Goal: Task Accomplishment & Management: Use online tool/utility

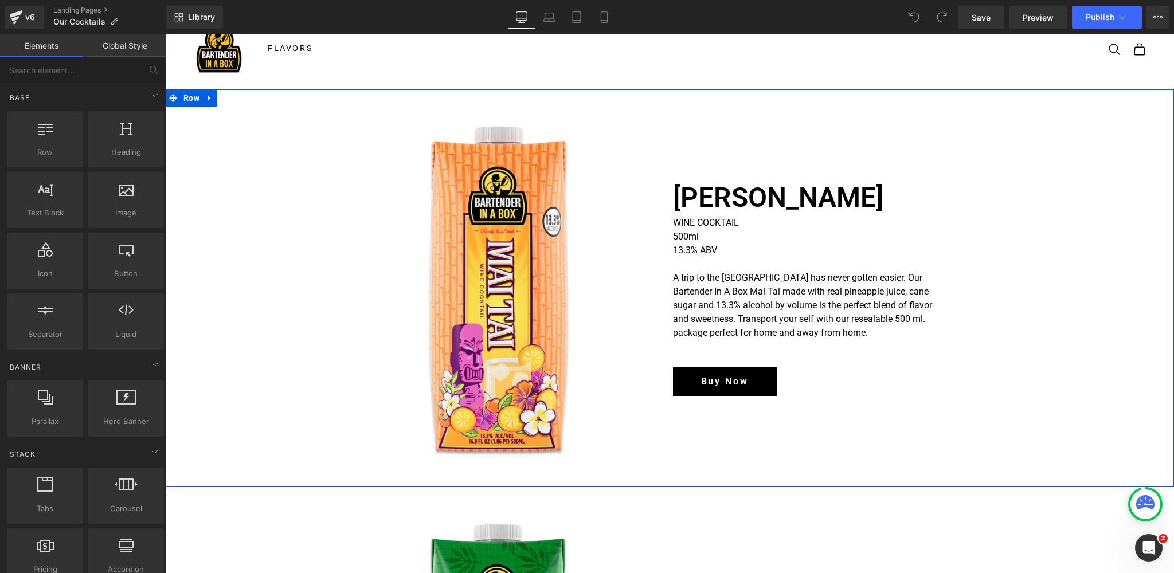
scroll to position [25, 0]
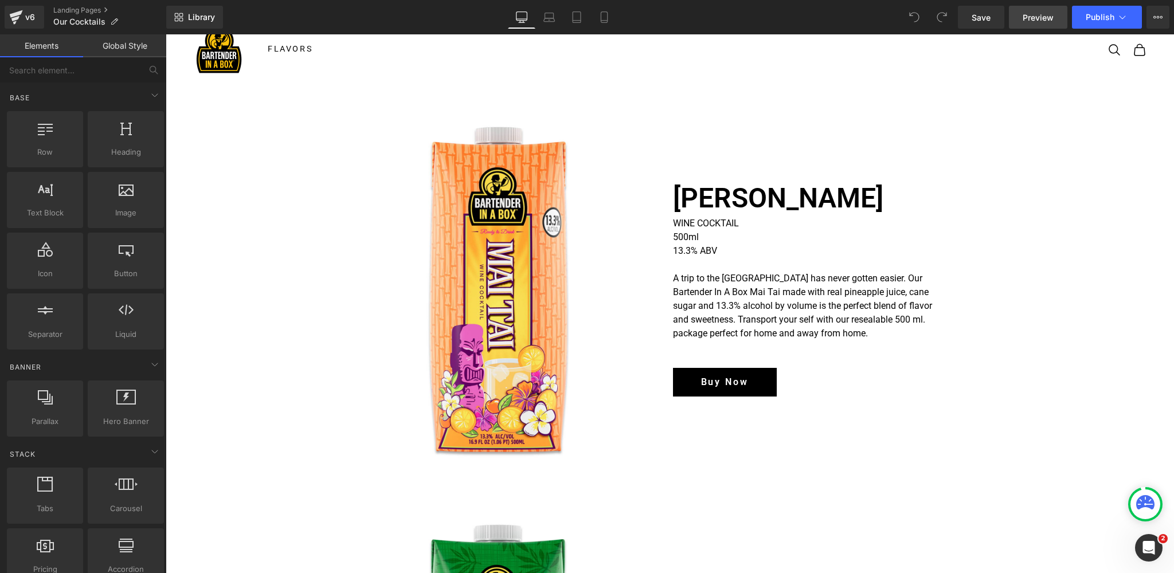
click at [1043, 19] on span "Preview" at bounding box center [1038, 17] width 31 height 12
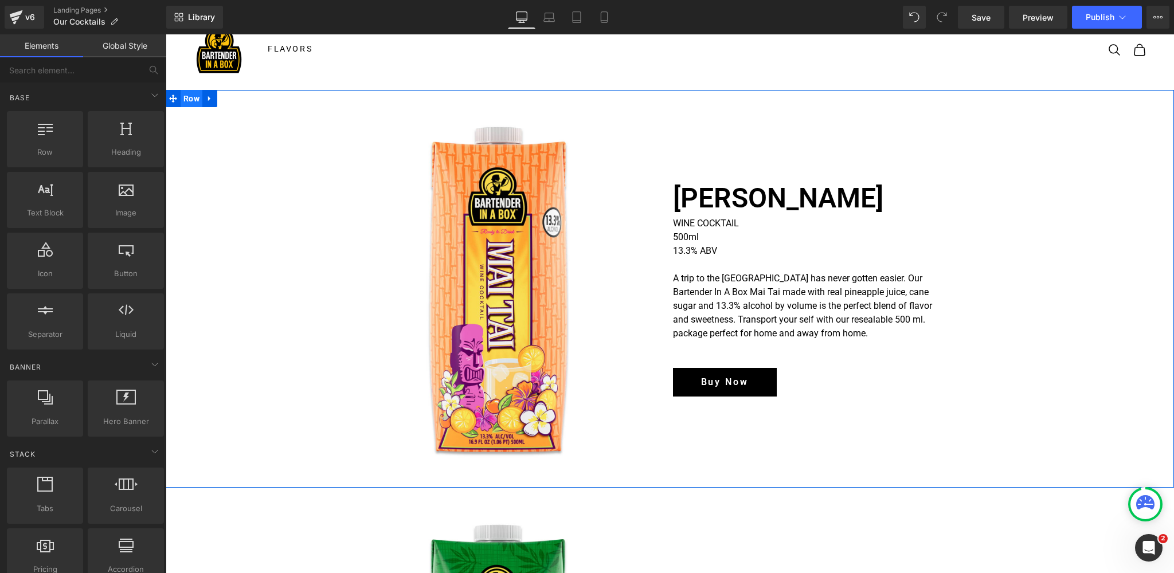
click at [190, 99] on span "Row" at bounding box center [192, 98] width 22 height 17
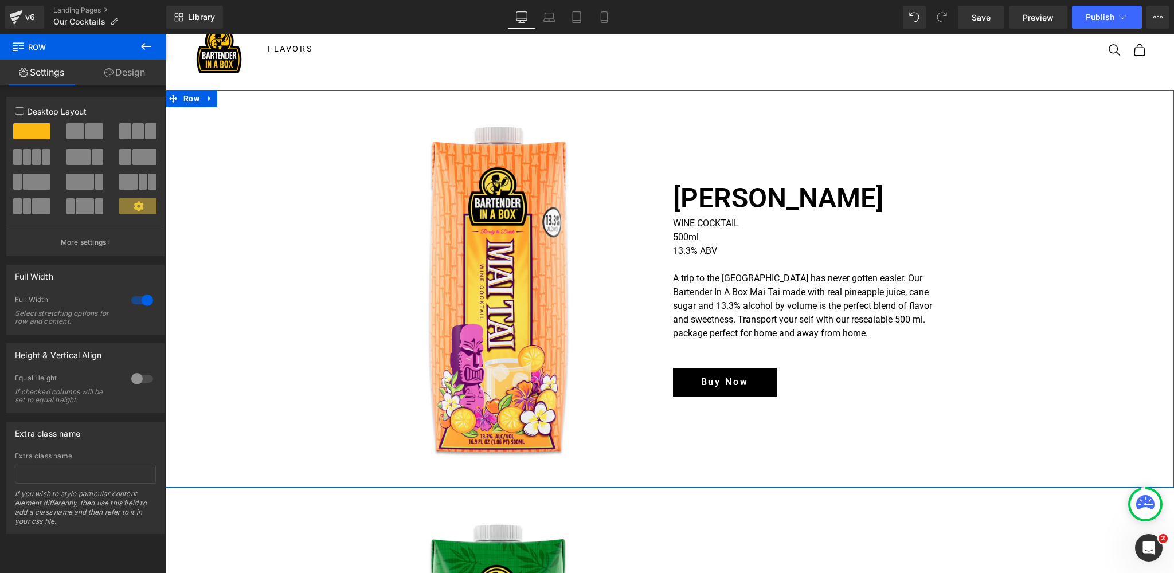
click at [130, 72] on link "Design" at bounding box center [124, 73] width 83 height 26
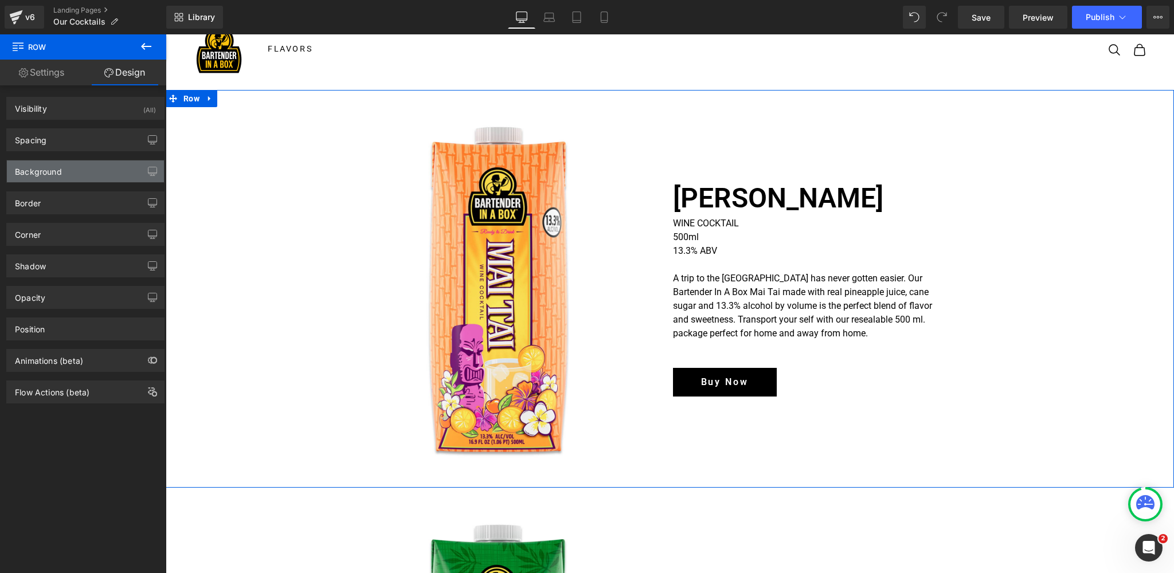
type input "none"
type input "0"
click at [83, 173] on div "Background" at bounding box center [85, 171] width 157 height 22
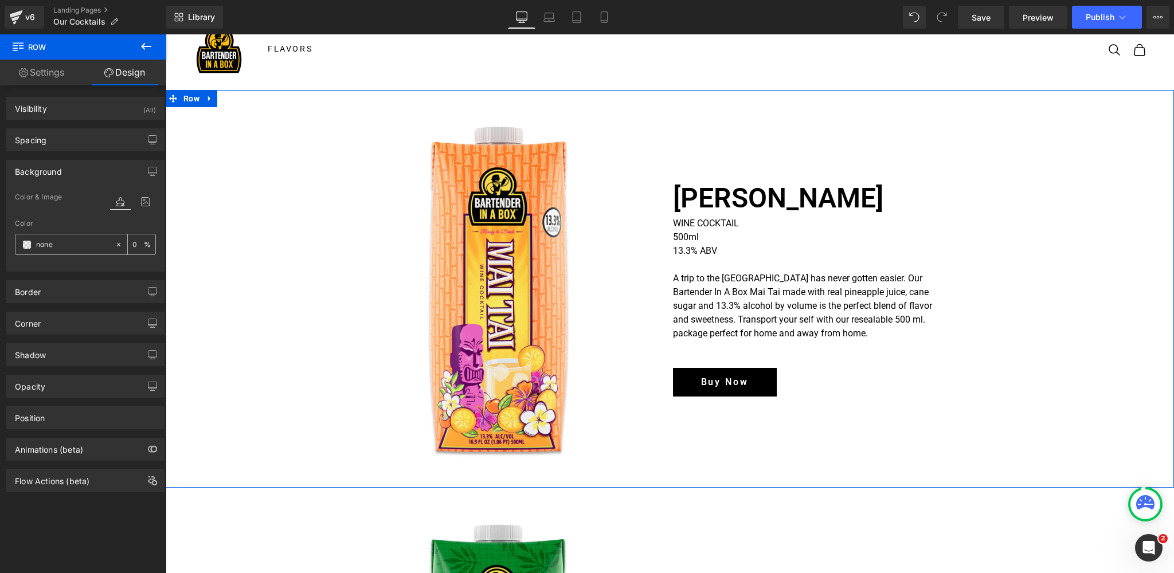
click at [24, 245] on span at bounding box center [26, 244] width 9 height 9
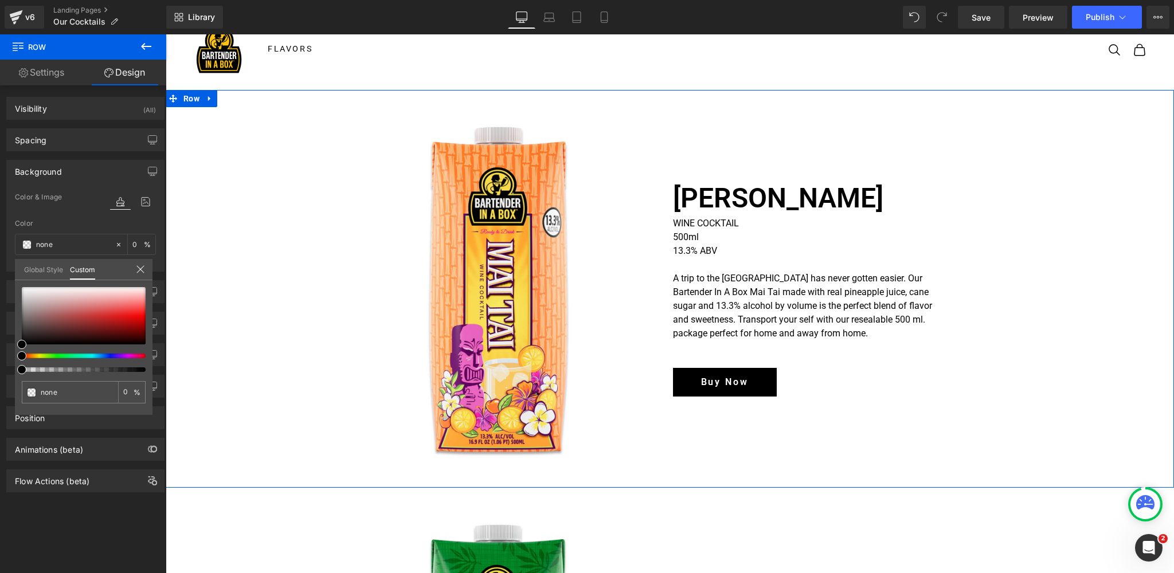
type input "#000000"
type input "100"
type input "#000000"
type input "100"
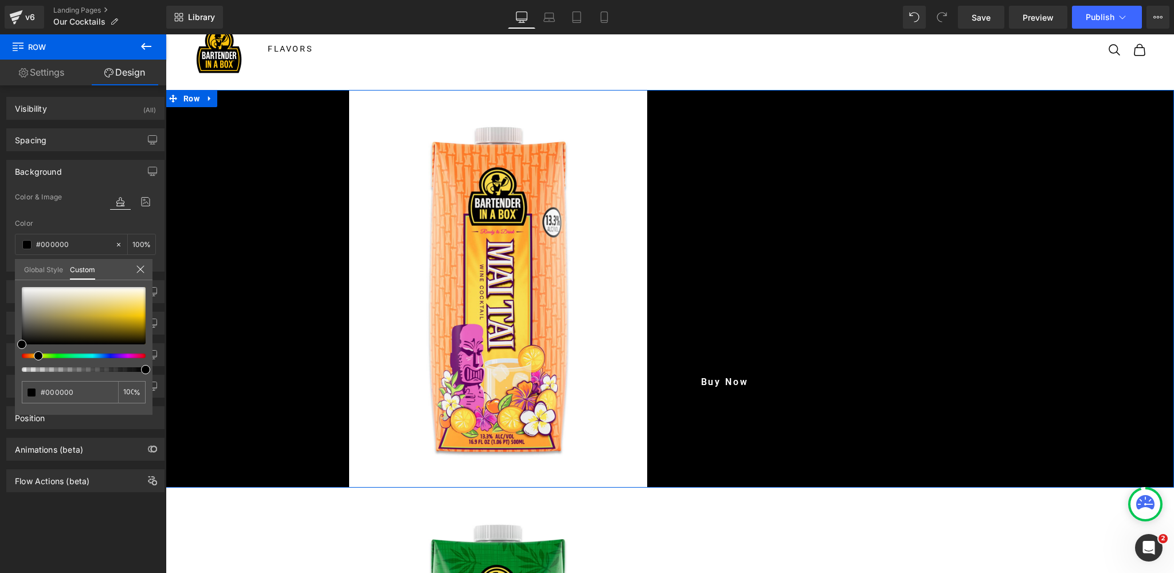
drag, startPoint x: 40, startPoint y: 354, endPoint x: 34, endPoint y: 355, distance: 6.5
click at [34, 355] on div at bounding box center [79, 356] width 124 height 5
type input "#fae388"
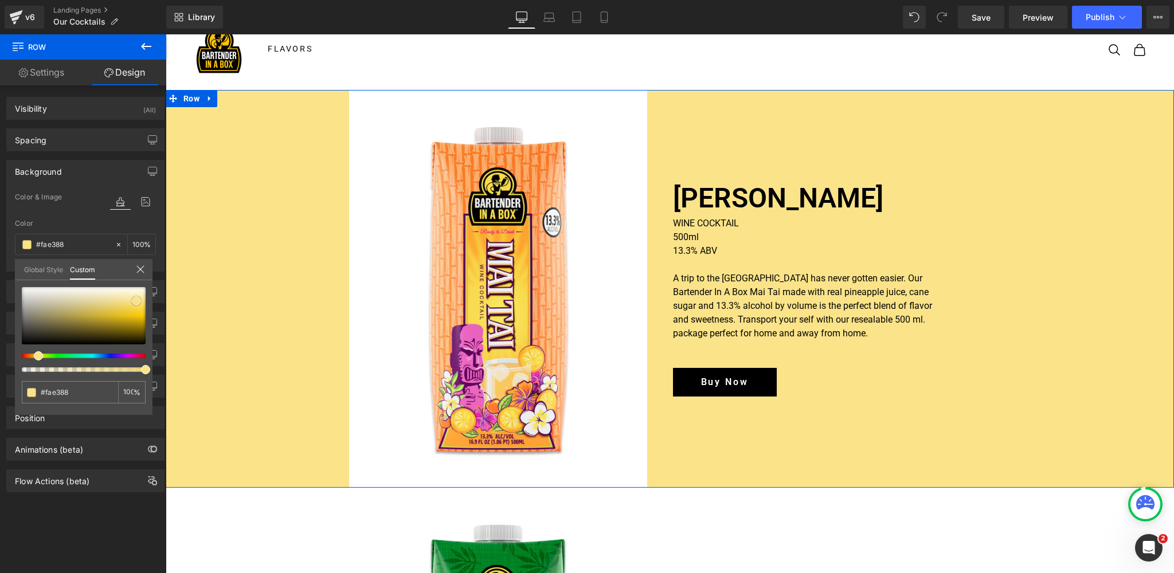
type input "#fde68a"
type input "#fde585"
type input "#fde480"
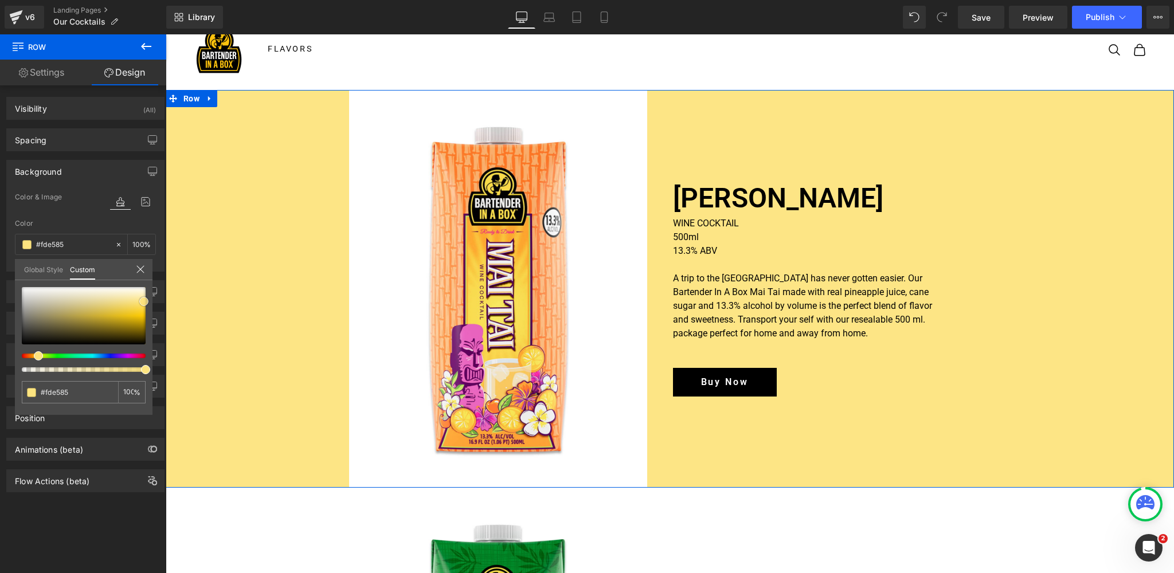
type input "#fde480"
type input "#fde37b"
type input "#fde276"
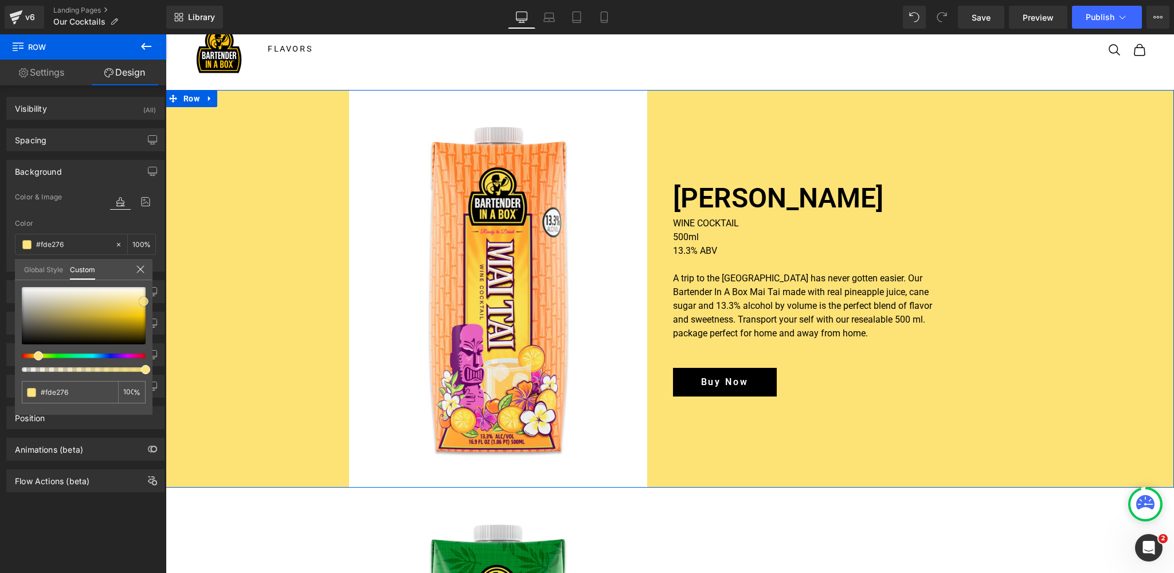
type input "#fee375"
type input "#fde78f"
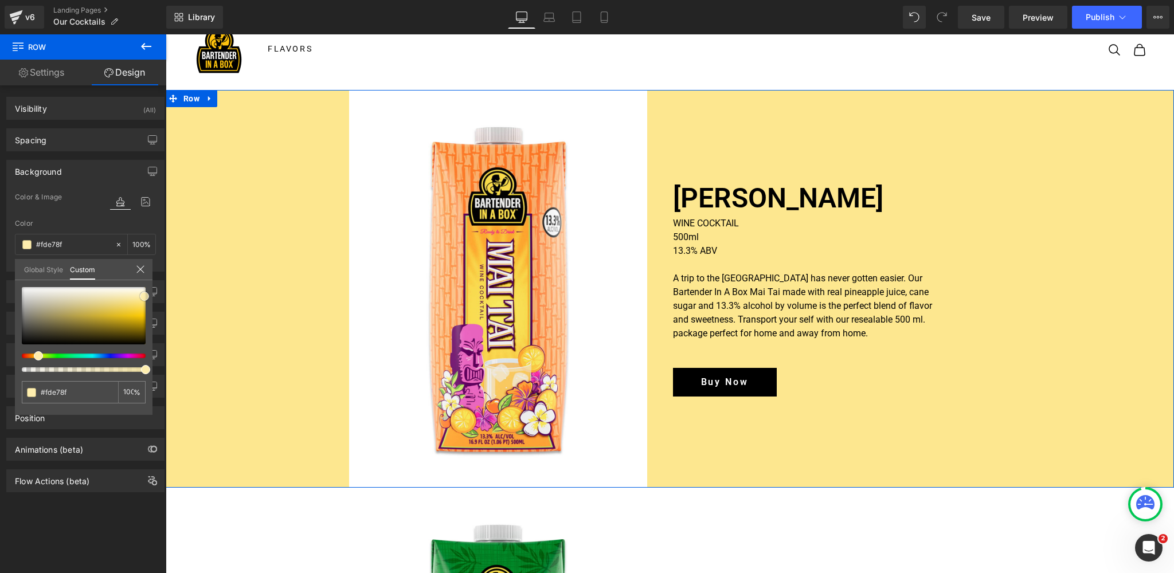
type input "#feeca4"
type input "#fef1bd"
type input "#fef2c2"
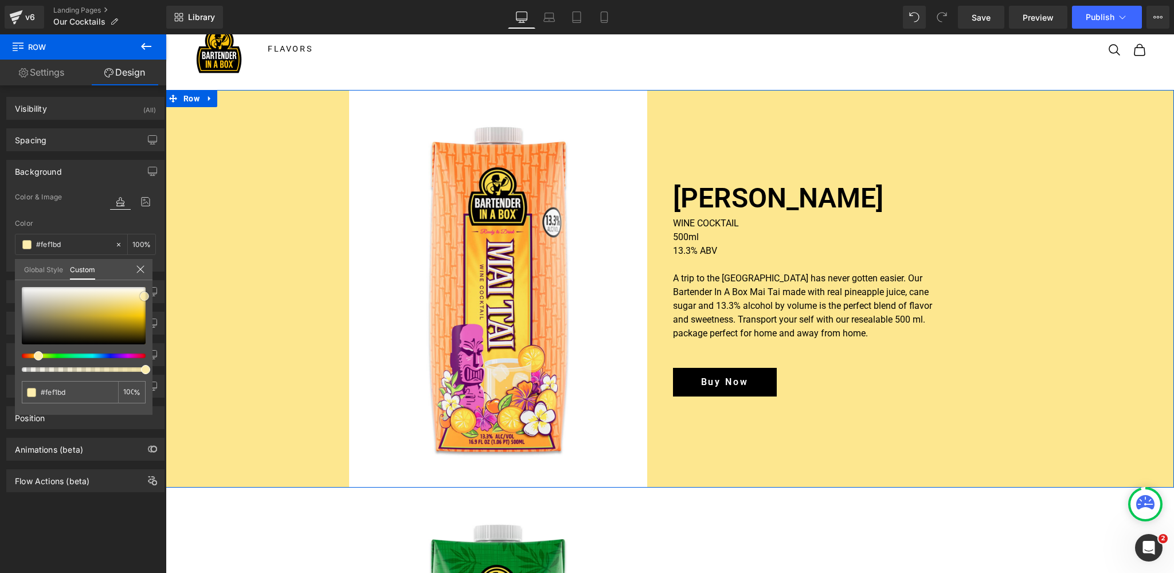
type input "#fef2c2"
type input "#fef3c7"
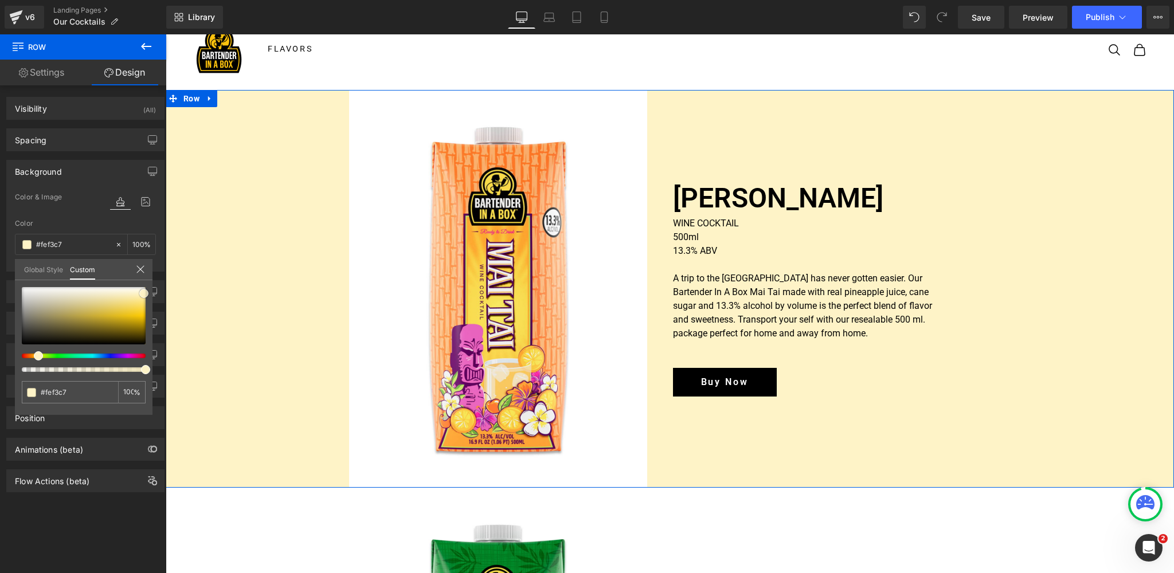
type input "#fdf1c3"
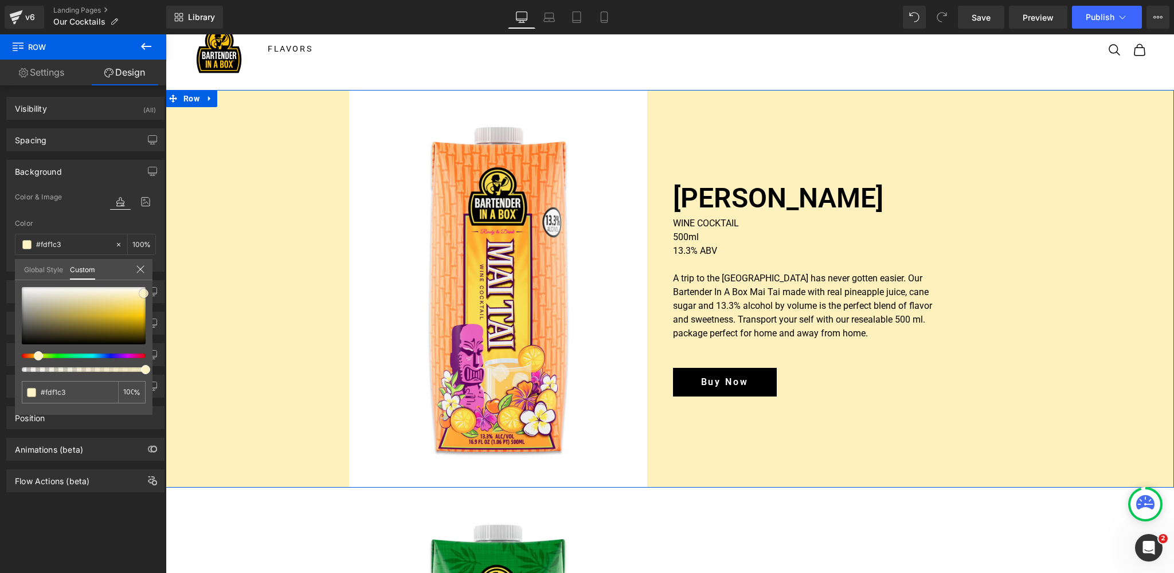
type input "#fef1bd"
type input "#fdefb9"
type input "#fde894"
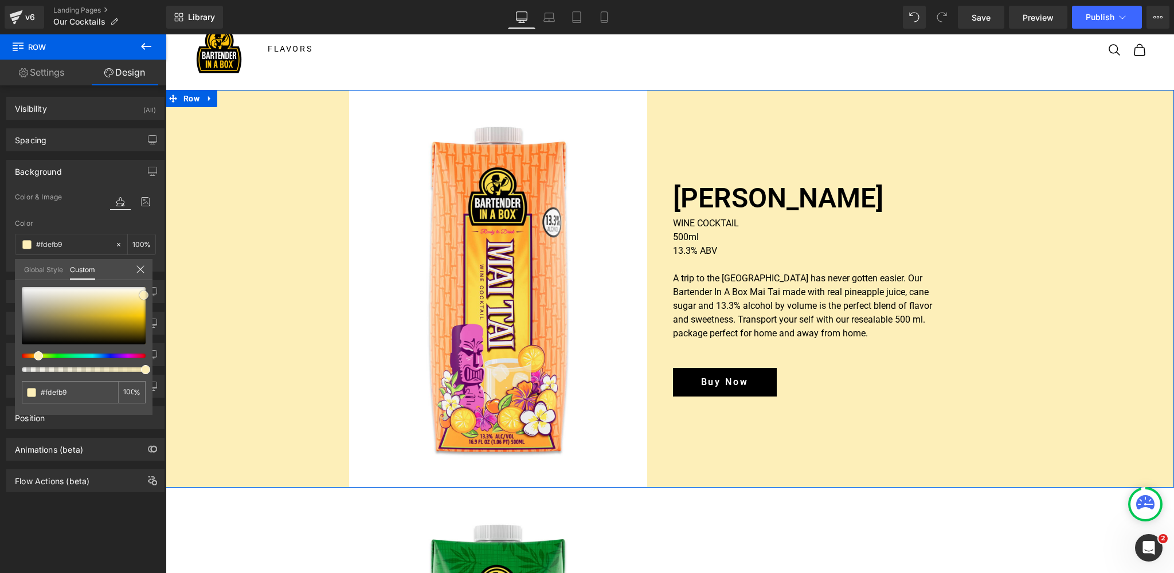
type input "#fde894"
type input "#ffde5b"
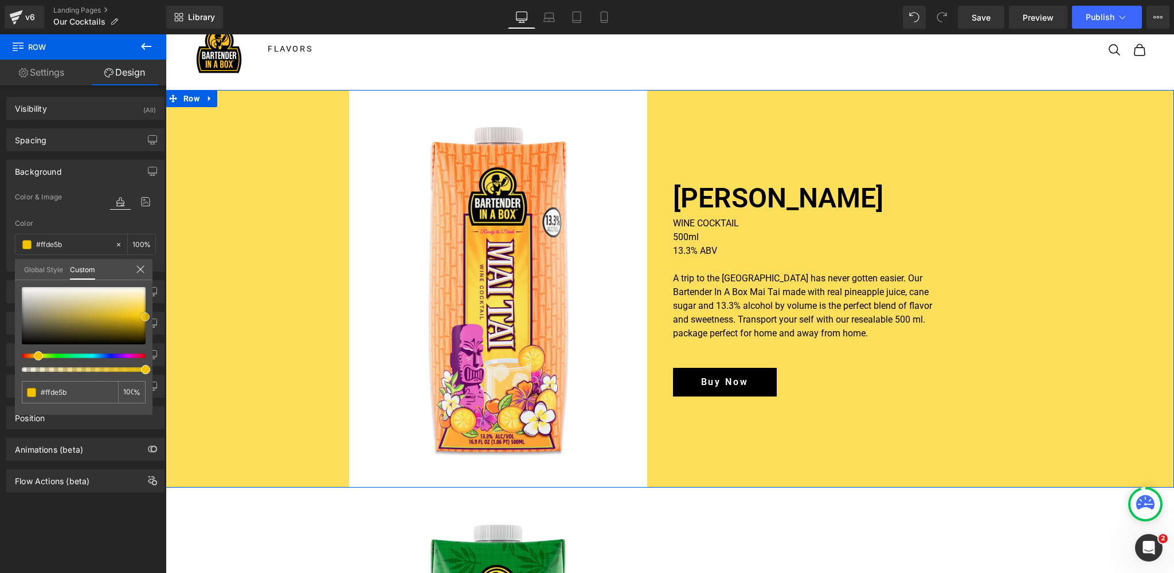
type input "#fdd01a"
type input "#f4c300"
type input "#daae01"
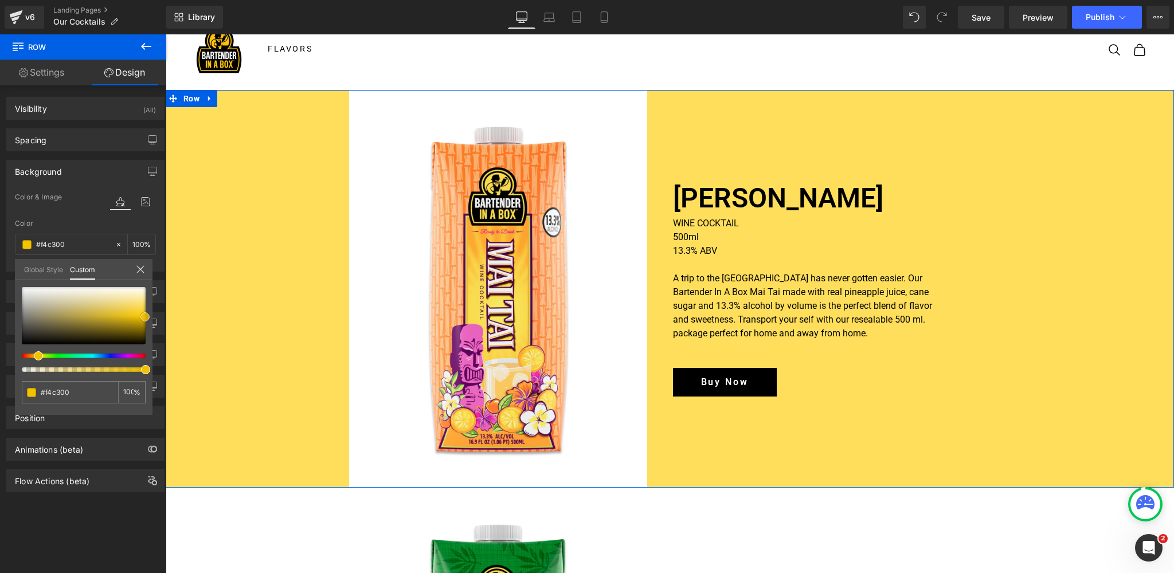
type input "#daae01"
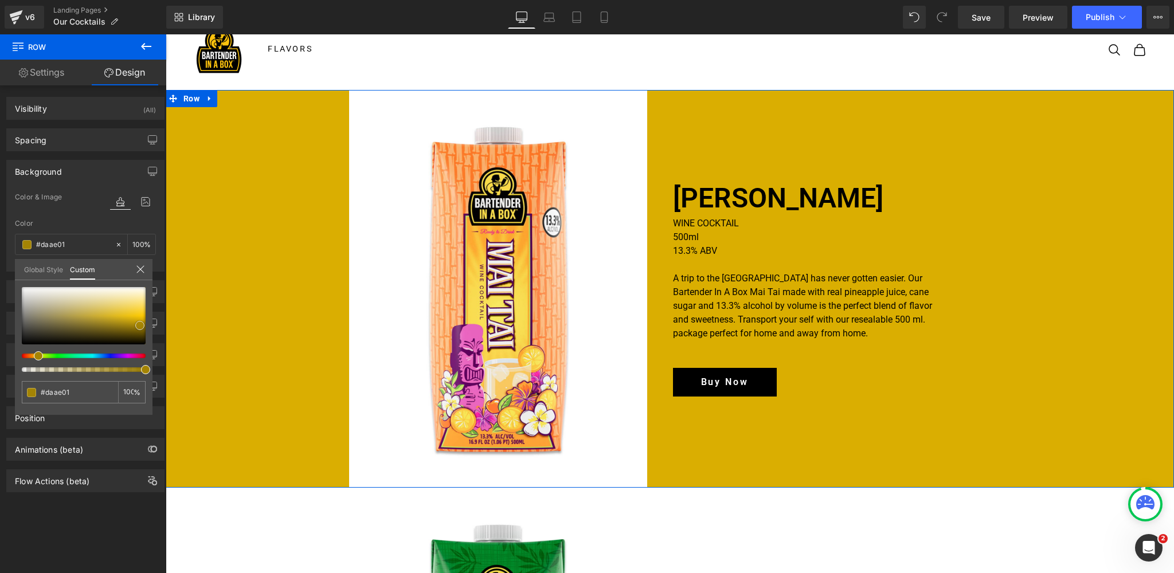
type input "#a98803"
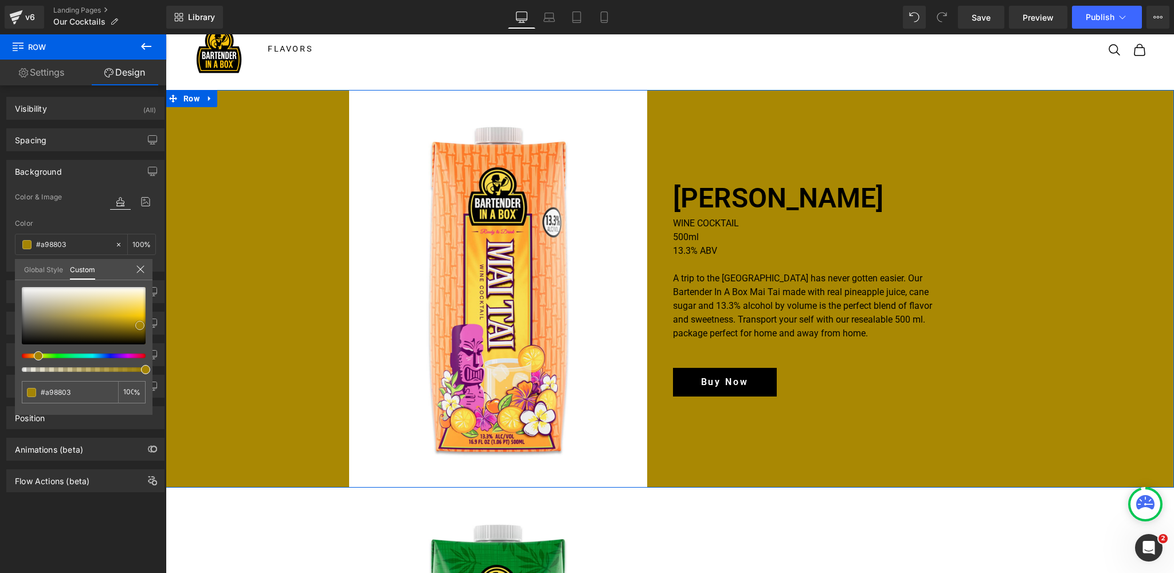
type input "#a48404"
type input "#c7a004"
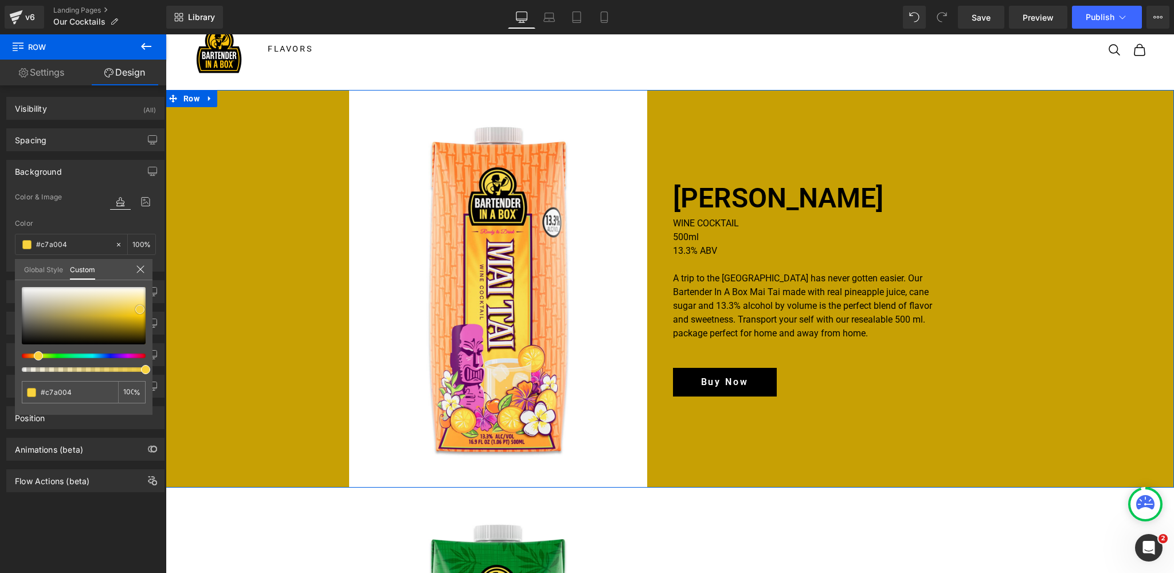
type input "#f9c805"
type input "#f9d233"
type input "#fad542"
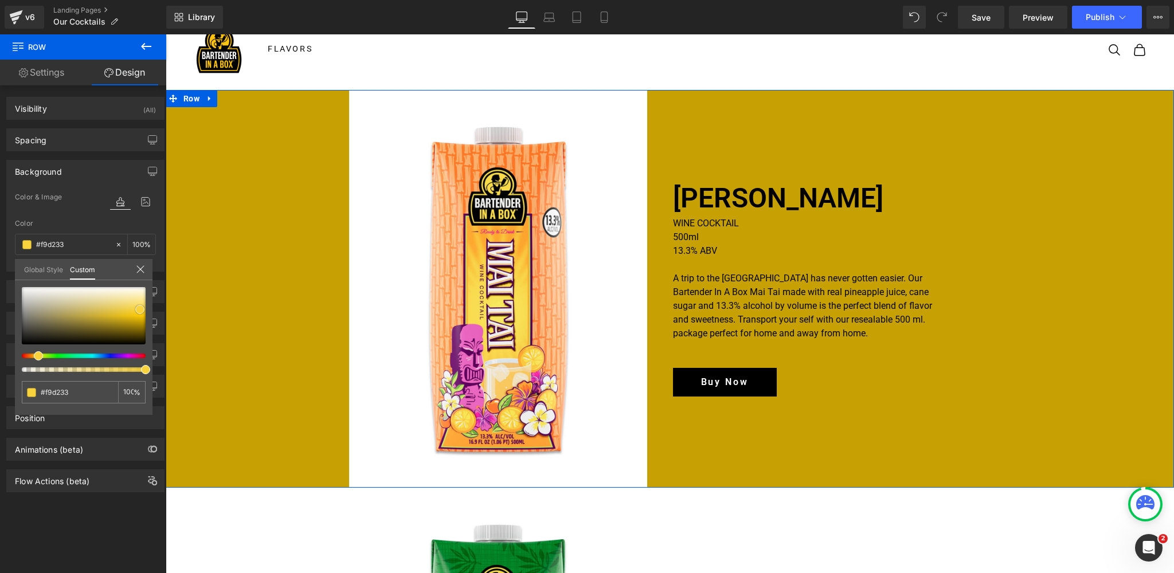
type input "#fad542"
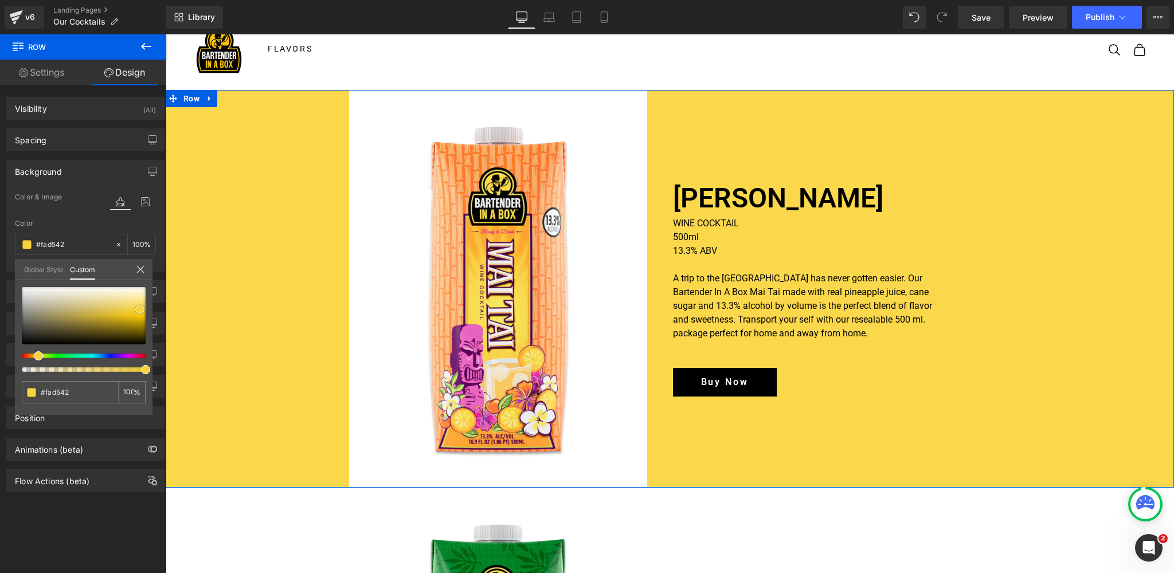
type input "#fad74b"
type input "#f9d851"
type input "#fcdf6e"
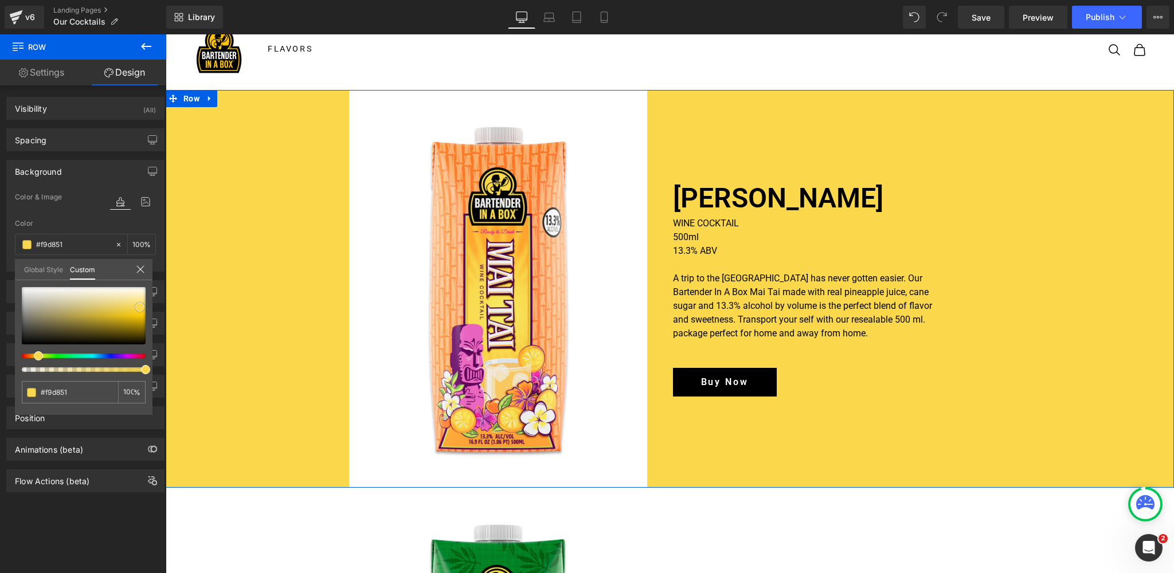
type input "#fcdf6e"
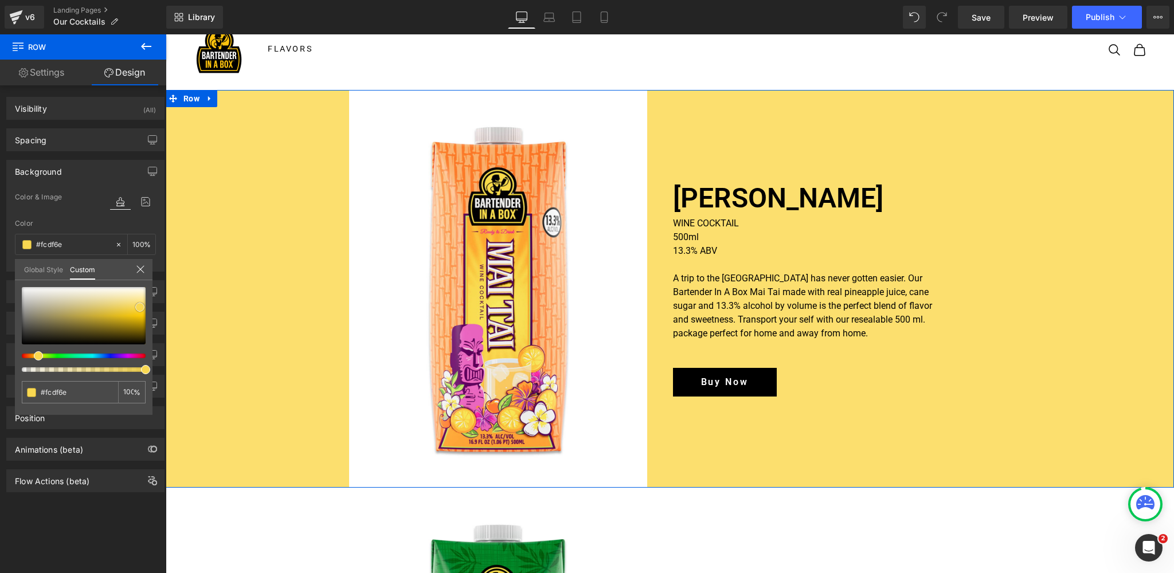
type input "#fce073"
type input "#fce172"
type input "#ffe375"
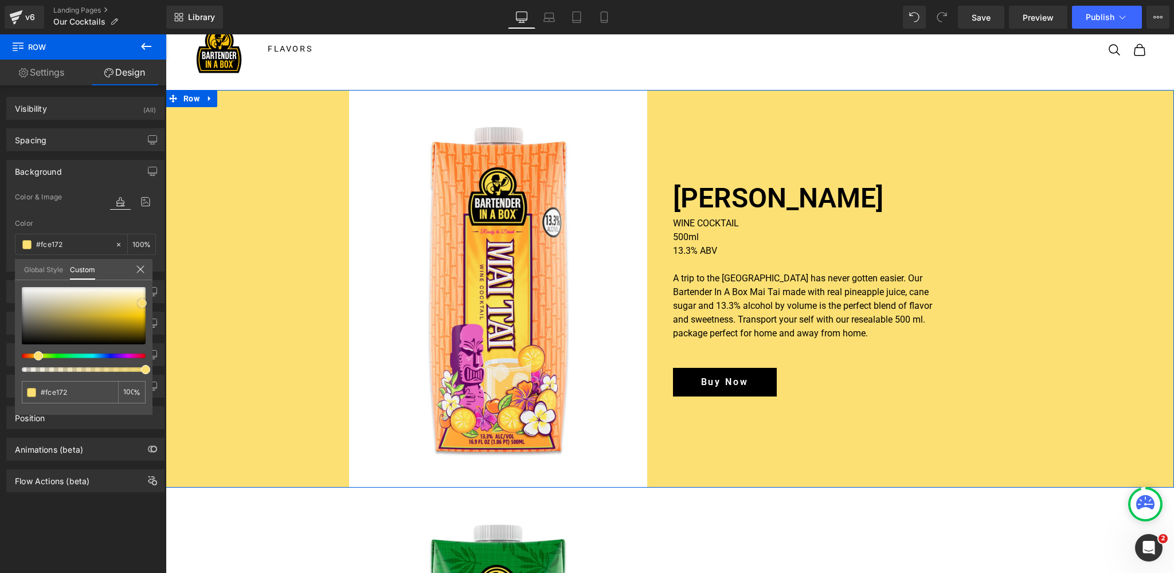
type input "#ffe375"
type input "#fadf75"
type input "#f9df75"
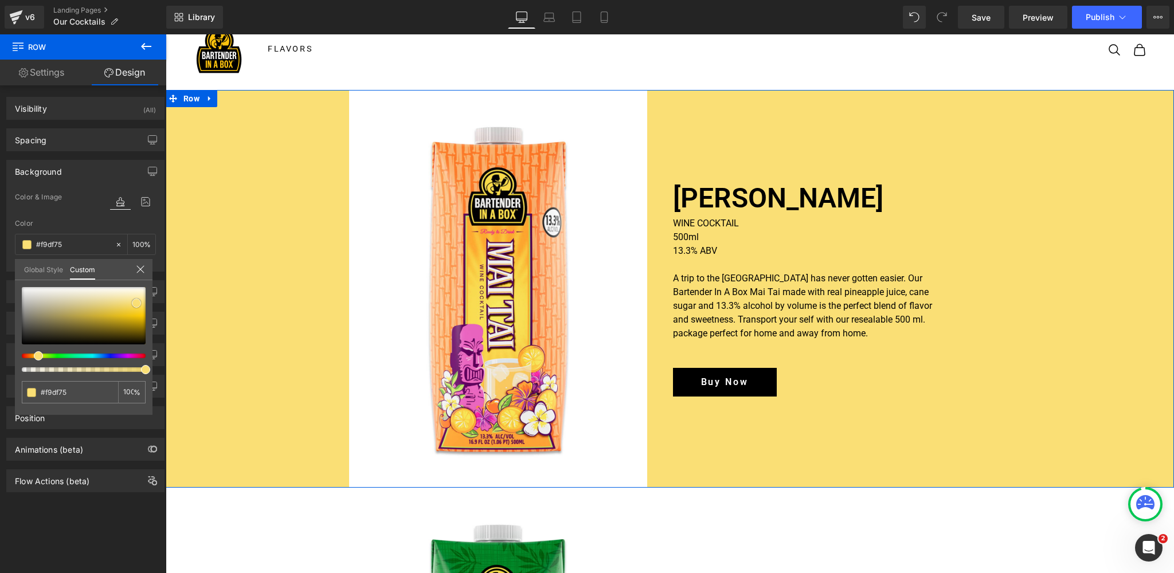
type input "#f7dd78"
type input "#f7dc72"
type input "#fbdf6e"
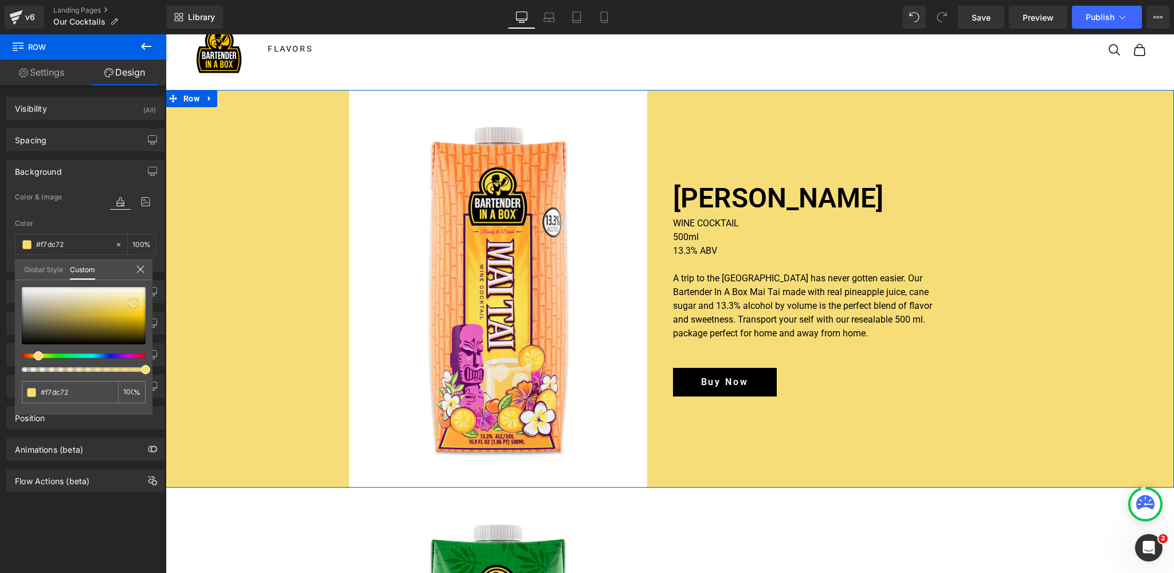
type input "#fbdf6e"
type input "#fcdf6e"
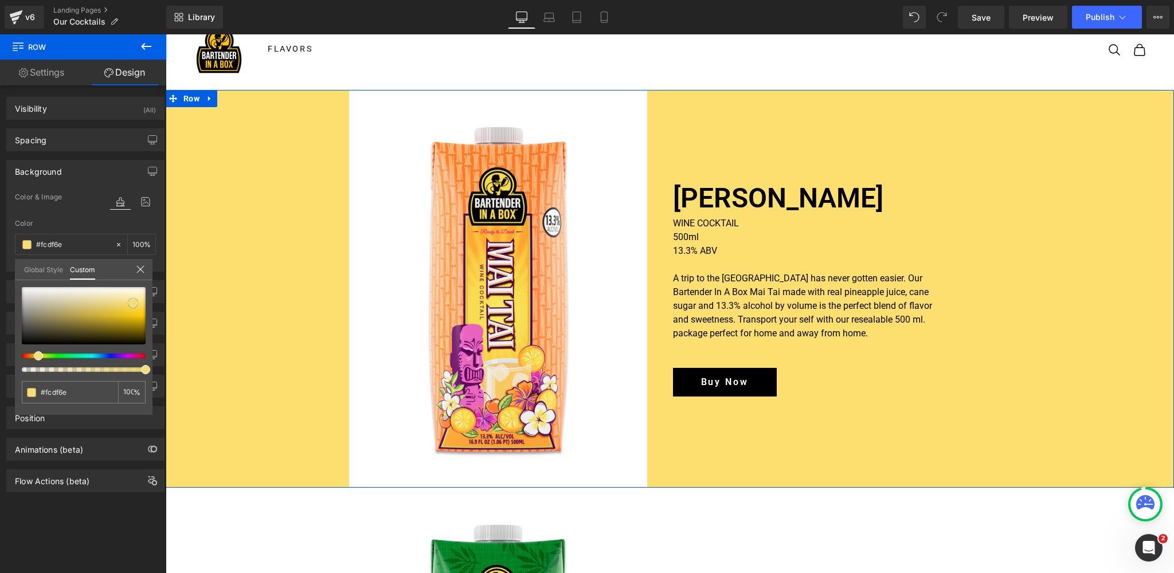
type input "#fce06d"
type input "#ffe16b"
drag, startPoint x: 136, startPoint y: 300, endPoint x: 145, endPoint y: 303, distance: 9.1
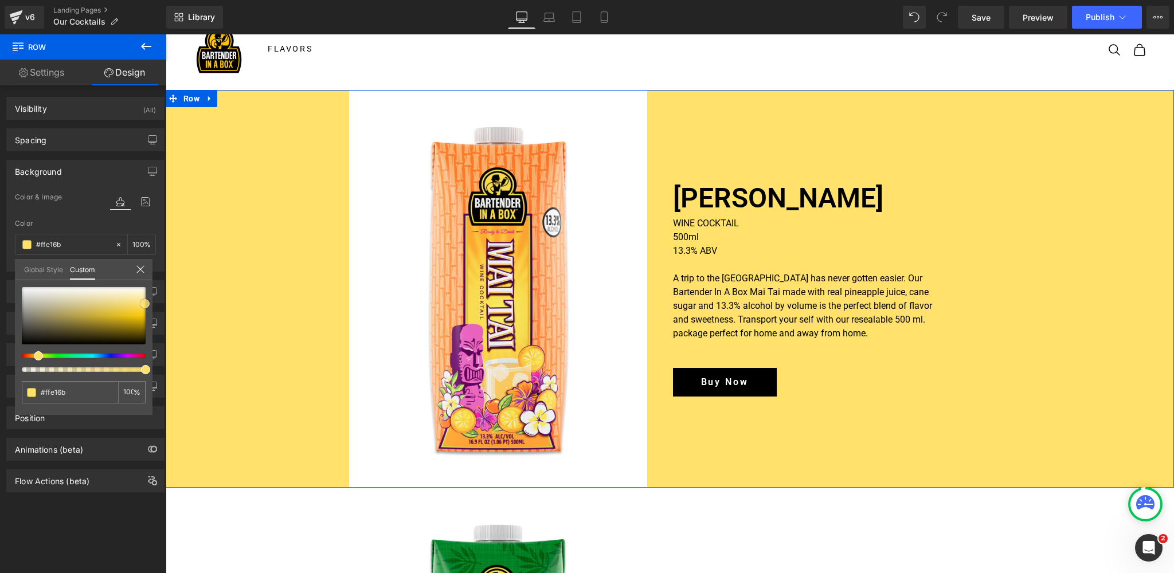
click at [145, 303] on div at bounding box center [84, 315] width 124 height 57
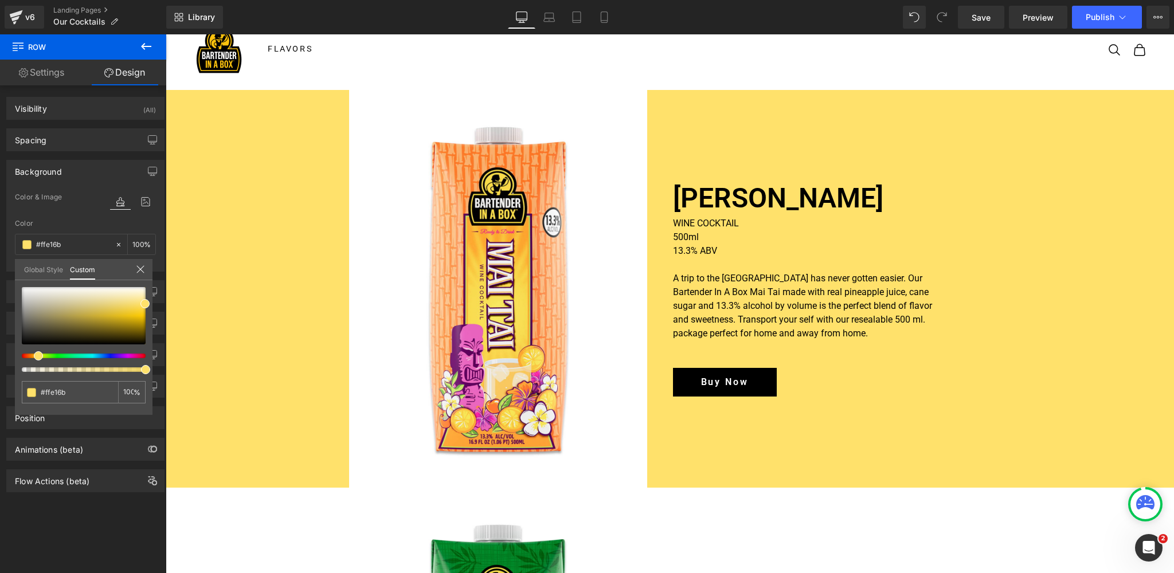
click at [511, 281] on div at bounding box center [670, 303] width 1008 height 539
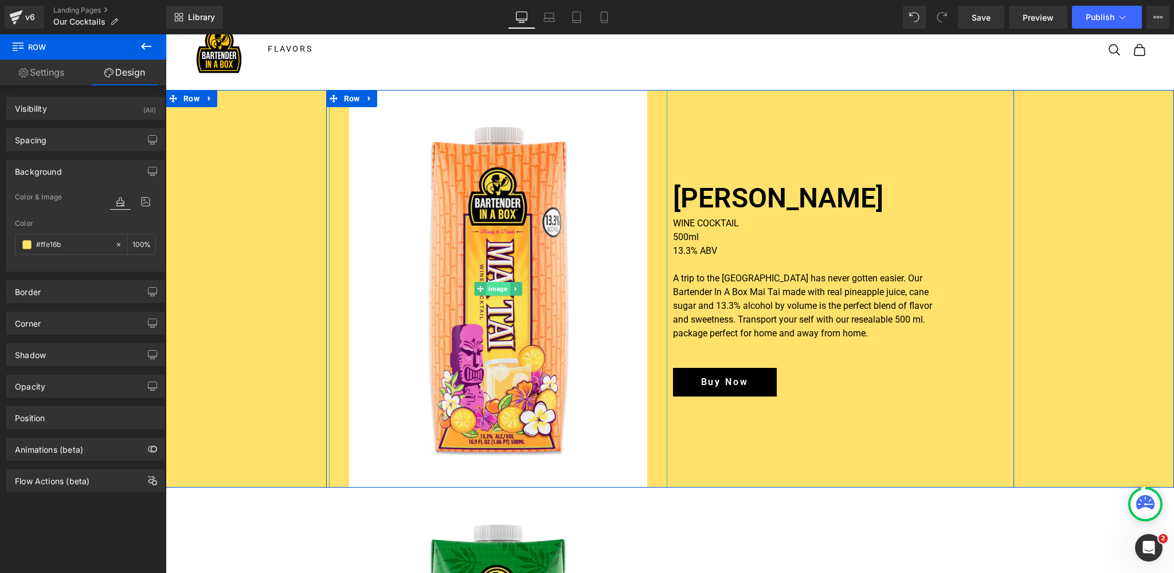
click at [500, 288] on span "Image" at bounding box center [498, 289] width 24 height 14
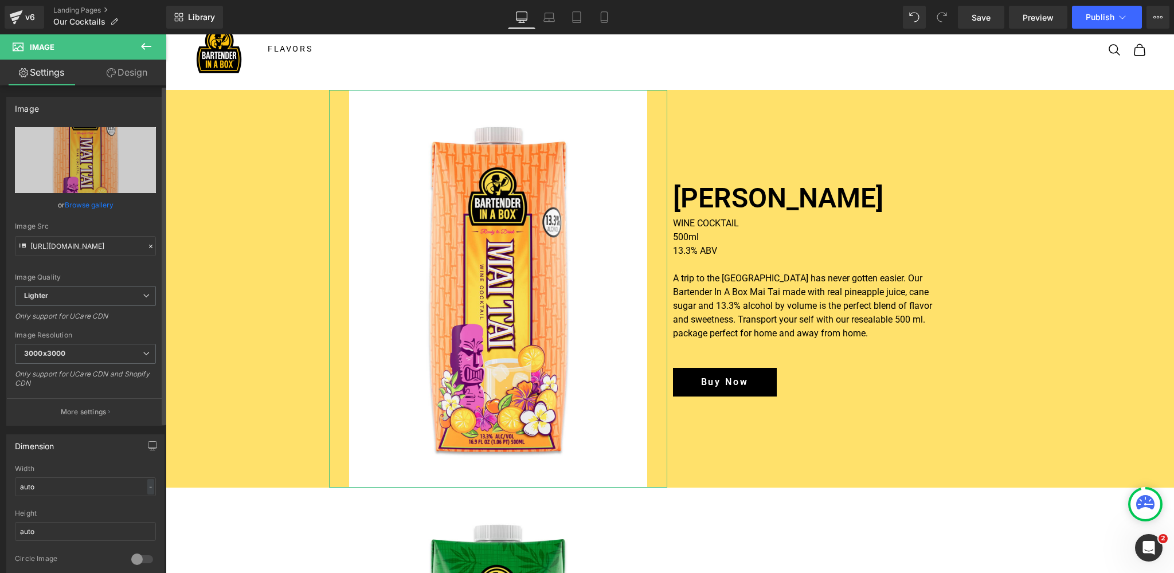
click at [77, 205] on link "Browse gallery" at bounding box center [89, 205] width 49 height 20
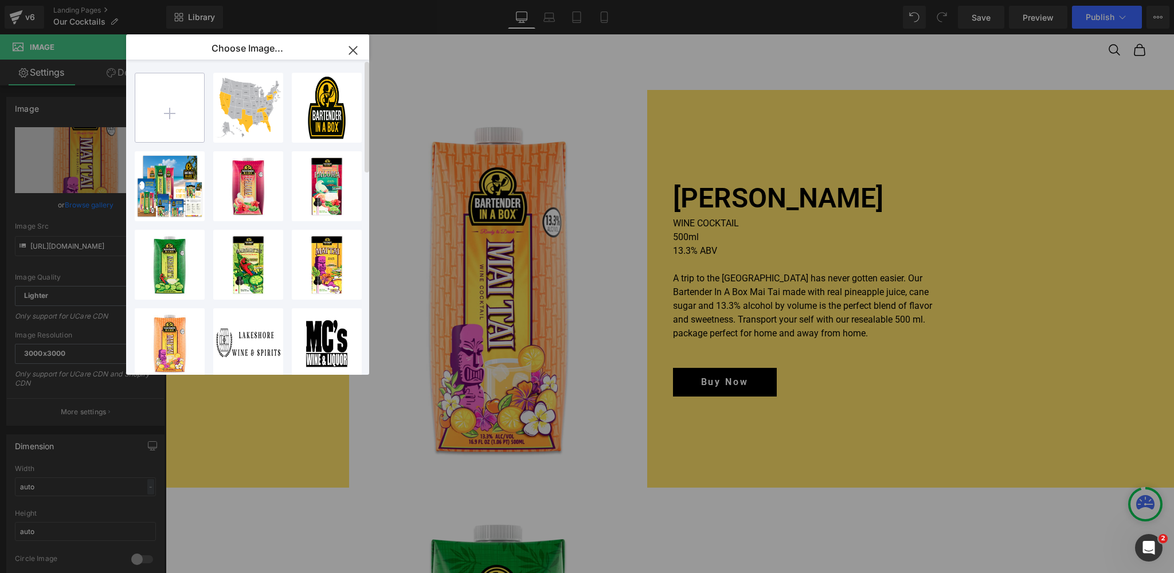
click at [161, 113] on input "file" at bounding box center [169, 107] width 69 height 69
type input "C:\fakepath\BIB_WineMaiTai_500ml_front.png"
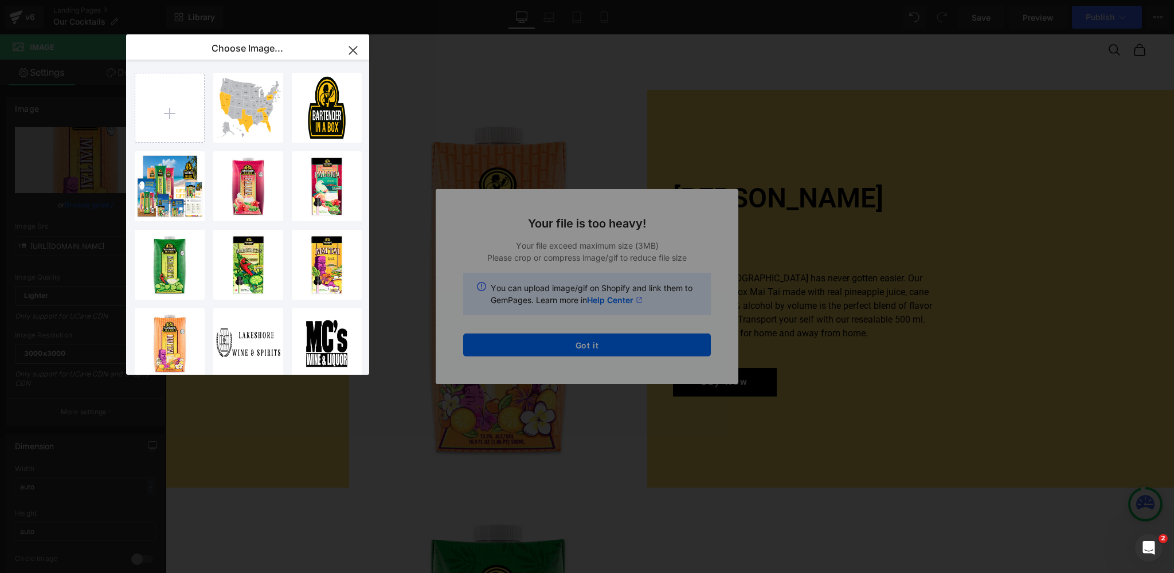
click at [353, 49] on icon "button" at bounding box center [352, 49] width 7 height 7
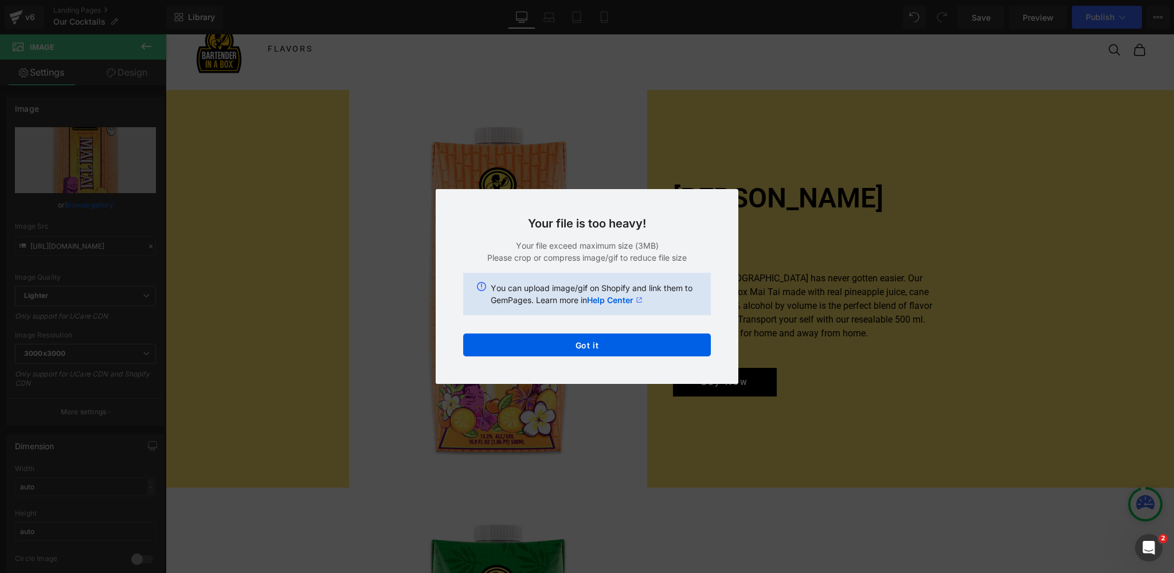
click at [648, 218] on h3 "Your file is too heavy!" at bounding box center [587, 224] width 248 height 14
click at [583, 346] on button "Got it" at bounding box center [587, 345] width 248 height 23
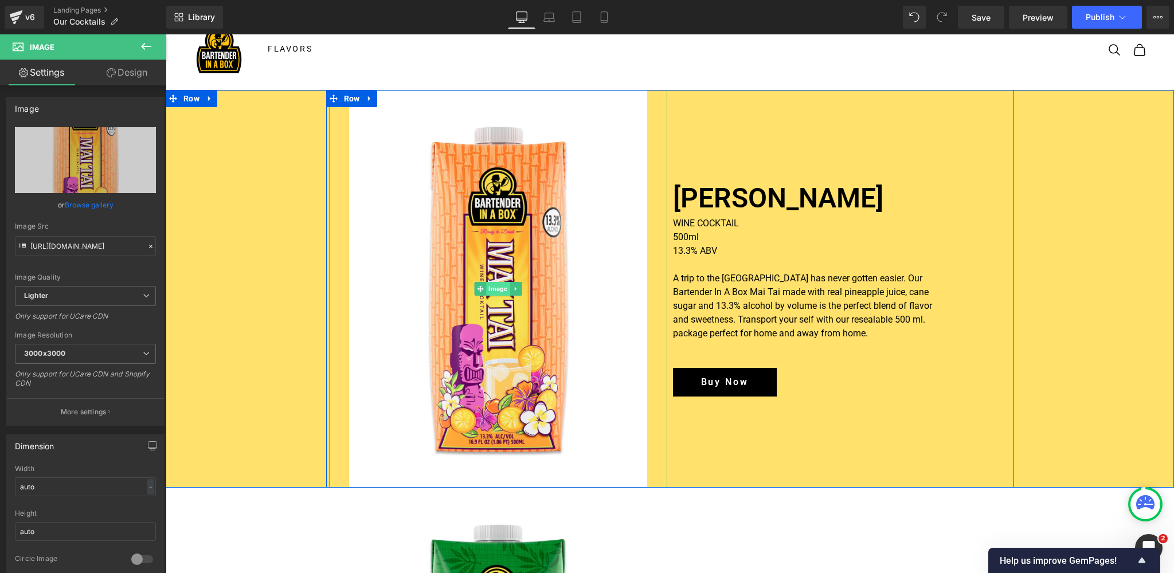
click at [499, 288] on span "Image" at bounding box center [498, 289] width 24 height 14
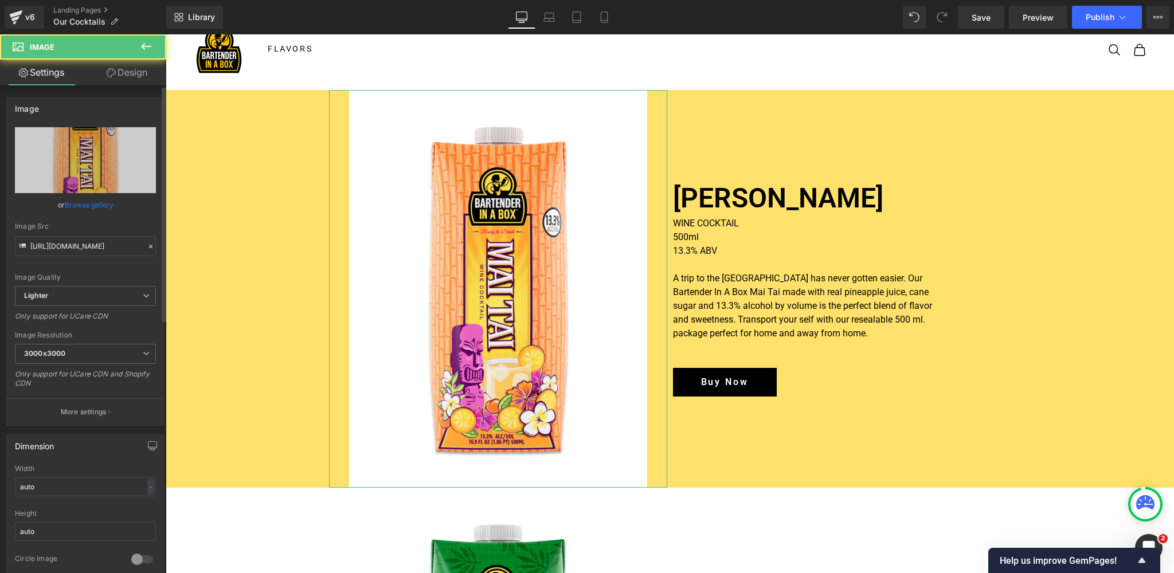
click at [83, 203] on link "Browse gallery" at bounding box center [89, 205] width 49 height 20
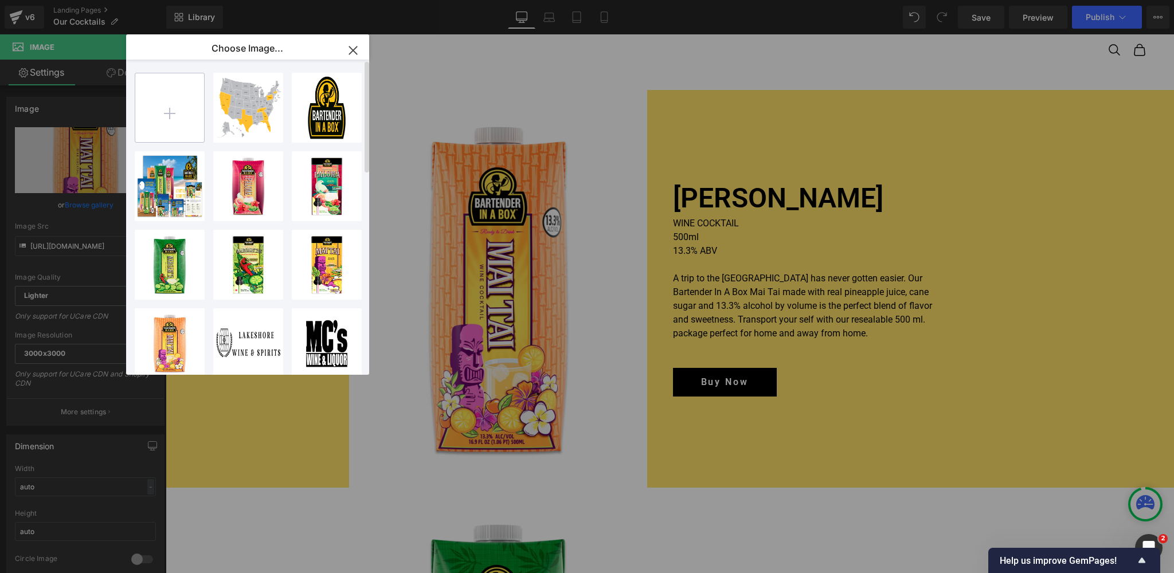
click at [169, 115] on input "file" at bounding box center [169, 107] width 69 height 69
click at [161, 123] on input "file" at bounding box center [169, 107] width 69 height 69
type input "C:\fakepath\BIB_Wine MaiTai_500ml_front.png"
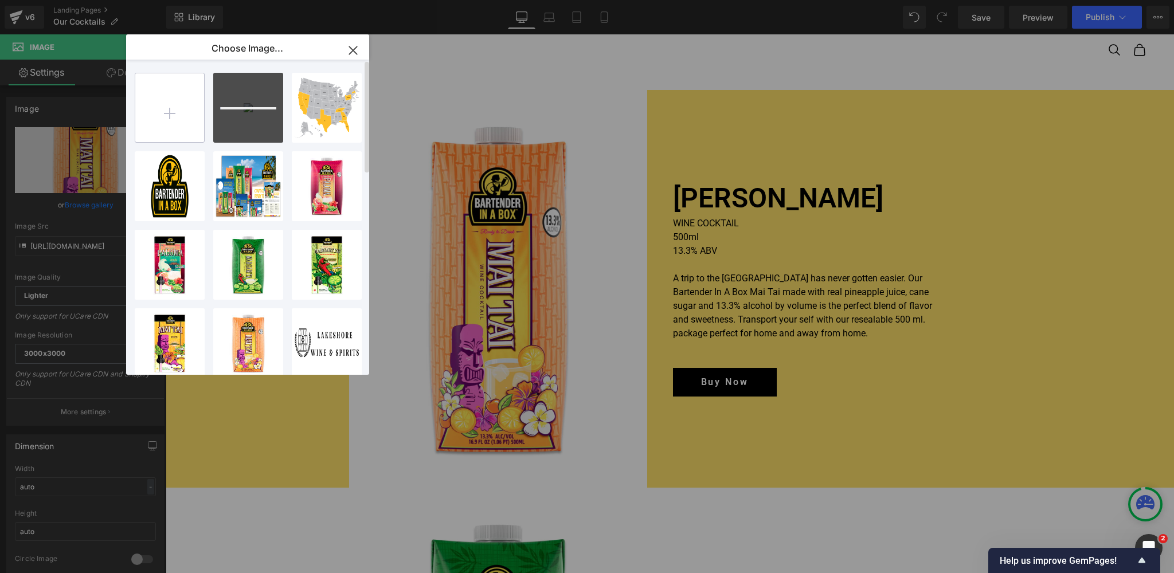
click at [167, 114] on input "file" at bounding box center [169, 107] width 69 height 69
type input "C:\fakepath\BIB_Wine Margarita_500ml_front.png"
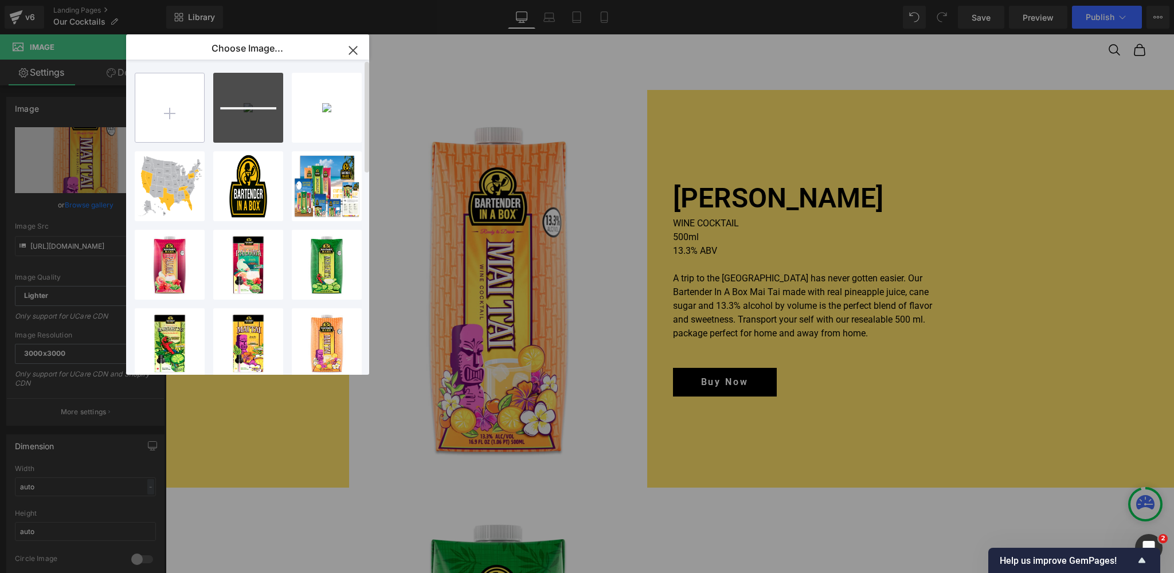
click at [169, 114] on input "file" at bounding box center [169, 107] width 69 height 69
type input "C:\fakepath\BIB_Wine Paloma_500ml_front.png"
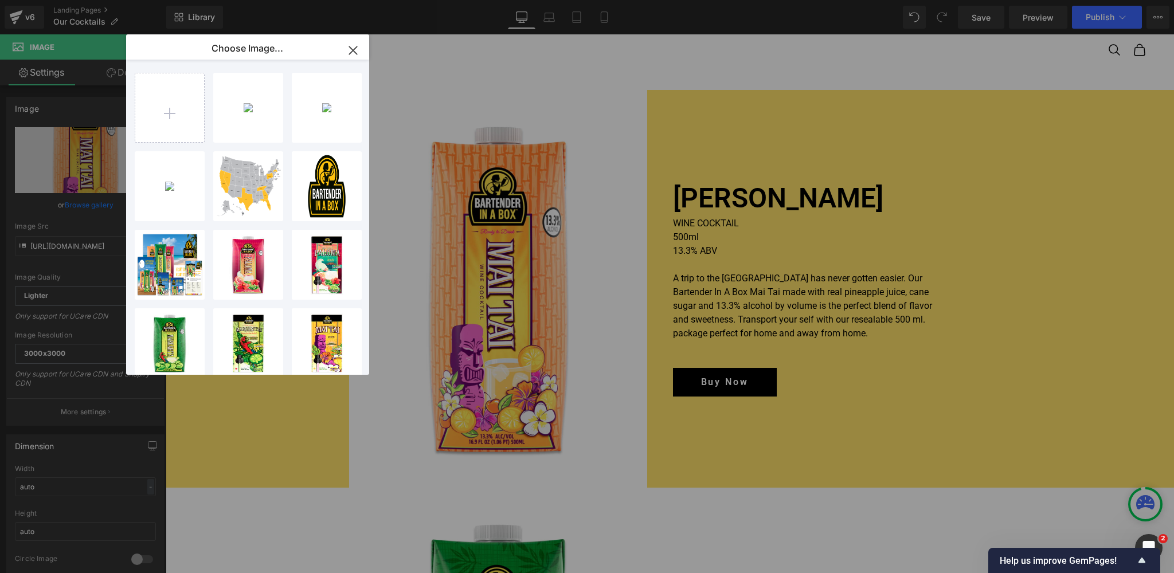
click at [356, 45] on icon "button" at bounding box center [353, 50] width 18 height 18
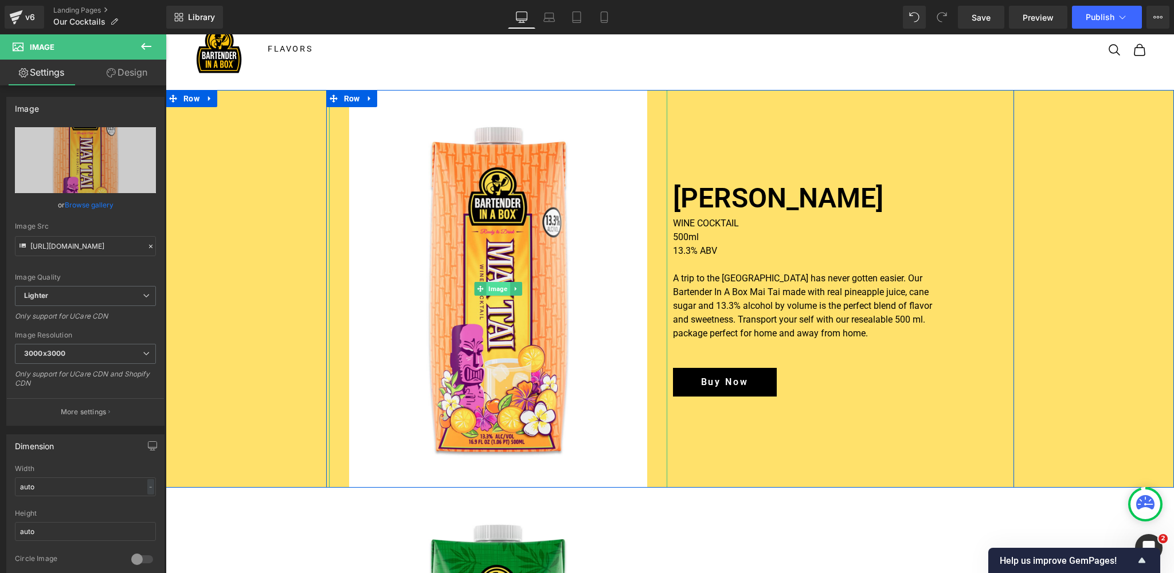
click at [498, 289] on span "Image" at bounding box center [498, 289] width 24 height 14
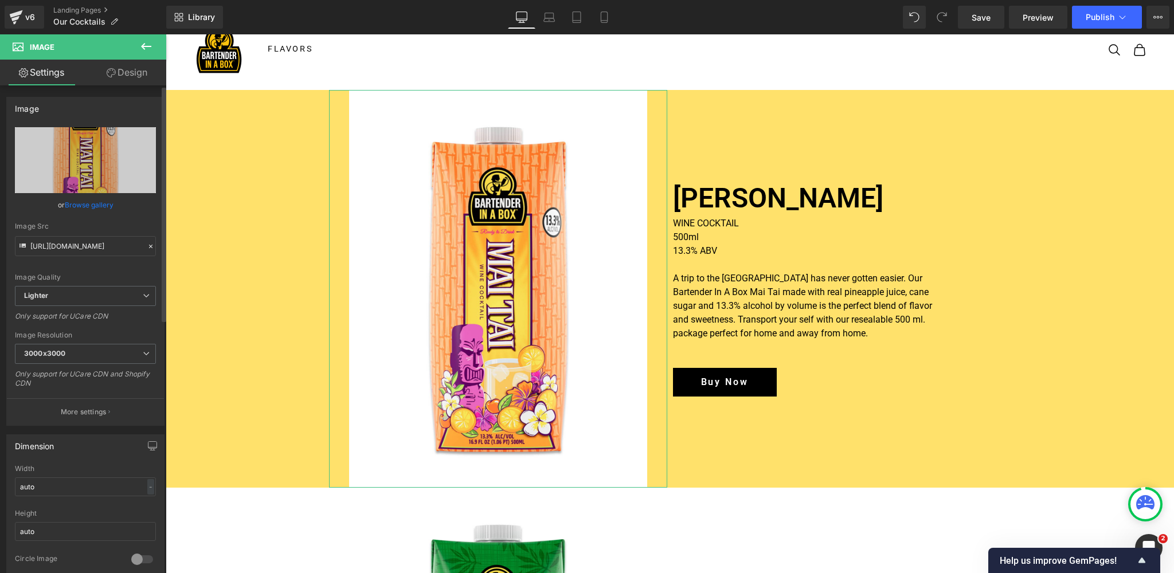
click at [93, 206] on link "Browse gallery" at bounding box center [89, 205] width 49 height 20
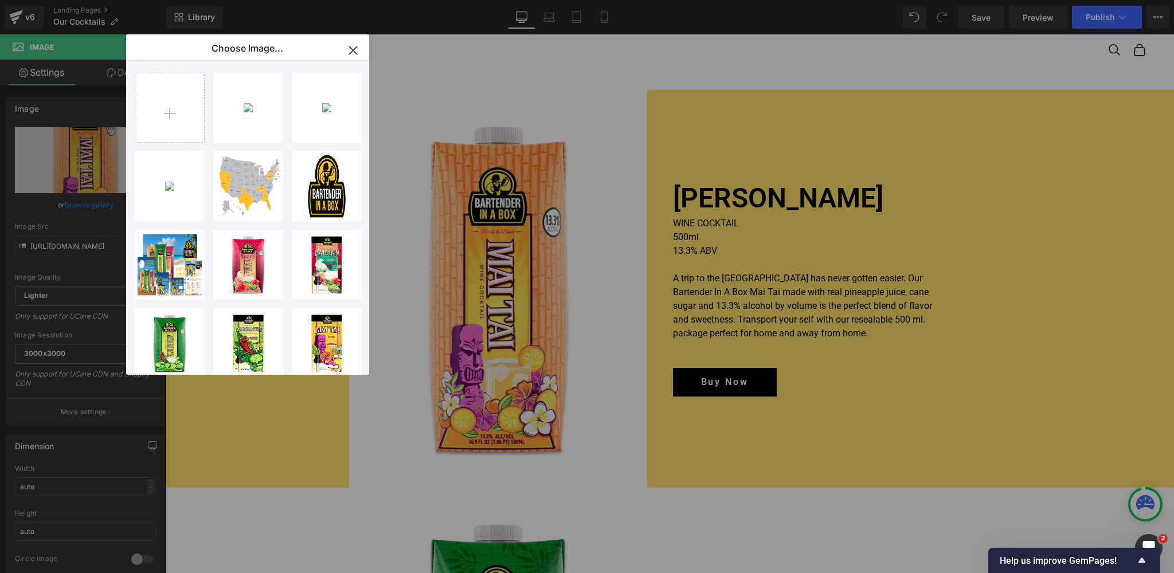
click at [0, 0] on div "BIB_Win...ront.png 733.90 KB" at bounding box center [0, 0] width 0 height 0
type input "[URL][DOMAIN_NAME]"
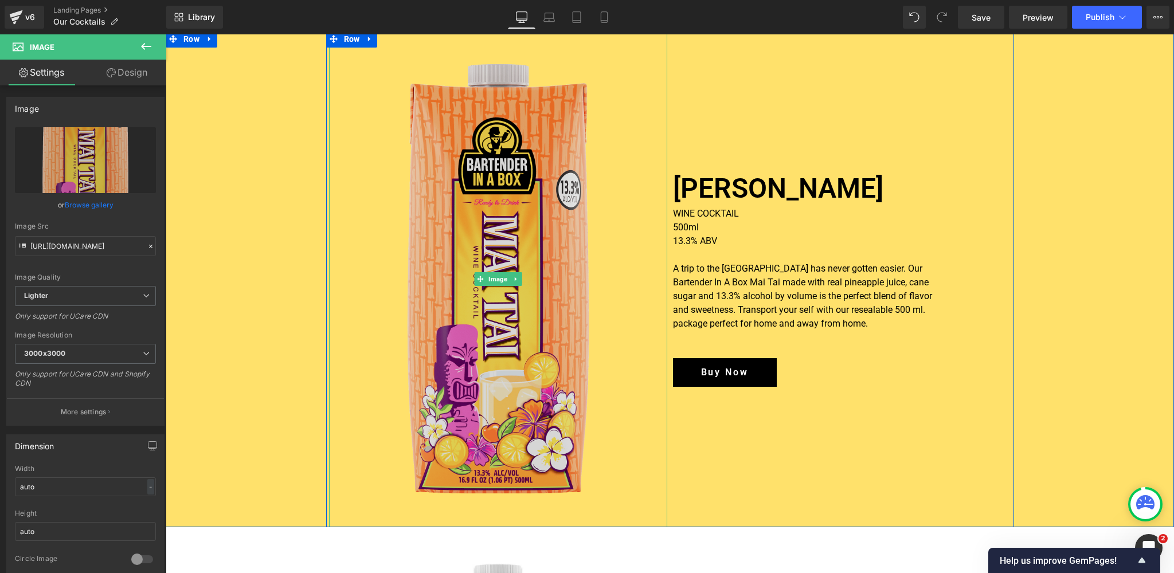
scroll to position [83, 0]
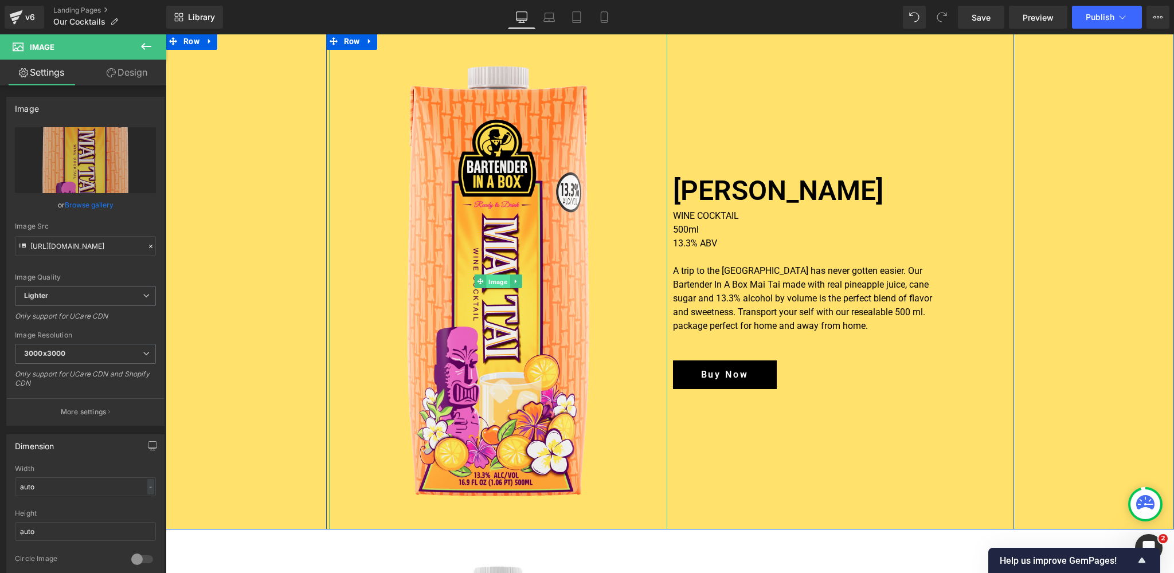
click at [498, 279] on span "Image" at bounding box center [498, 282] width 24 height 14
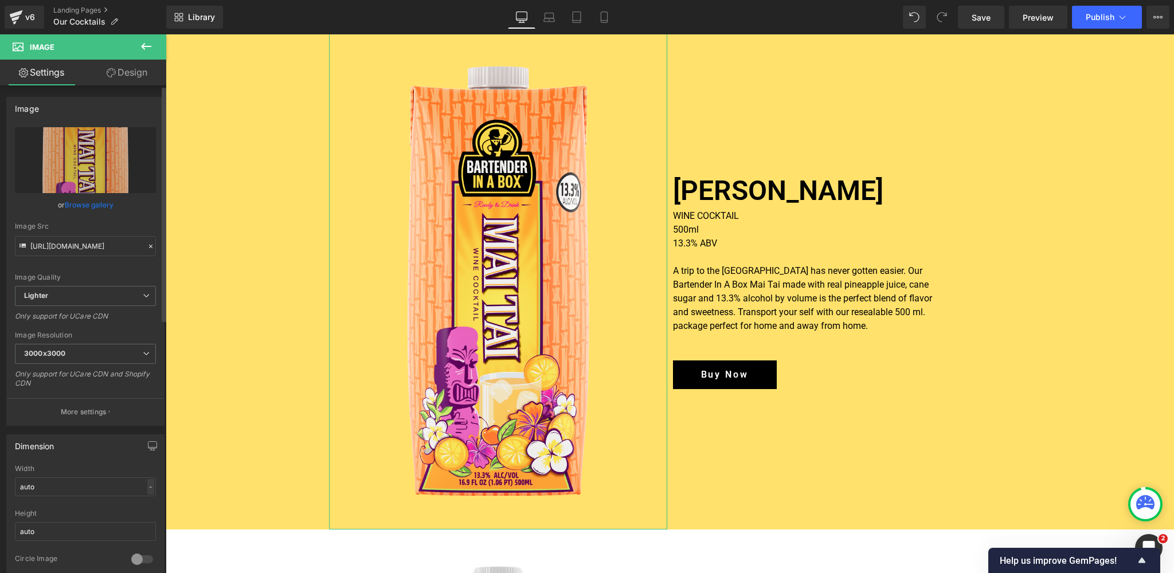
click at [147, 486] on div "-" at bounding box center [150, 486] width 7 height 15
click at [145, 499] on li "%" at bounding box center [148, 504] width 14 height 17
click at [145, 492] on div "%" at bounding box center [149, 486] width 10 height 15
click at [143, 501] on li "%" at bounding box center [148, 504] width 14 height 17
drag, startPoint x: 44, startPoint y: 487, endPoint x: 0, endPoint y: 487, distance: 44.1
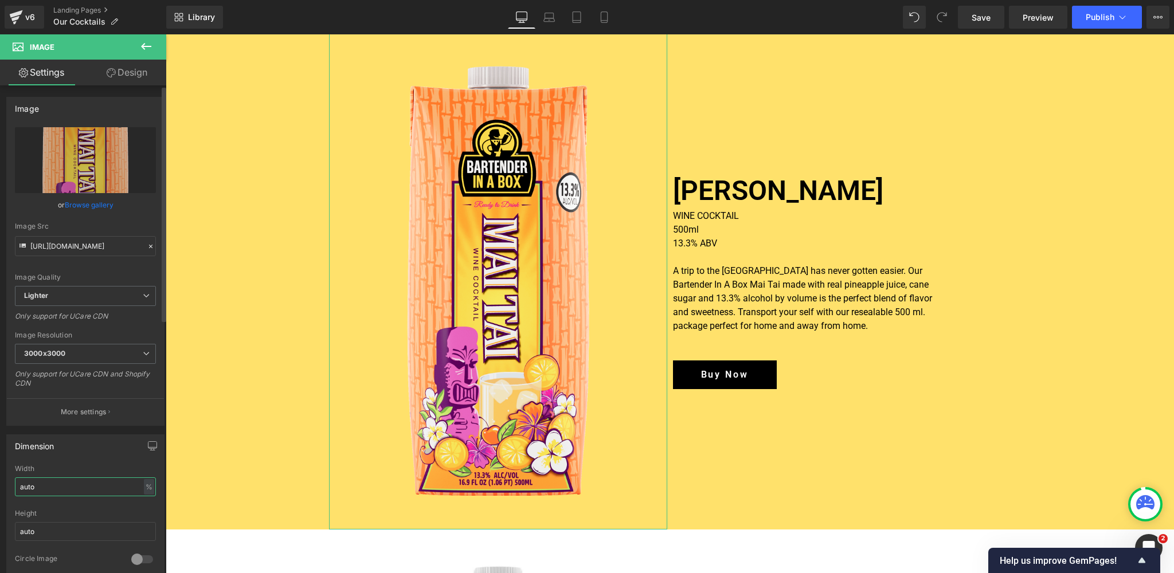
click at [0, 487] on div "Dimension auto Width auto % % px auto Height auto 0 Circle Image" at bounding box center [85, 503] width 171 height 154
type input "75"
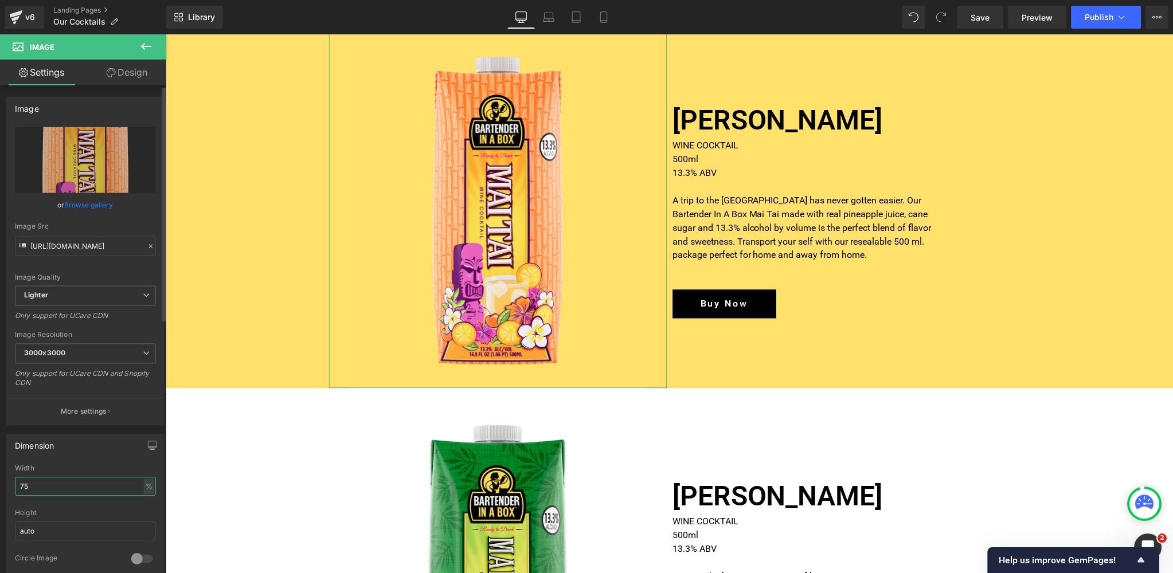
scroll to position [11, 0]
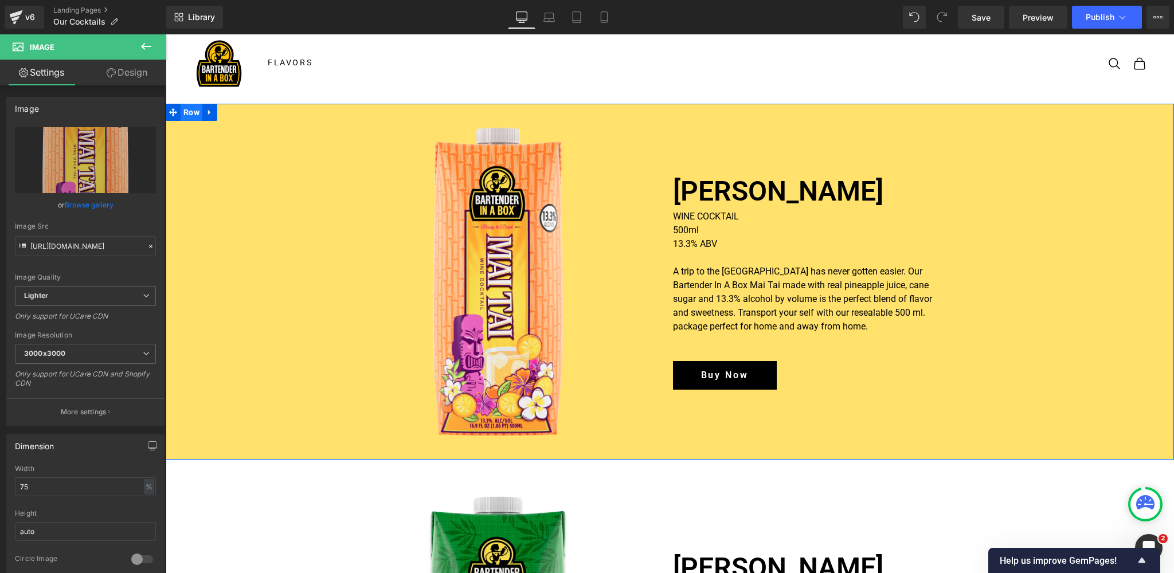
click at [193, 112] on span "Row" at bounding box center [192, 112] width 22 height 17
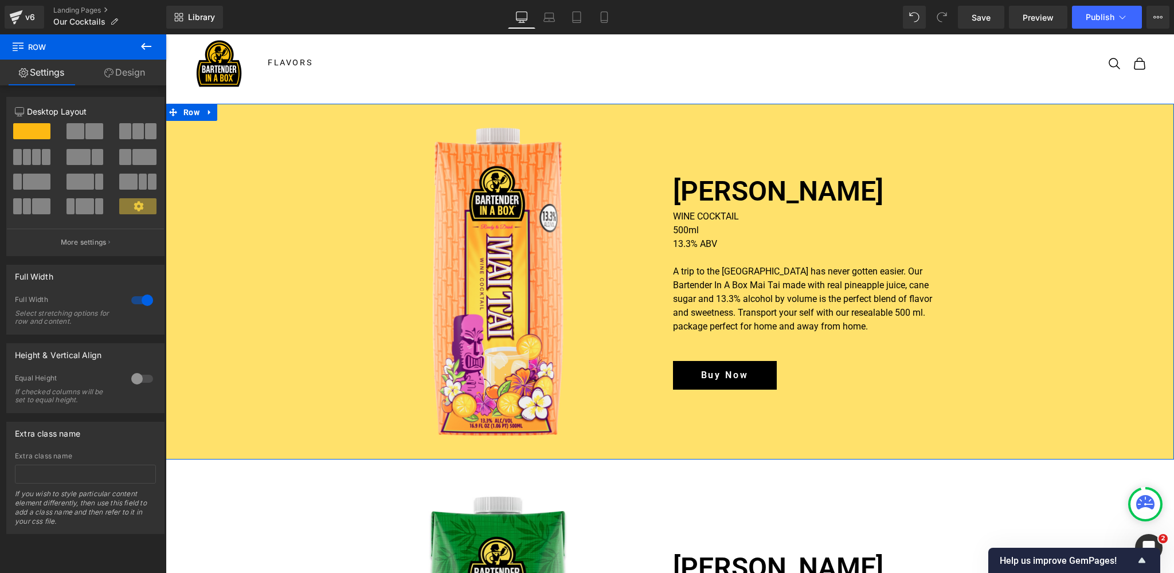
click at [128, 79] on link "Design" at bounding box center [124, 73] width 83 height 26
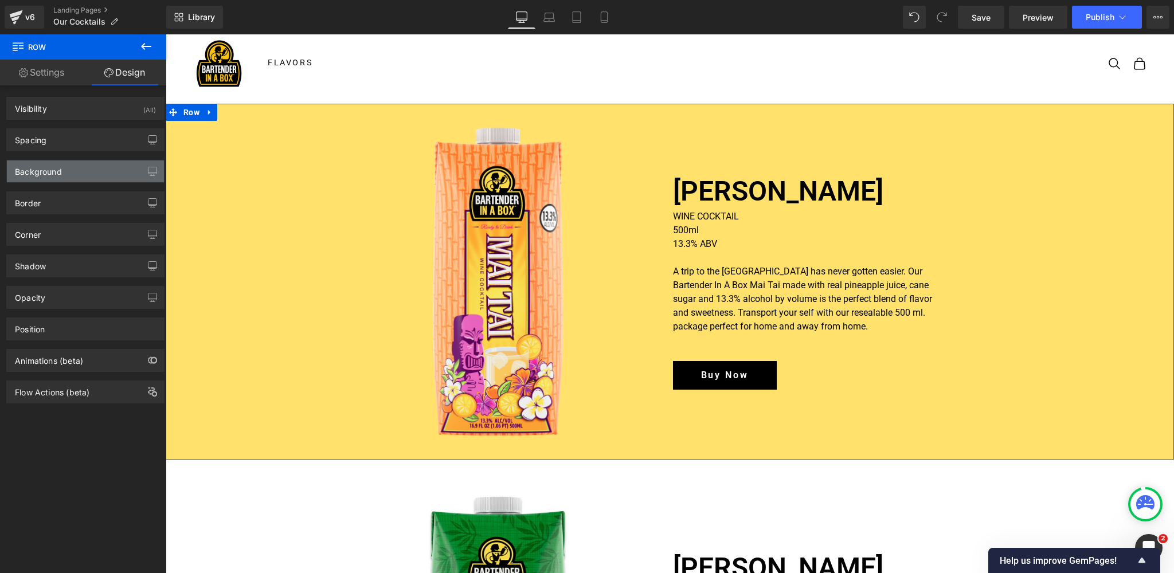
click at [71, 171] on div "Background" at bounding box center [85, 171] width 157 height 22
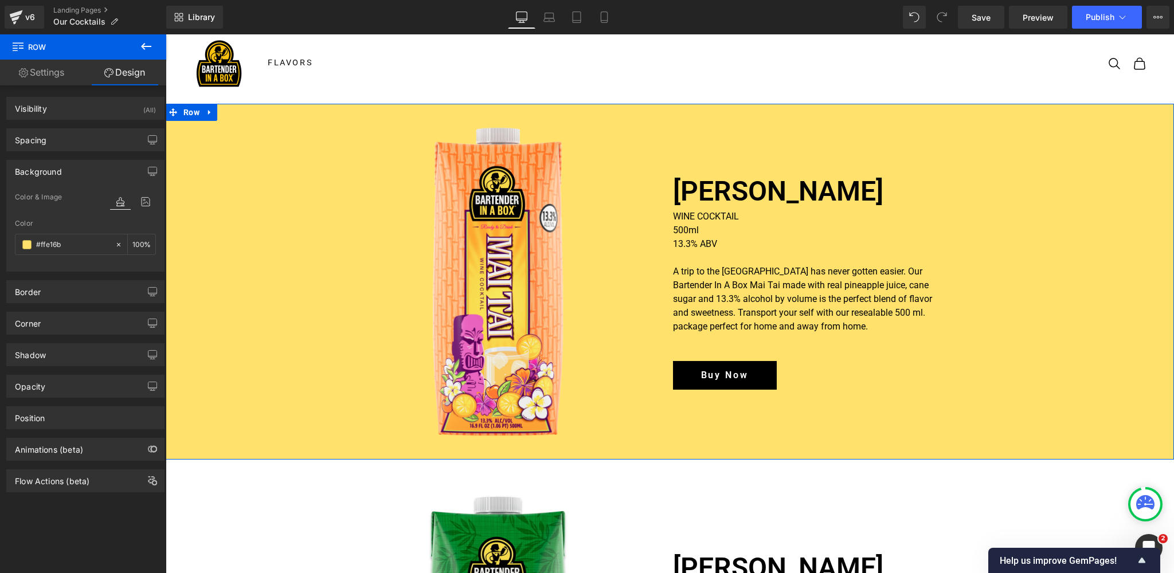
type input "#ffe16b"
type input "100"
click at [21, 241] on div "#ffe16b" at bounding box center [64, 244] width 99 height 20
click at [27, 241] on span at bounding box center [26, 244] width 9 height 9
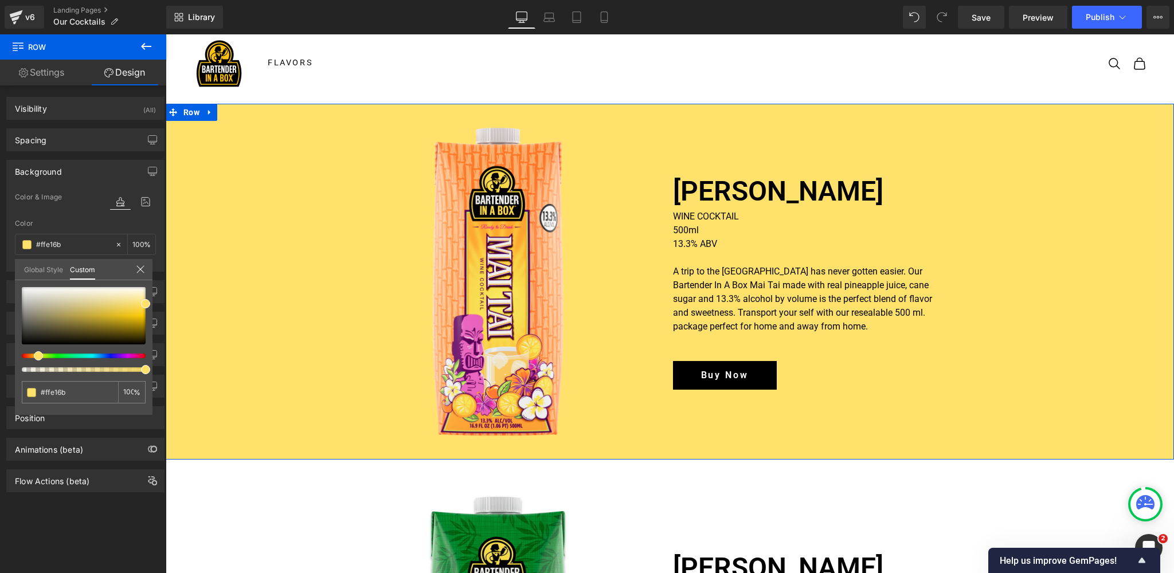
type input "#fffa6b"
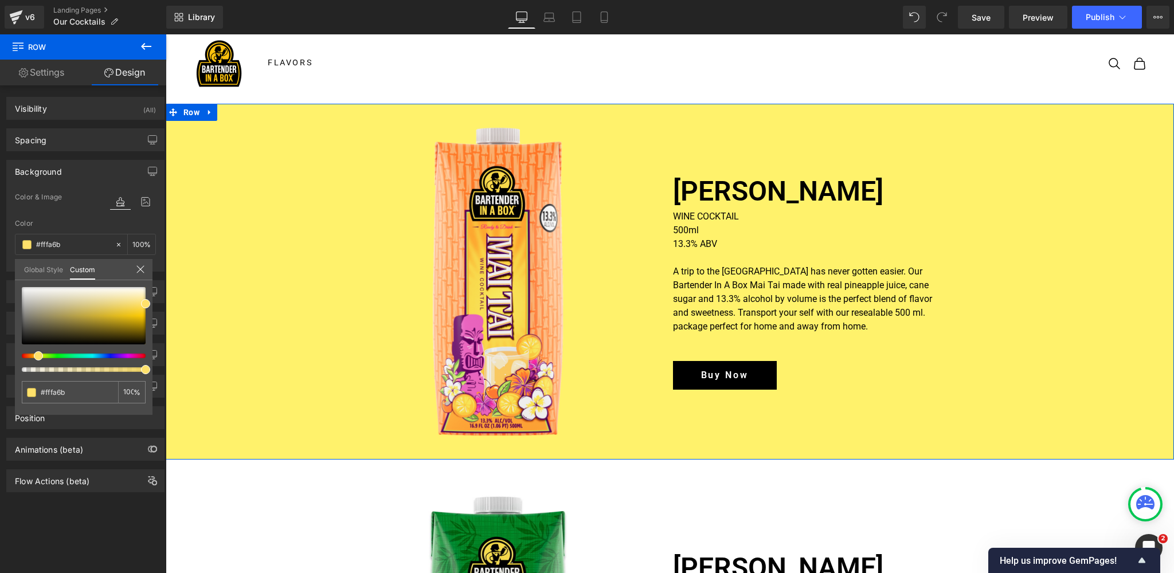
type input "#fff26b"
type input "#ffe86b"
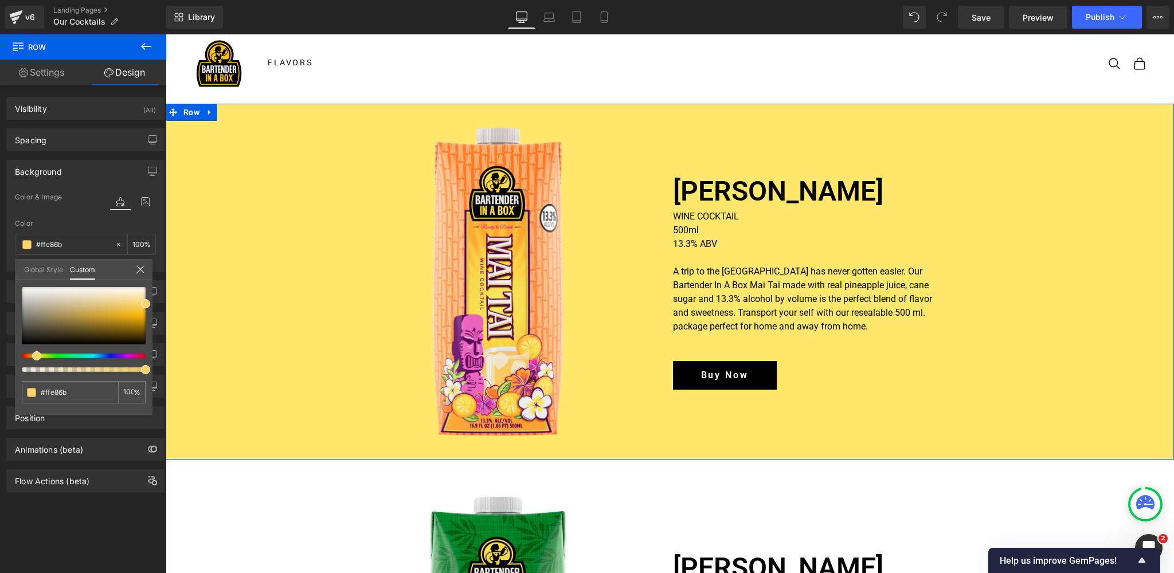
type input "#ffe16b"
type input "#ffd56b"
type input "#ffd06b"
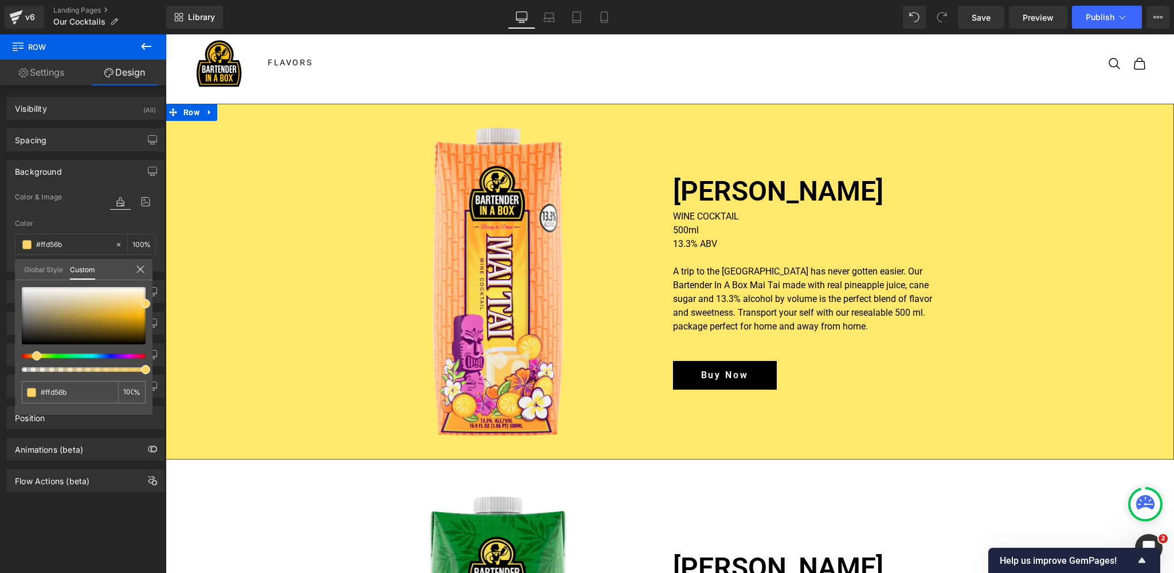
type input "#ffd06b"
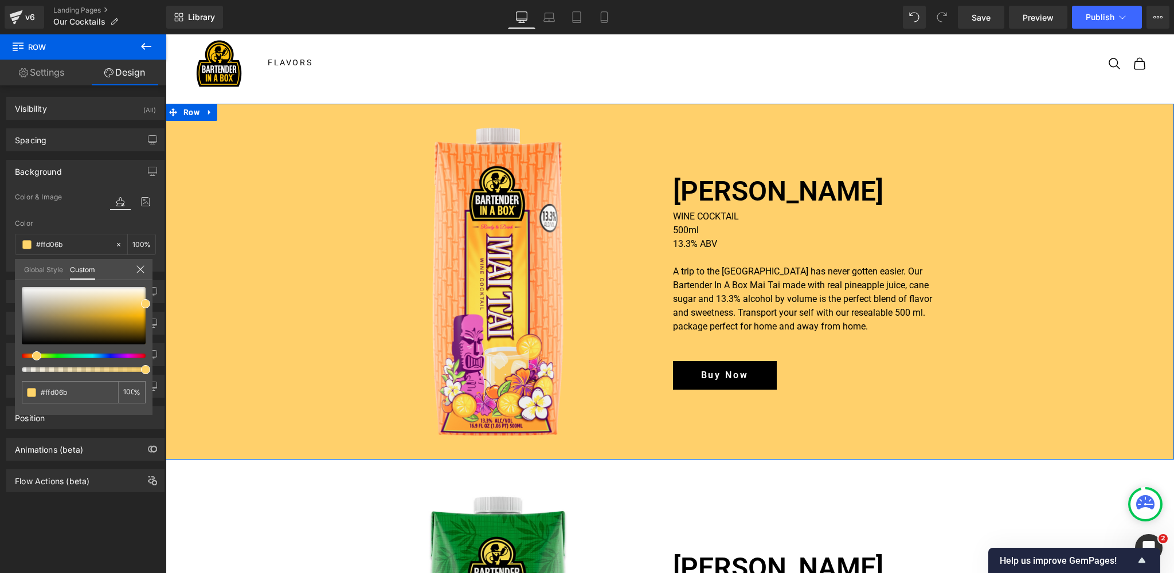
type input "#ffcd6b"
type input "#ffc86b"
type input "#ffc36b"
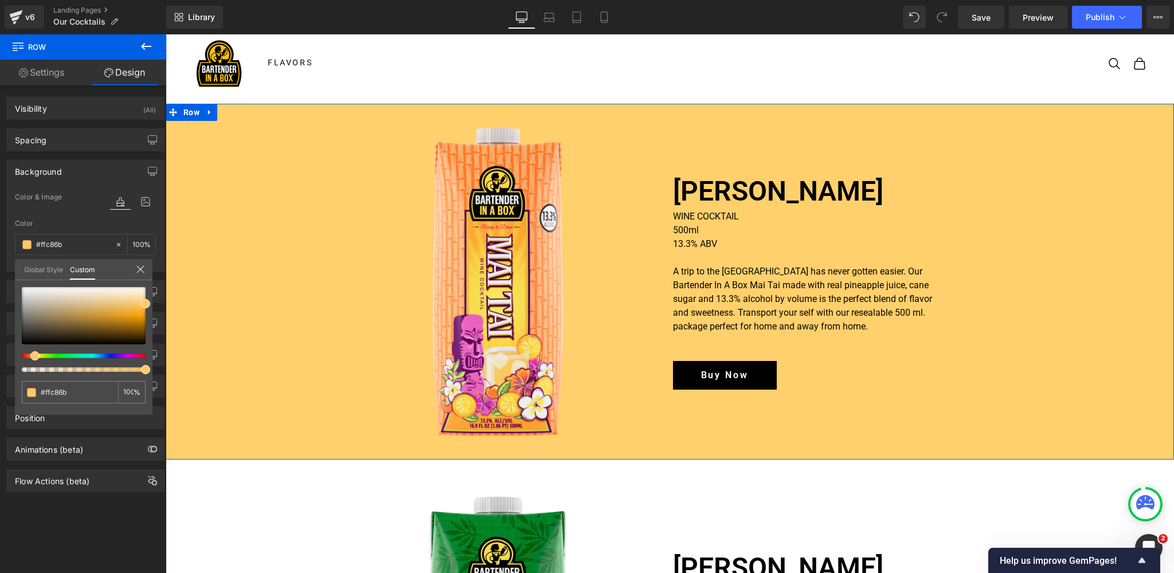
type input "#ffc36b"
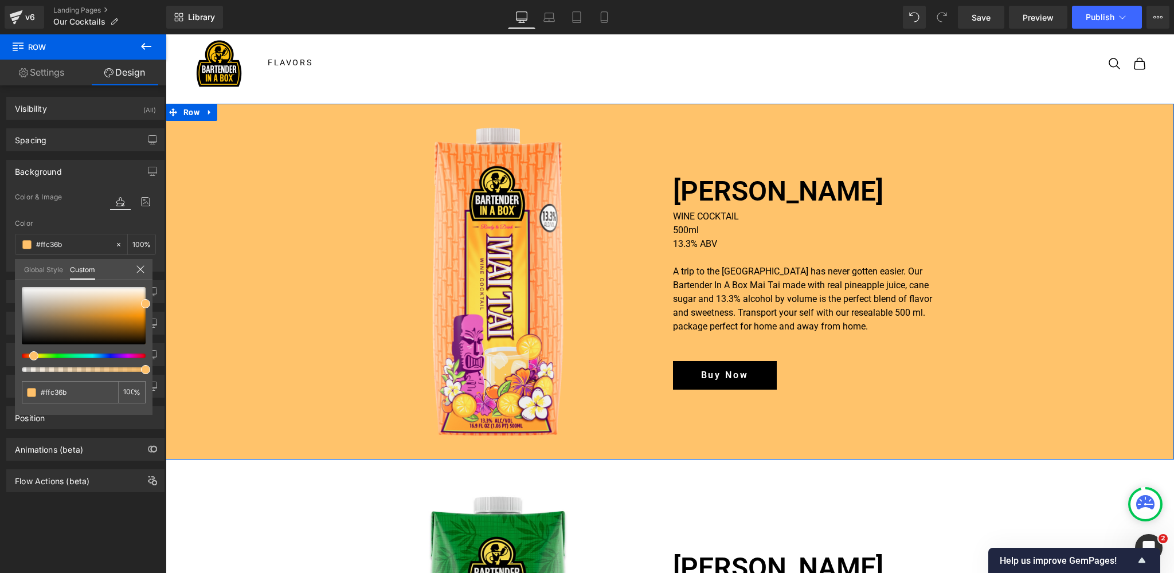
type input "#ffc16b"
type input "#ffbc6b"
type input "#ffb76b"
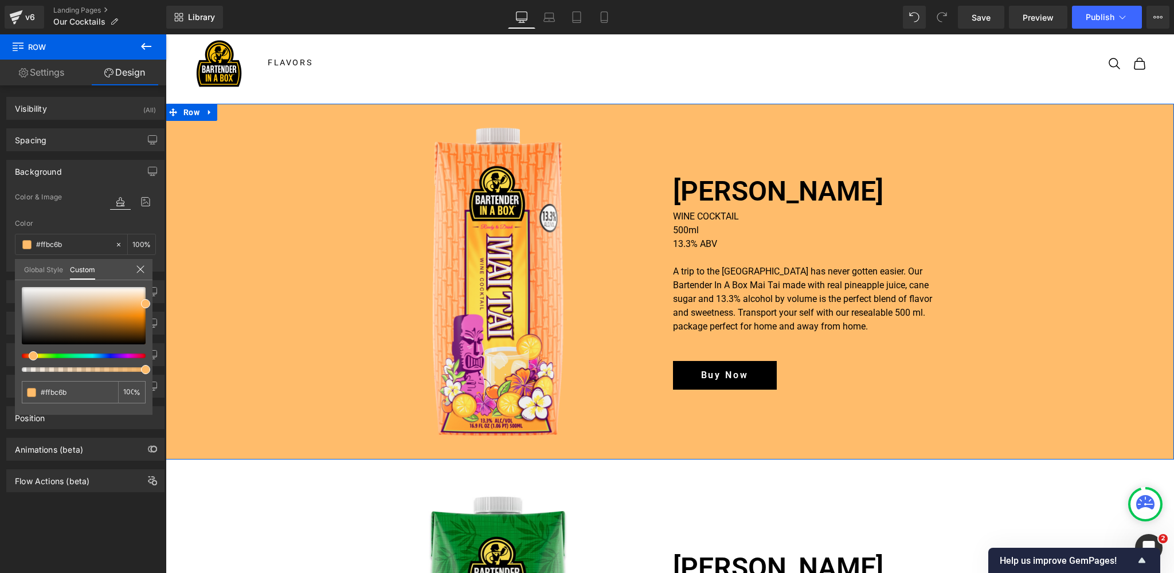
type input "#ffb76b"
type input "#ffb06b"
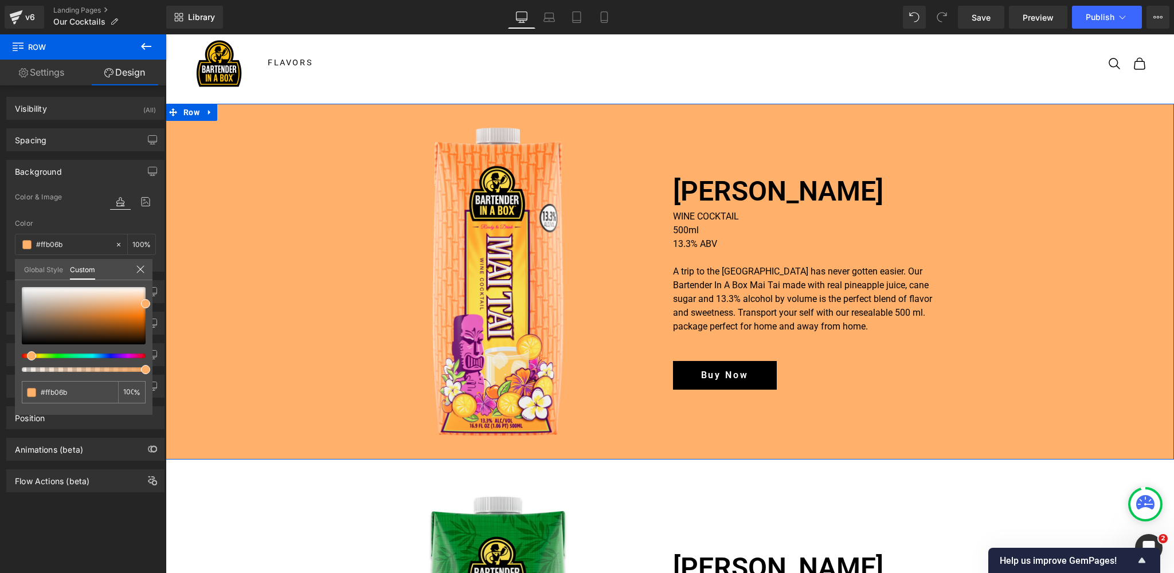
drag, startPoint x: 34, startPoint y: 356, endPoint x: 24, endPoint y: 357, distance: 10.9
click at [24, 357] on div at bounding box center [79, 356] width 124 height 5
type input "#ffad66"
type input "#fd8c29"
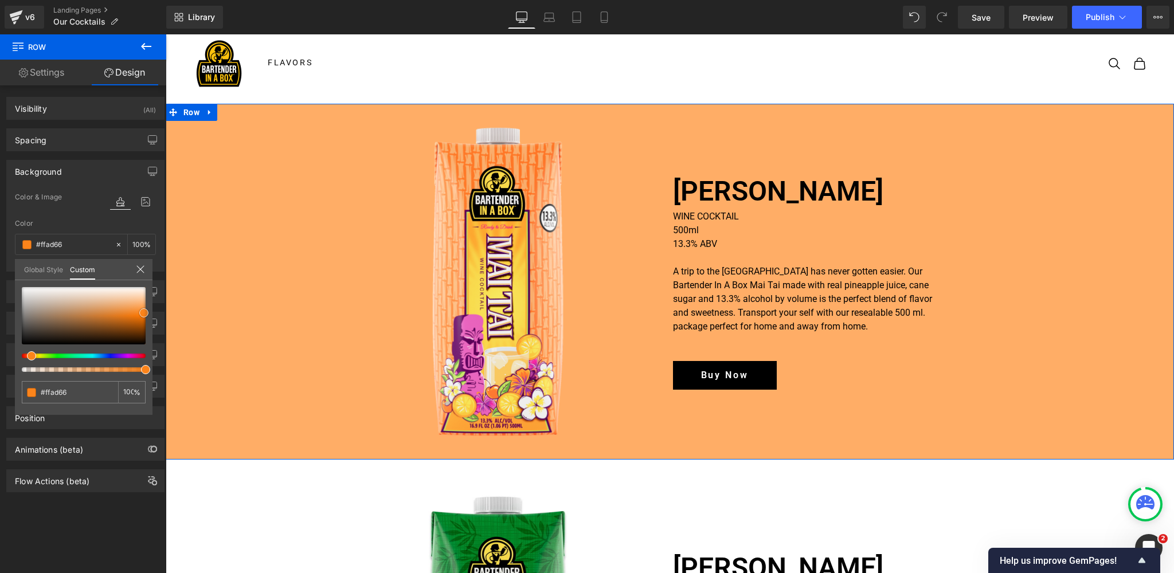
type input "#fd8c29"
type input "#fc7c0c"
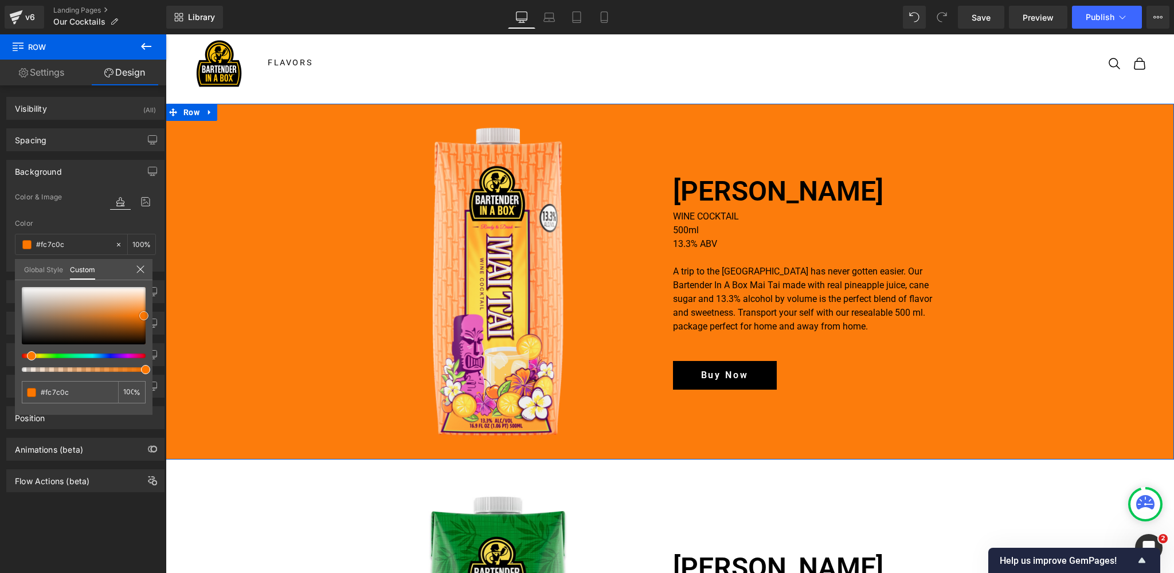
type input "#e46b01"
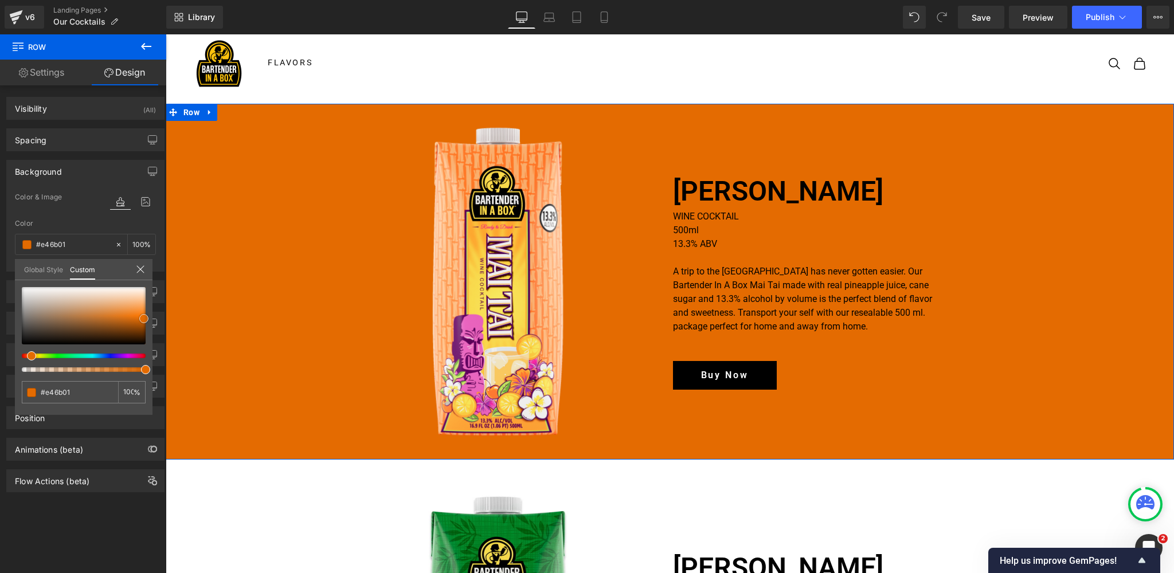
type input "#ef6f00"
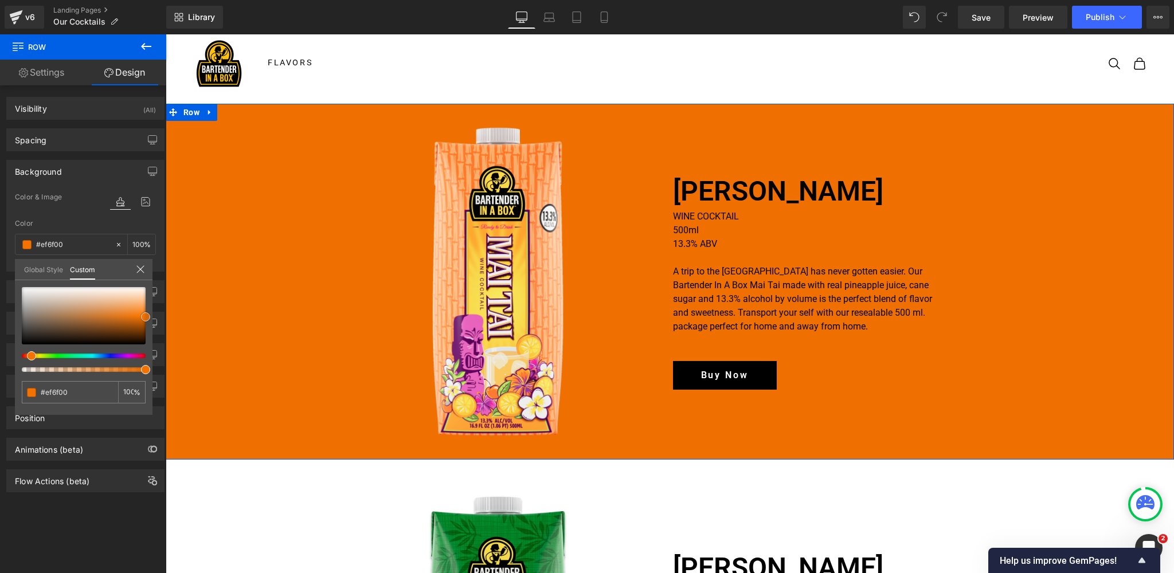
type input "#f47200"
type input "#f97400"
type input "#ff7c0a"
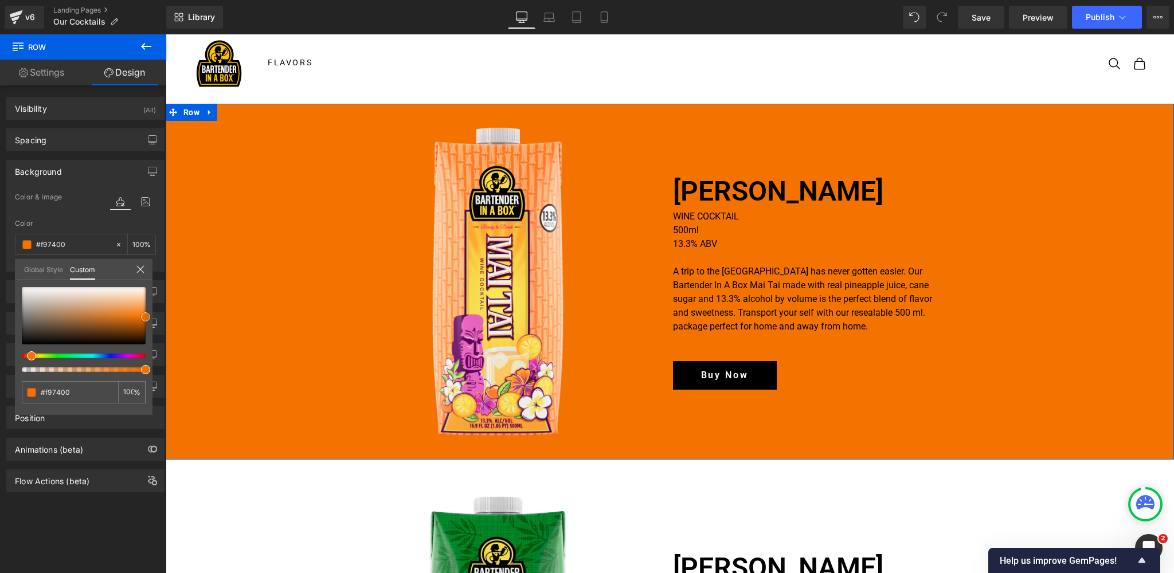
type input "#ff7c0a"
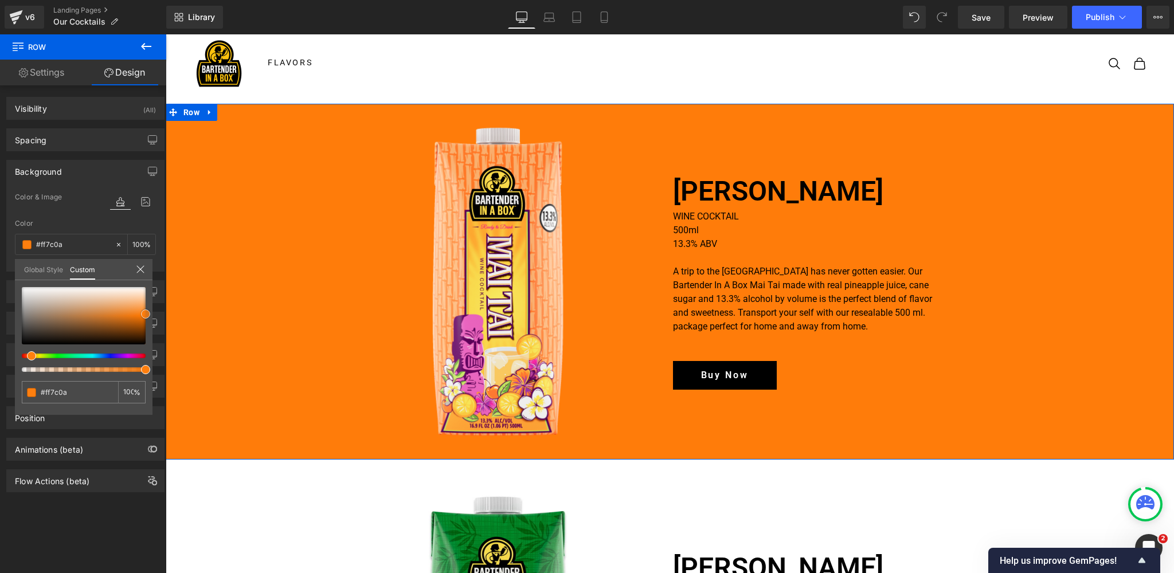
type input "#ff871e"
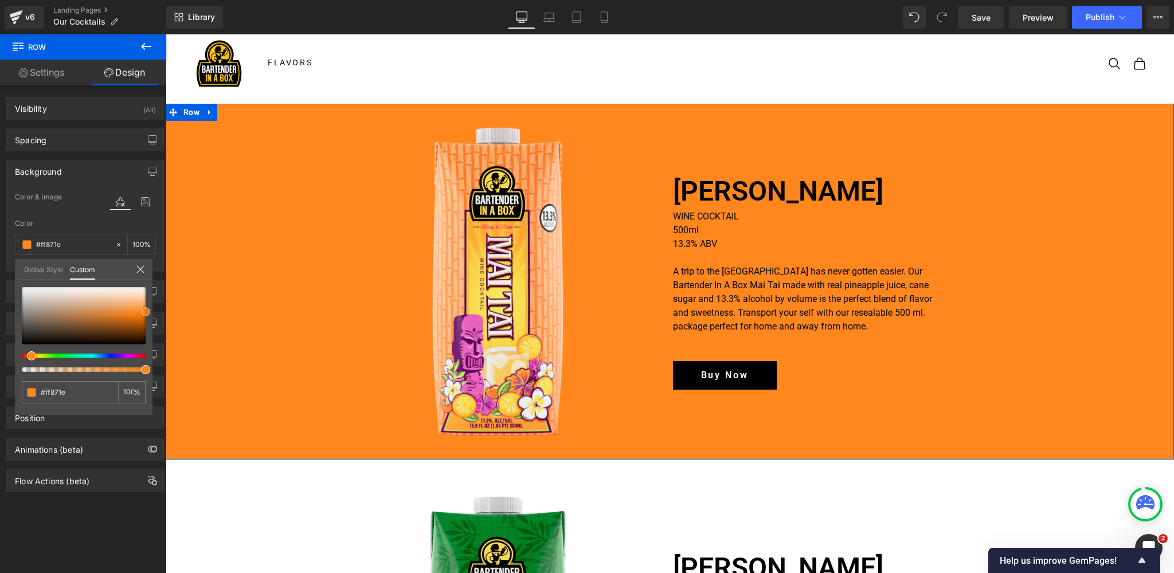
type input "#fe8a23"
type input "#fd8a24"
type input "#ff8c28"
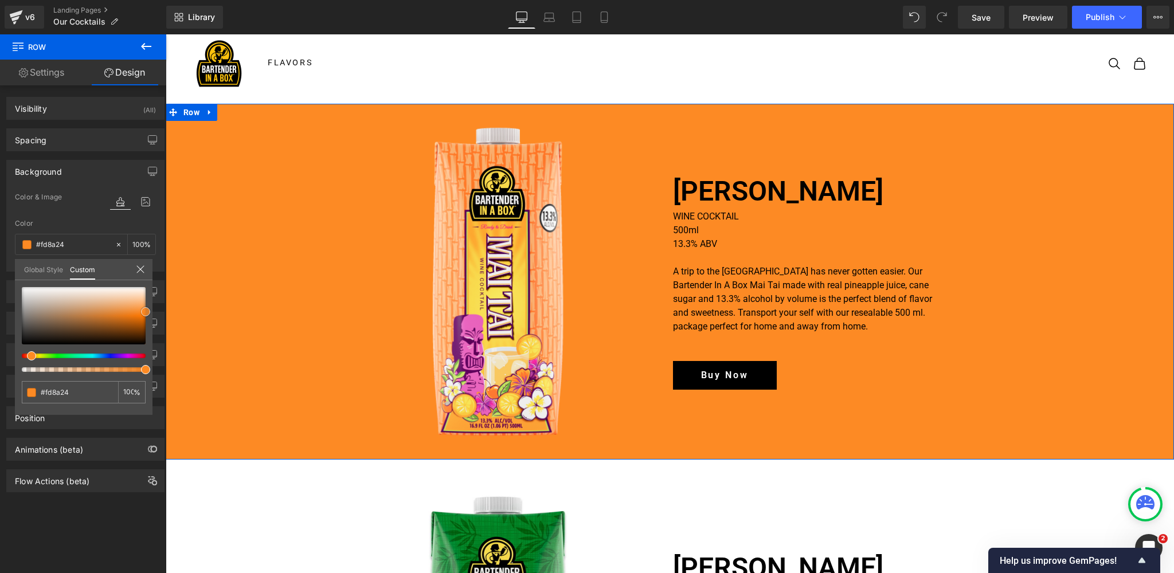
type input "#ff8c28"
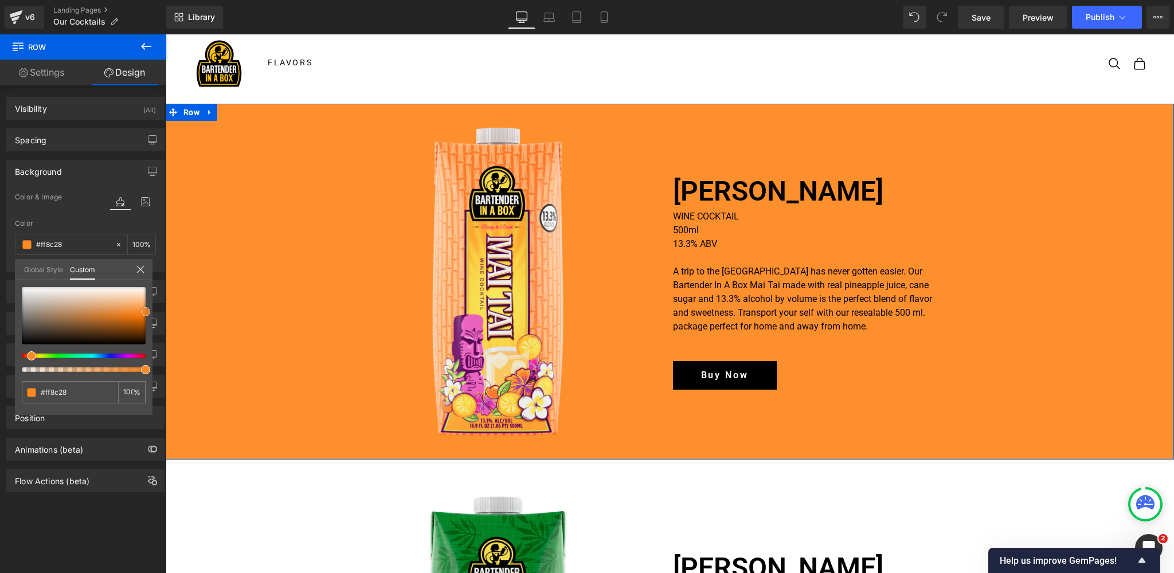
type input "#fe8f2d"
type input "#fd8f2e"
type input "#fe8a23"
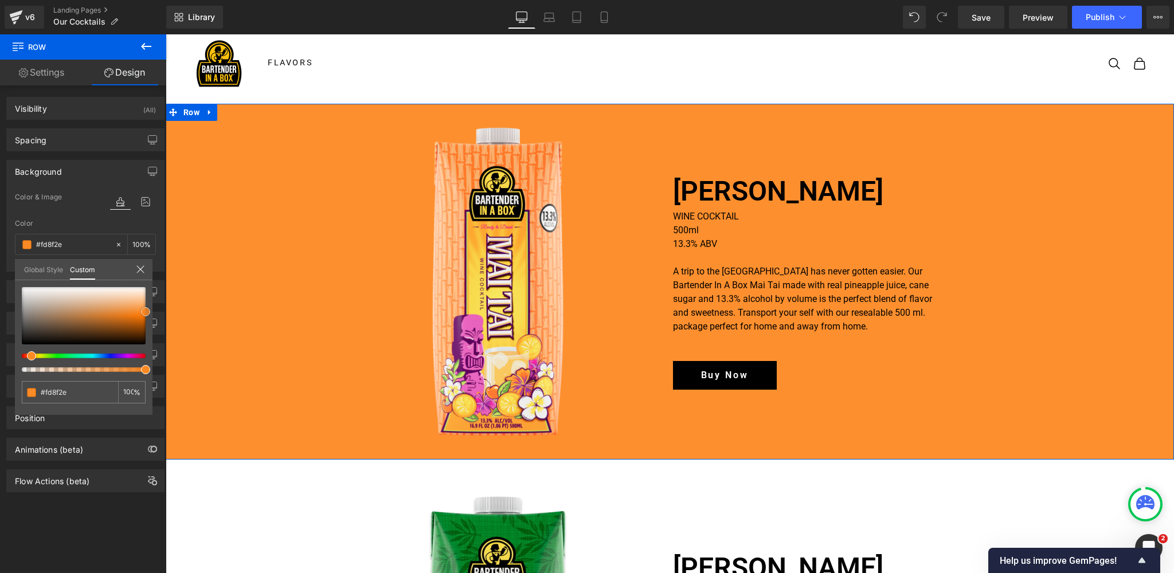
type input "#fe8a23"
type input "#ff871e"
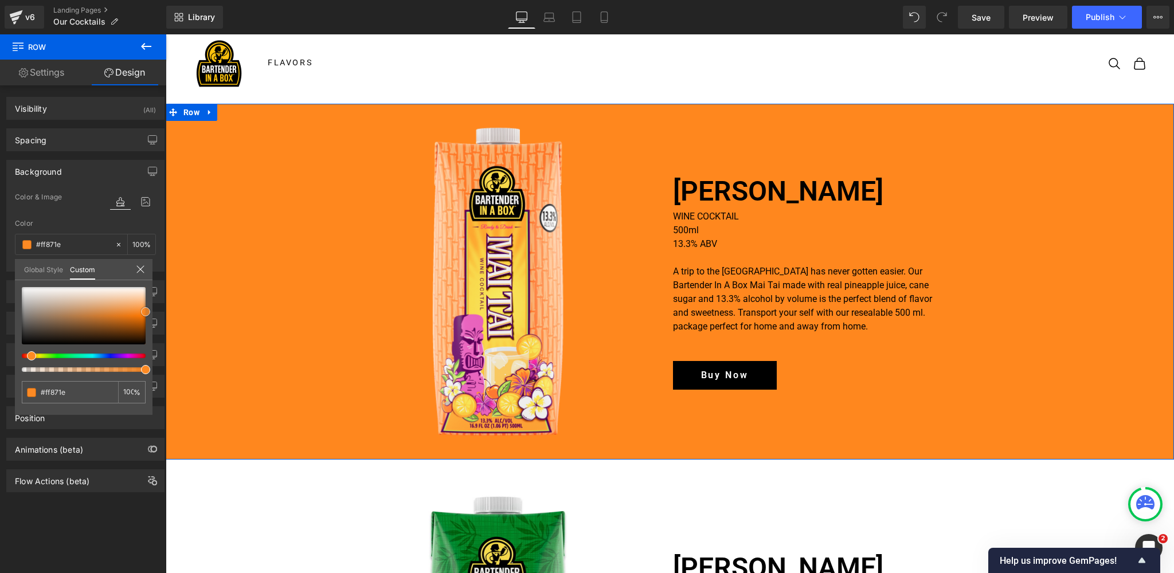
type input "#ff8419"
type input "#ff8114"
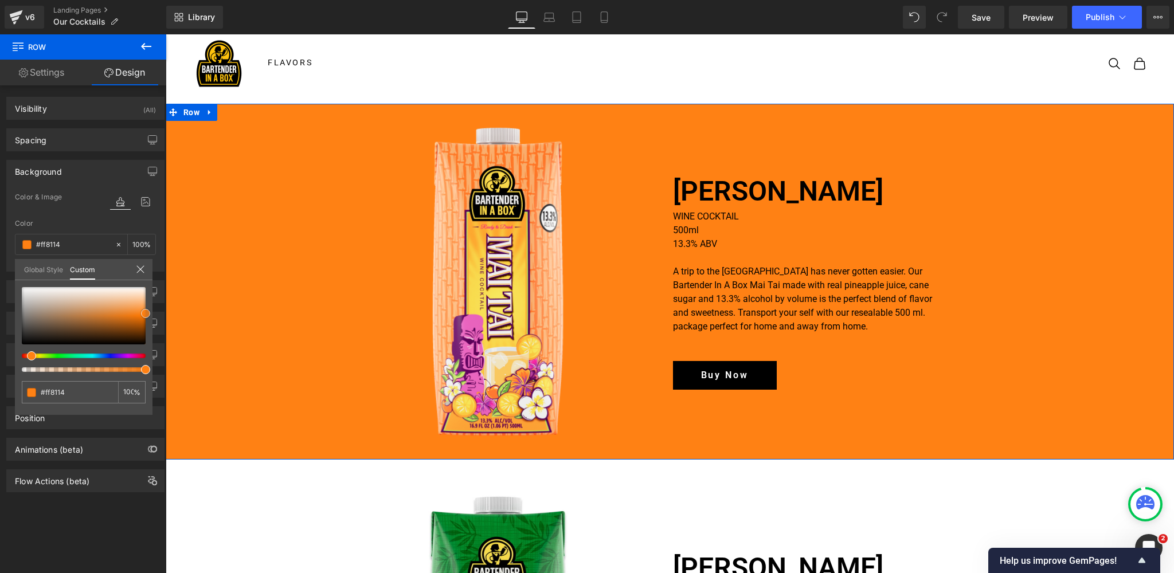
drag, startPoint x: 146, startPoint y: 301, endPoint x: 148, endPoint y: 311, distance: 10.0
click at [148, 311] on span at bounding box center [145, 313] width 9 height 9
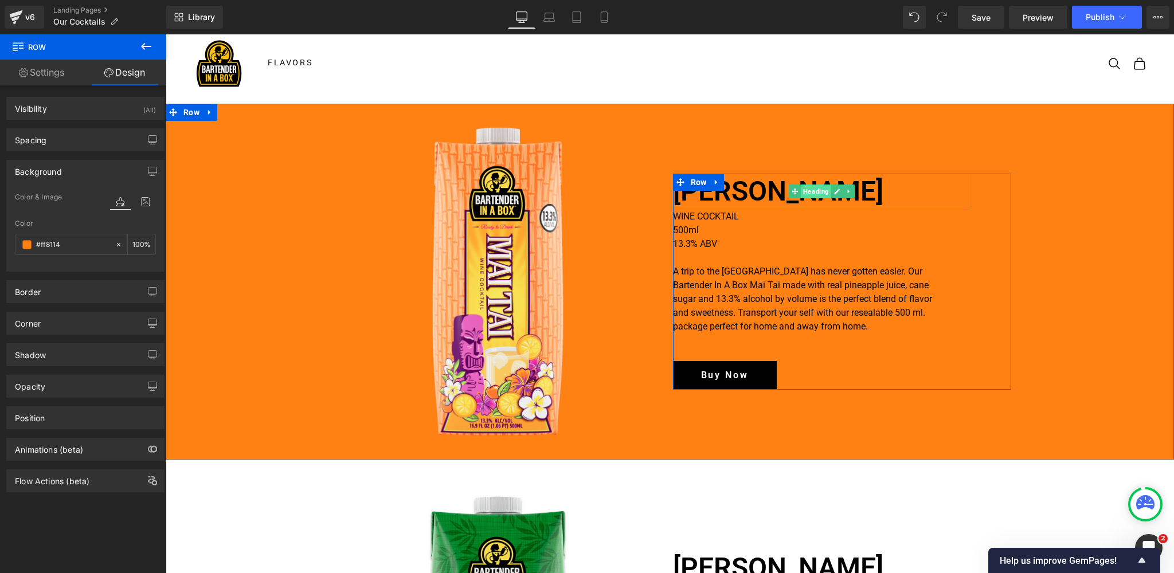
click at [812, 191] on span "Heading" at bounding box center [816, 192] width 30 height 14
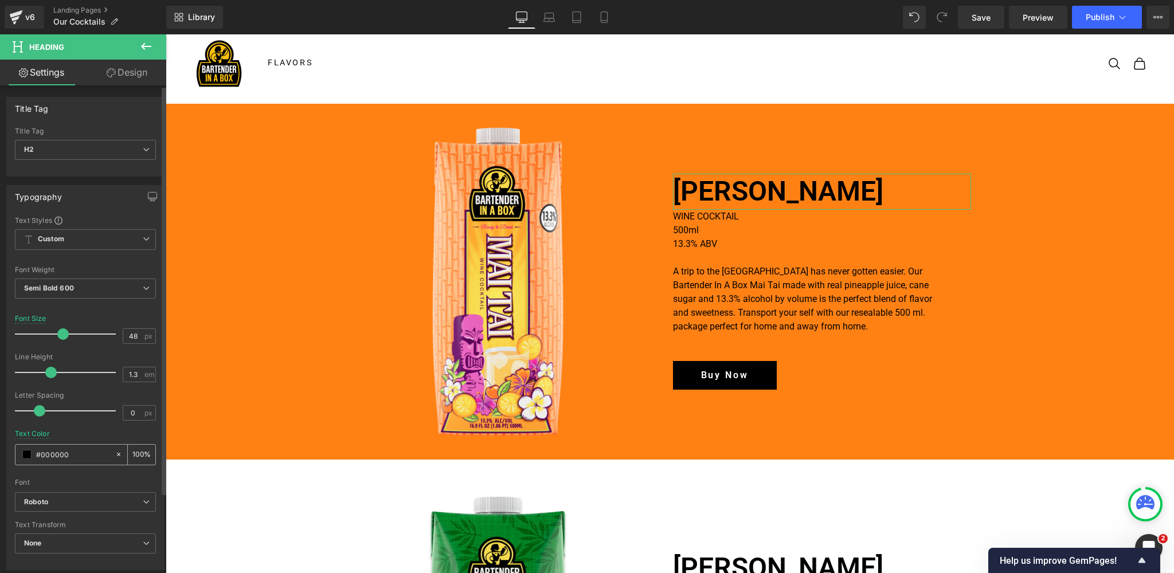
click at [26, 455] on span at bounding box center [26, 454] width 9 height 9
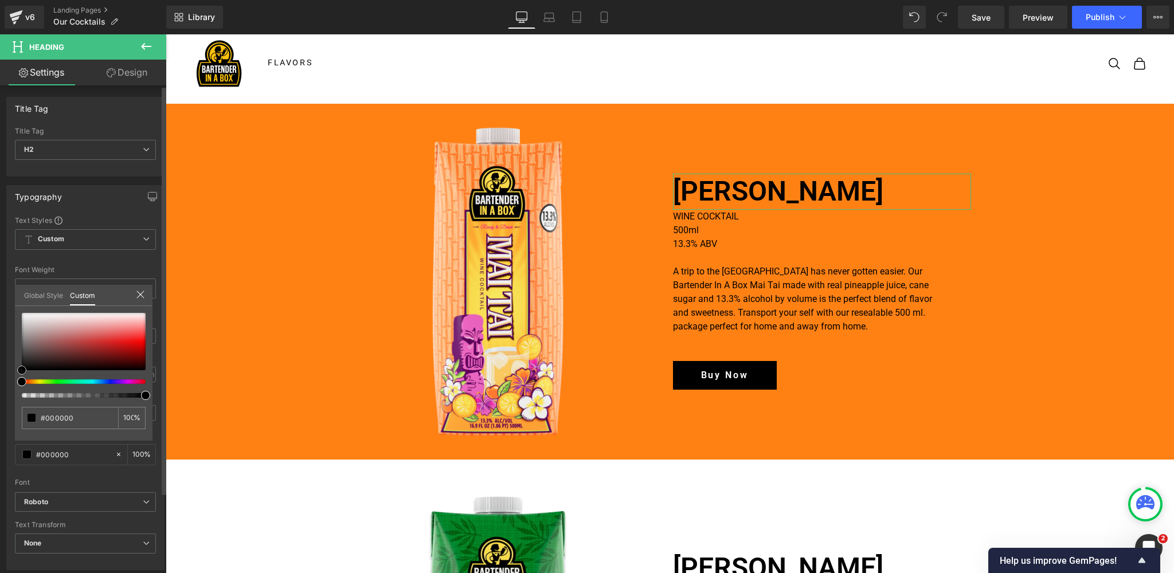
type input "#020202"
type input "#d3d3d3"
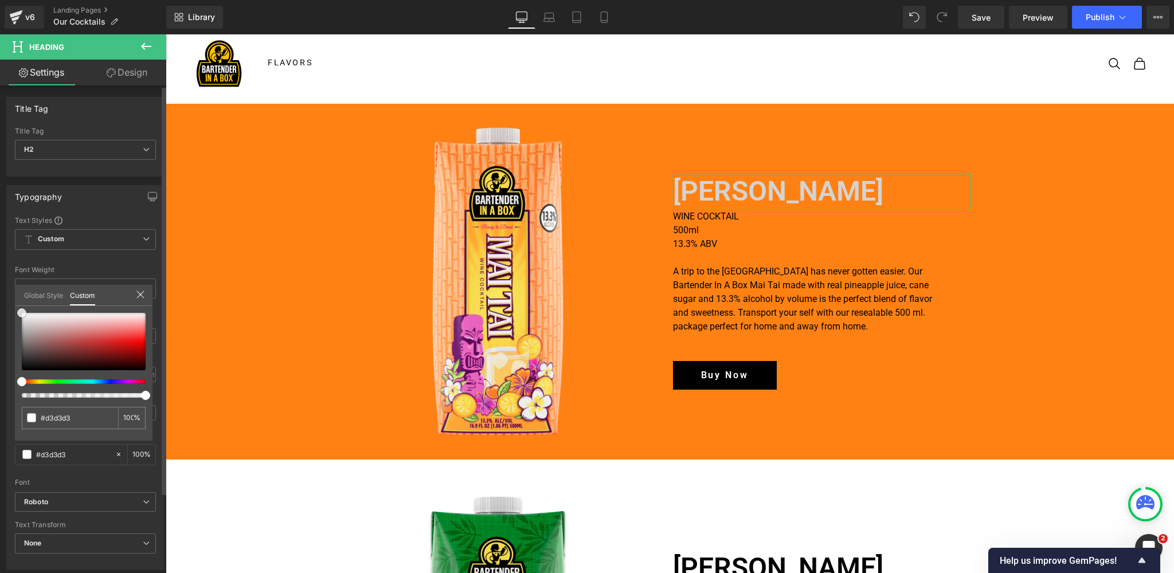
drag, startPoint x: 21, startPoint y: 368, endPoint x: 13, endPoint y: 299, distance: 69.3
click at [11, 300] on div "Typography Text Styles Custom Custom Setup Global Style Custom Setup Global Sty…" at bounding box center [85, 374] width 171 height 394
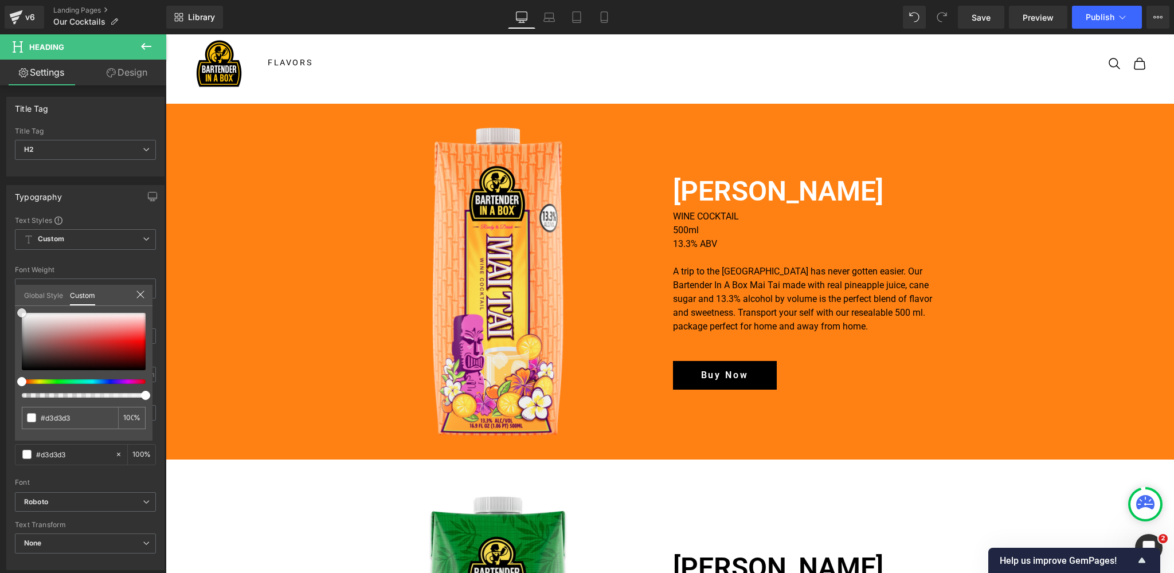
type input "#ffffff"
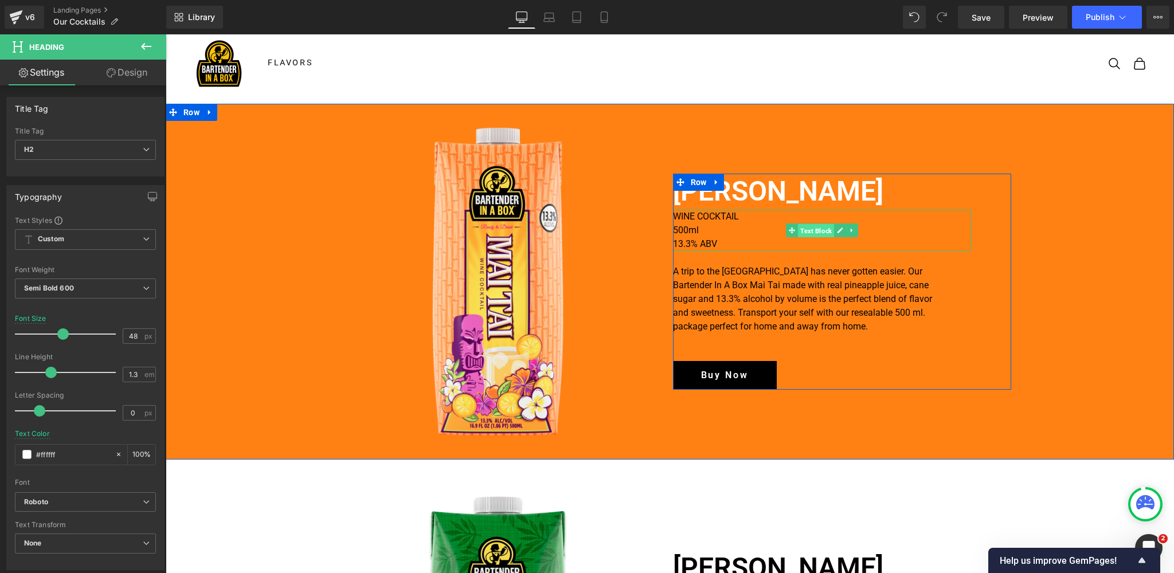
click at [813, 231] on span "Text Block" at bounding box center [816, 231] width 36 height 14
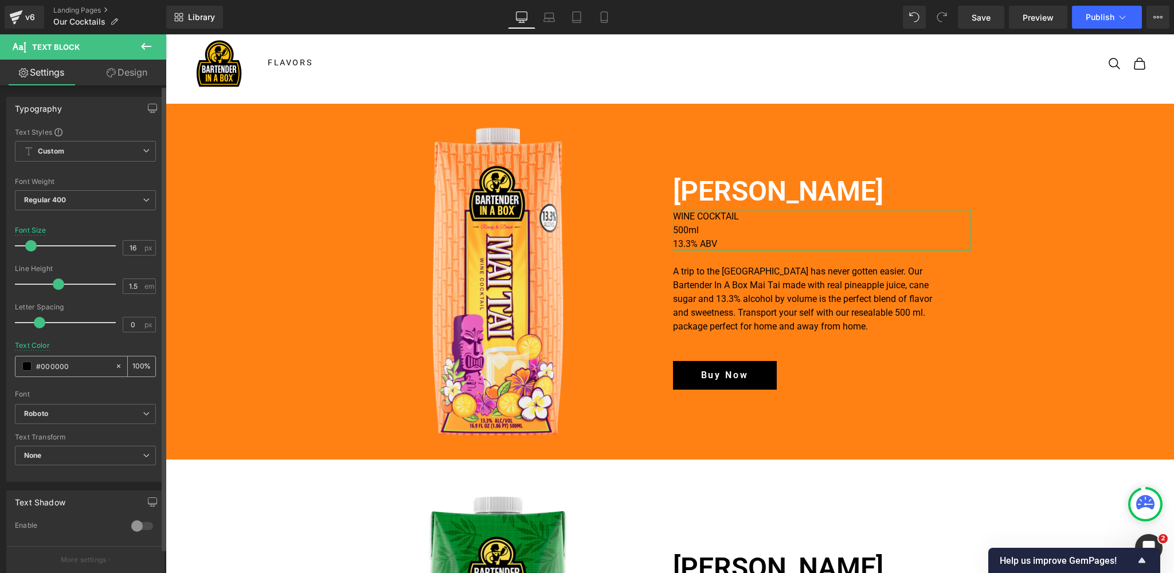
click at [26, 368] on span at bounding box center [26, 366] width 9 height 9
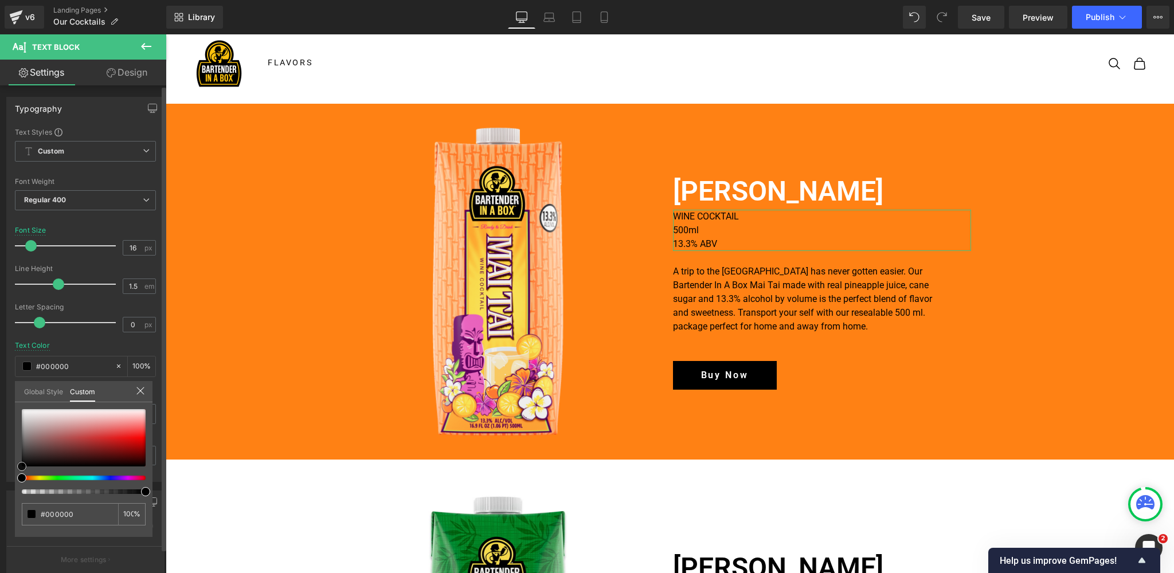
type input "#837b7b"
type input "#ffffff"
drag, startPoint x: 26, startPoint y: 437, endPoint x: 14, endPoint y: 387, distance: 51.7
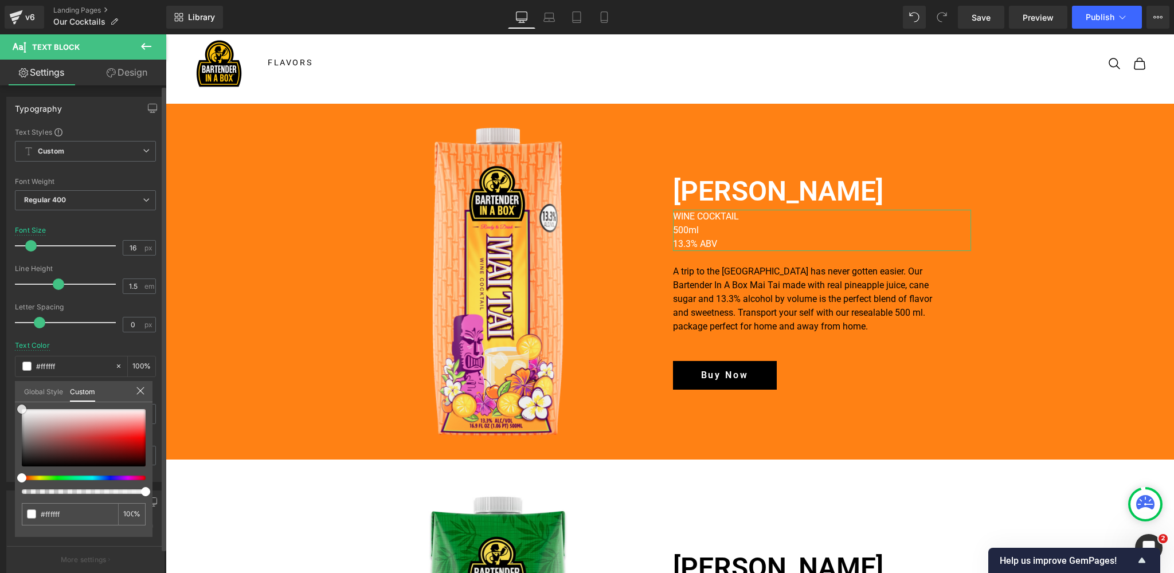
click at [15, 387] on div "Global Style Custom Setup Global Style #ffffff 100 %" at bounding box center [84, 398] width 138 height 35
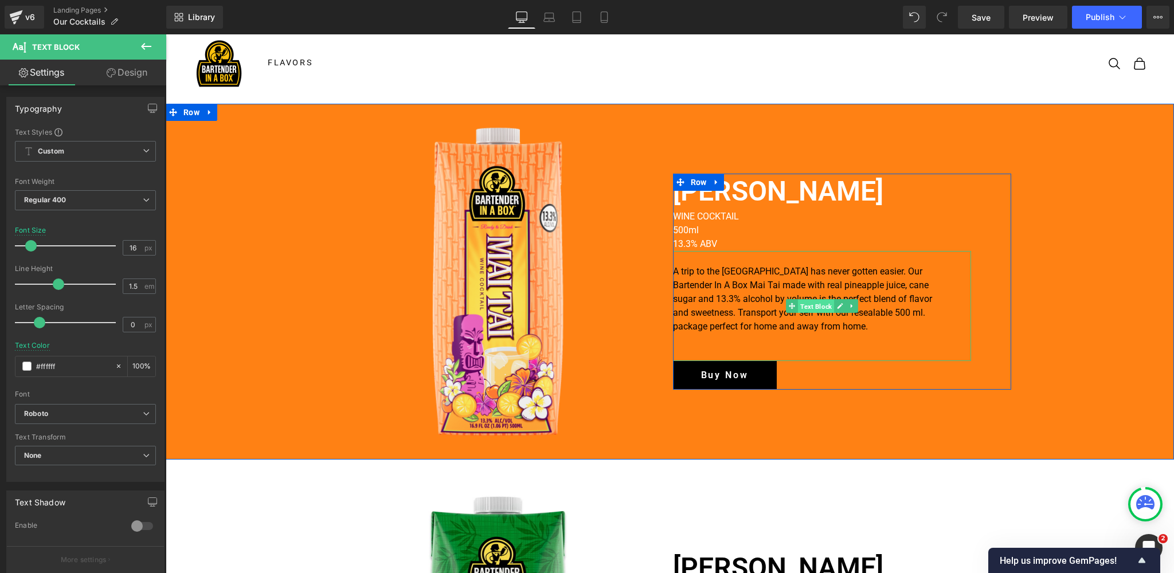
click at [808, 303] on span "Text Block" at bounding box center [816, 306] width 36 height 14
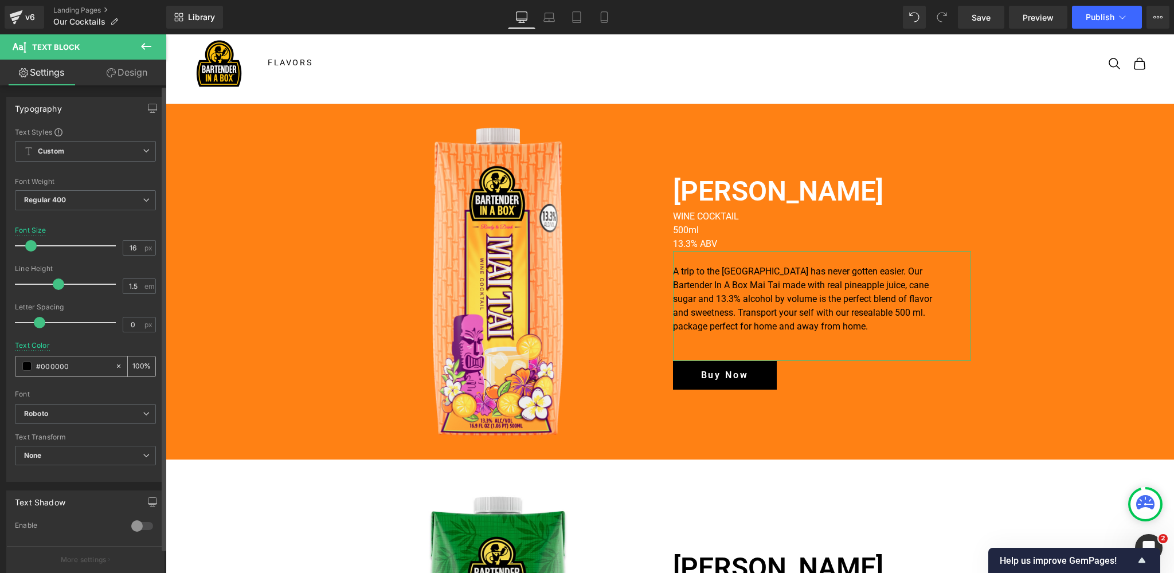
click at [26, 366] on span at bounding box center [26, 366] width 9 height 9
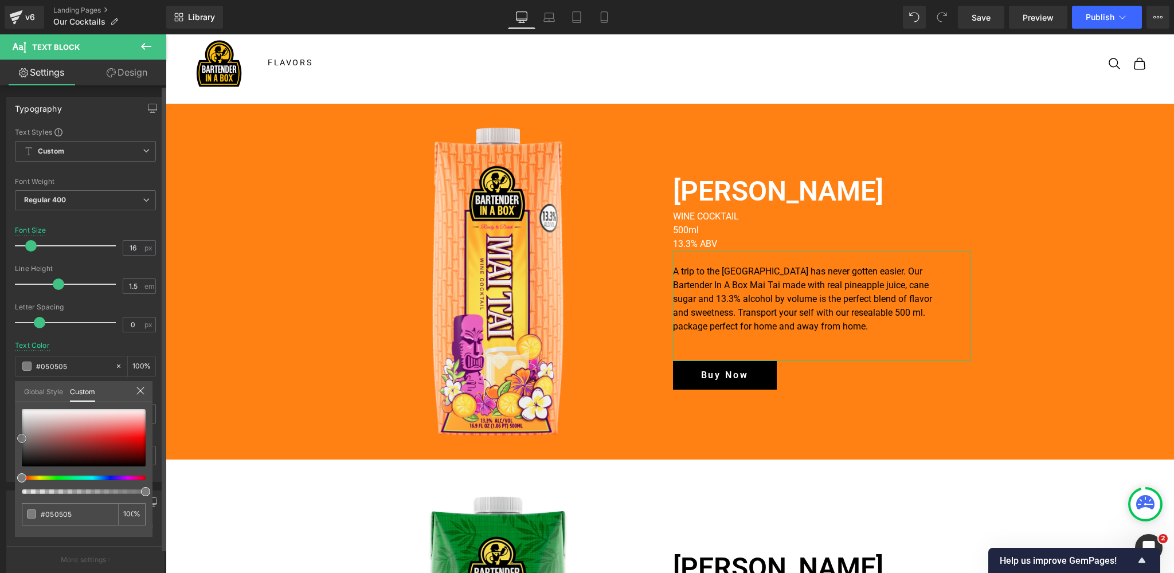
type input "#050505"
type input "#7c7c7c"
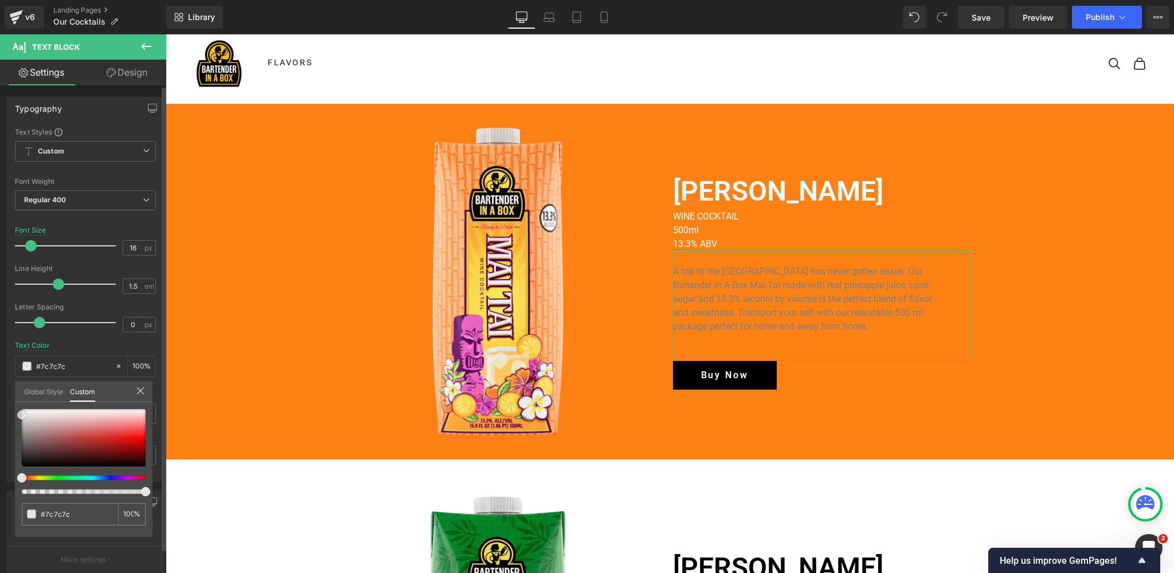
type input "#e5e5e5"
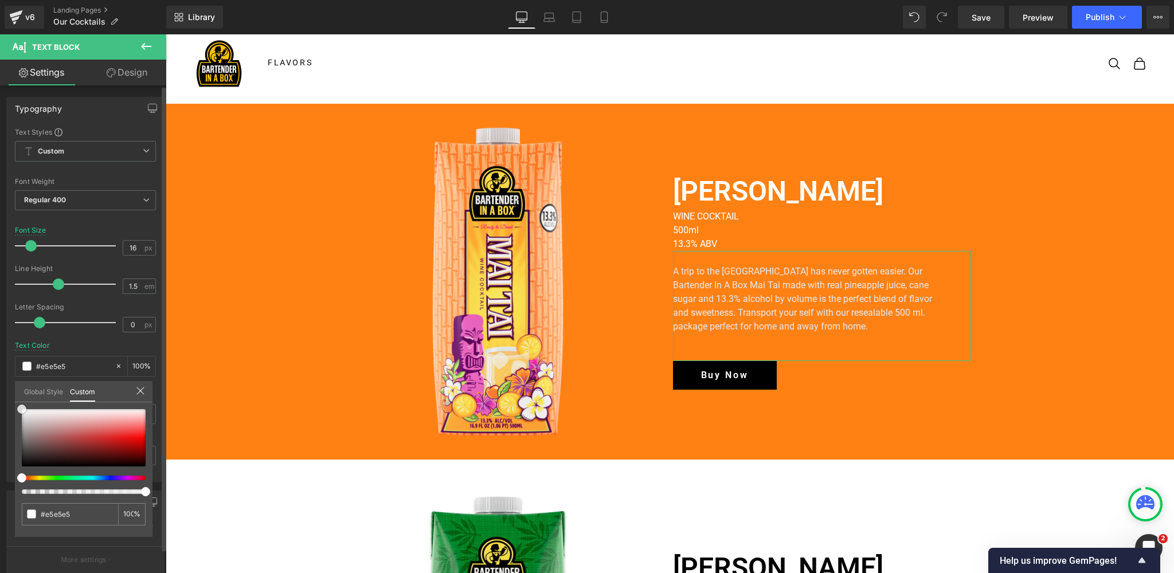
type input "#ffffff"
drag, startPoint x: 21, startPoint y: 435, endPoint x: 313, endPoint y: 93, distance: 449.6
click at [14, 390] on div "Typography Text Styles Custom Custom Setup Global Style Custom Setup Global Sty…" at bounding box center [85, 285] width 171 height 394
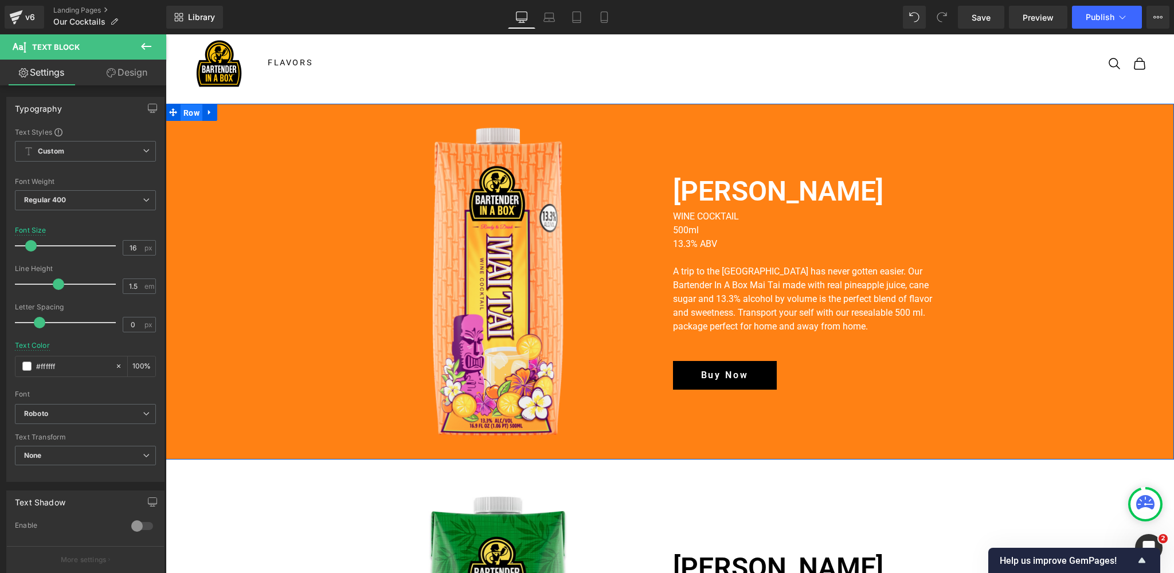
click at [197, 113] on span "Row" at bounding box center [192, 112] width 22 height 17
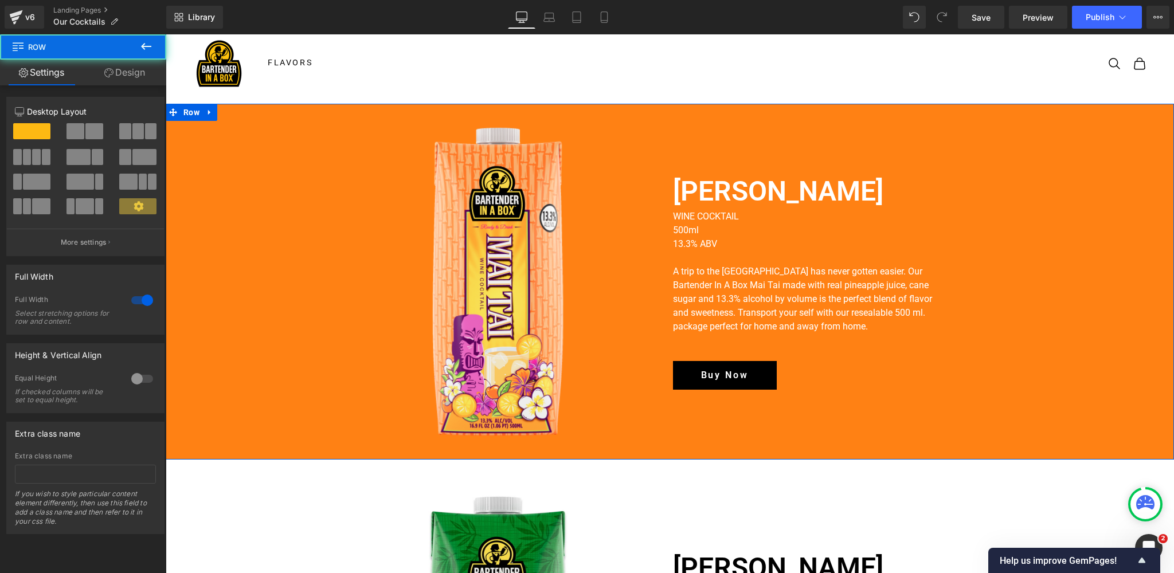
click at [131, 70] on link "Design" at bounding box center [124, 73] width 83 height 26
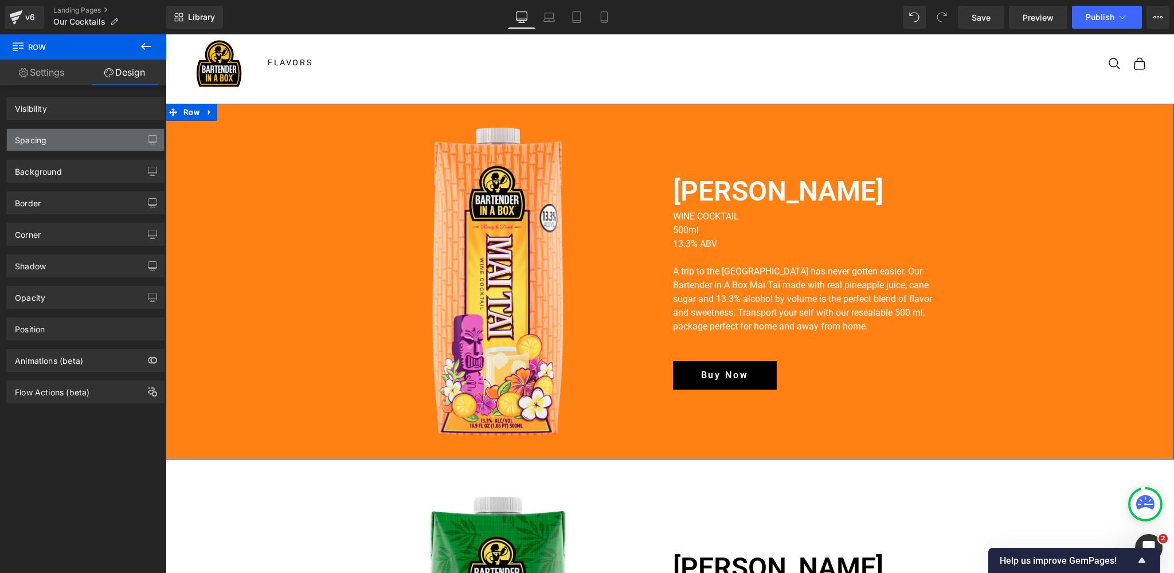
click at [75, 143] on div "Spacing" at bounding box center [85, 140] width 157 height 22
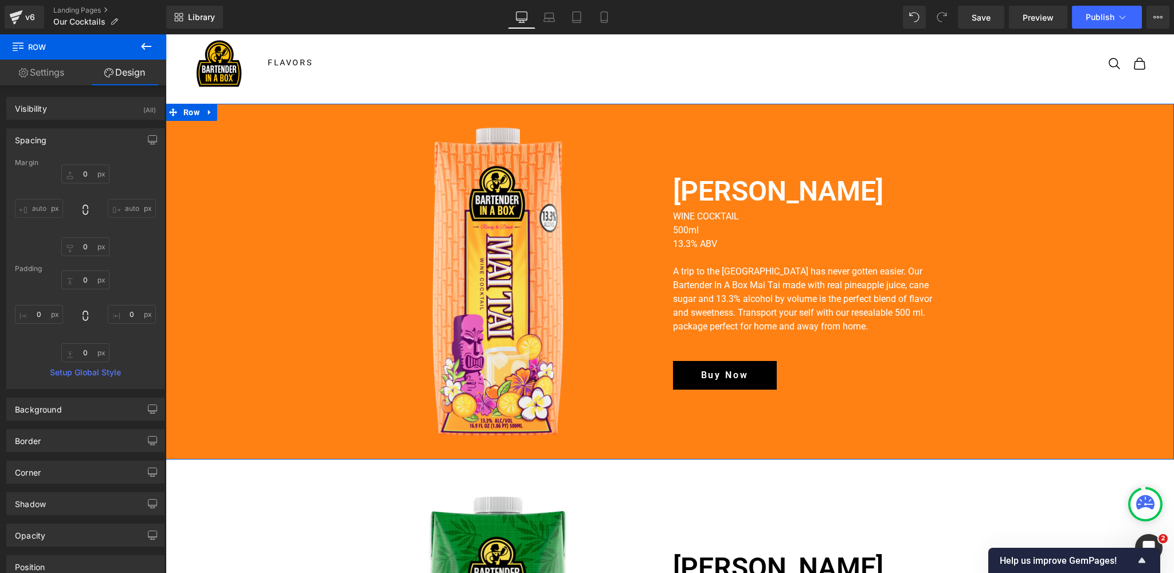
type input "0"
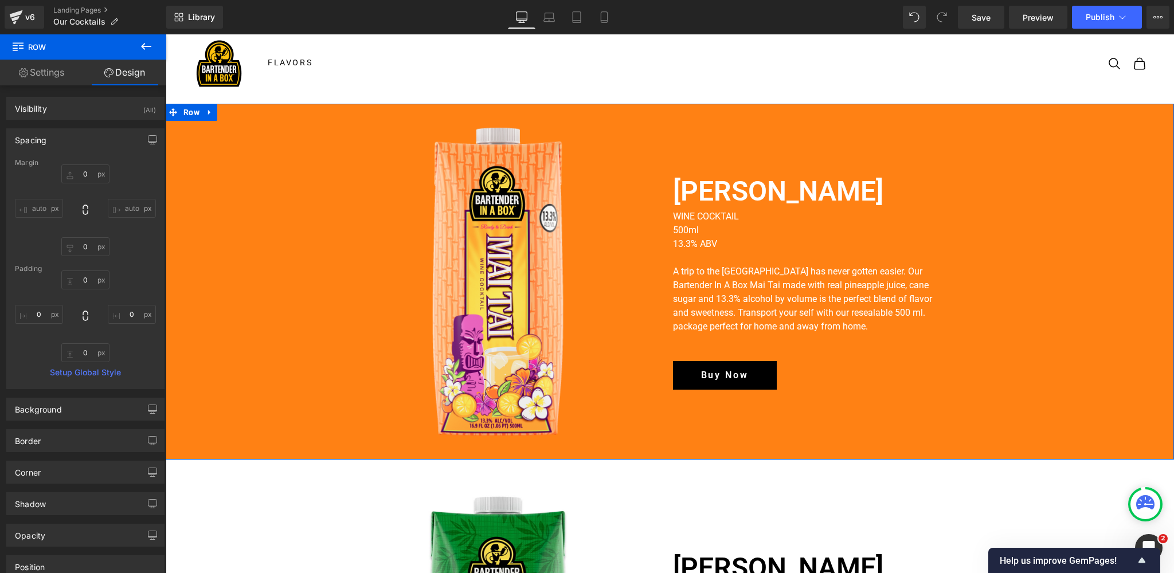
type input "0"
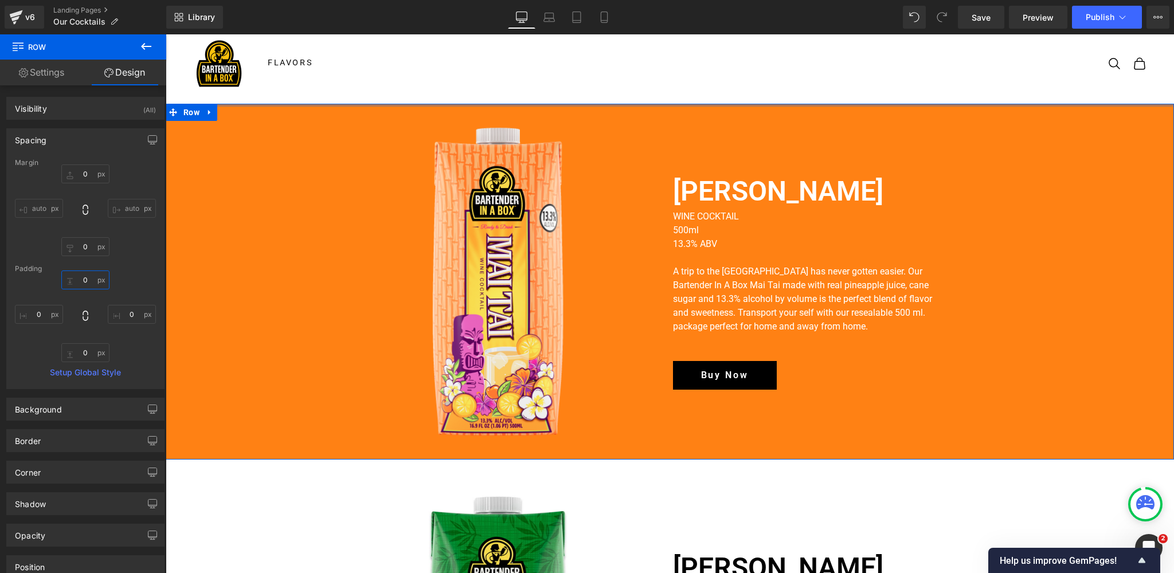
click at [84, 279] on input "0" at bounding box center [85, 280] width 48 height 19
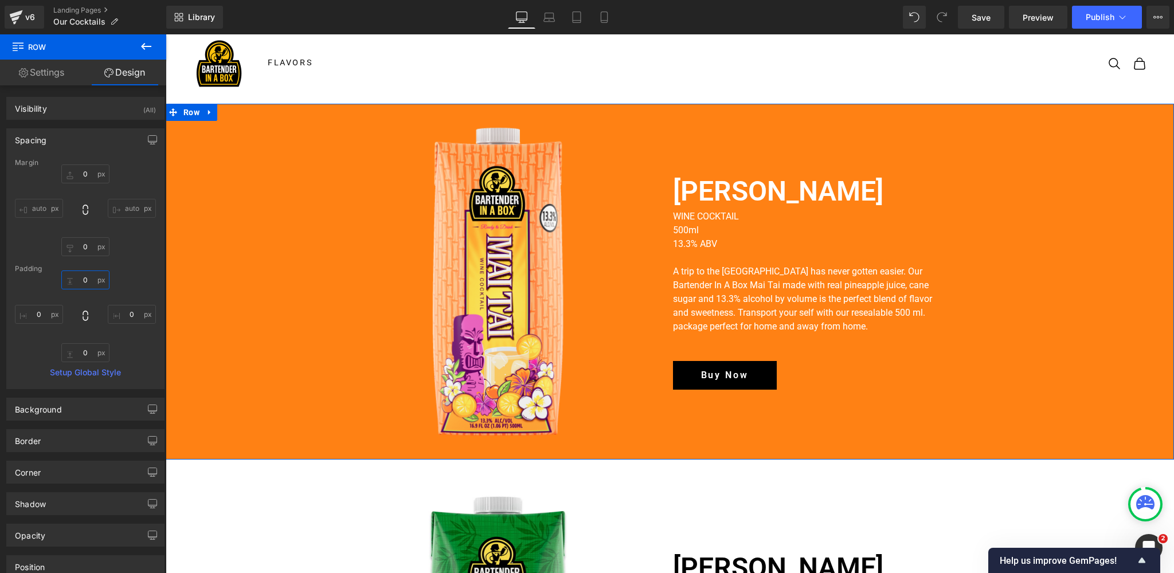
click at [84, 278] on input "0" at bounding box center [85, 280] width 48 height 19
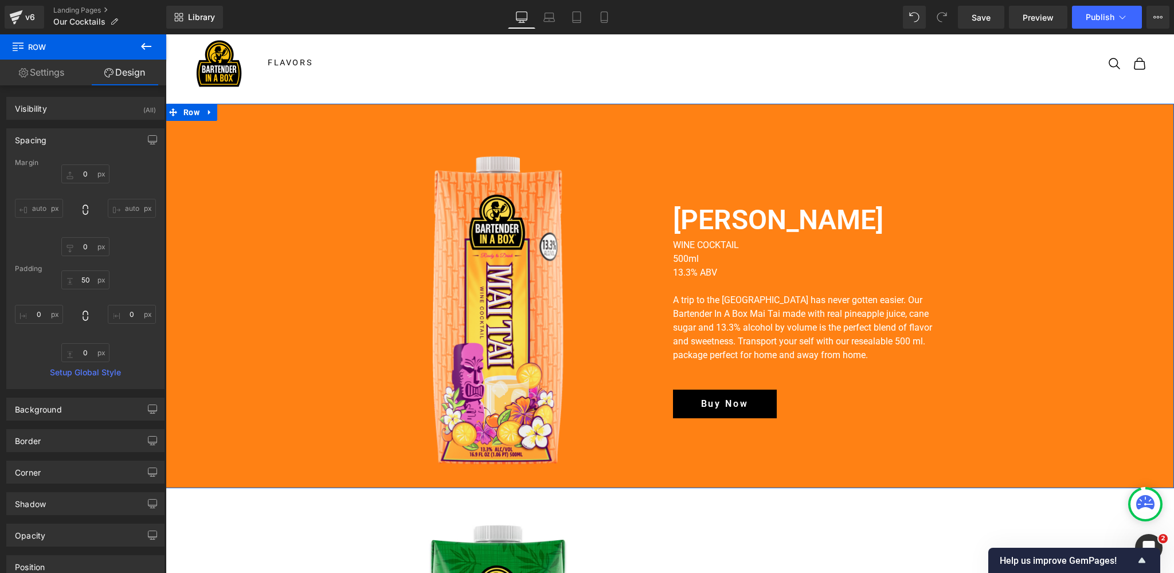
click at [134, 265] on div "Padding" at bounding box center [85, 269] width 141 height 8
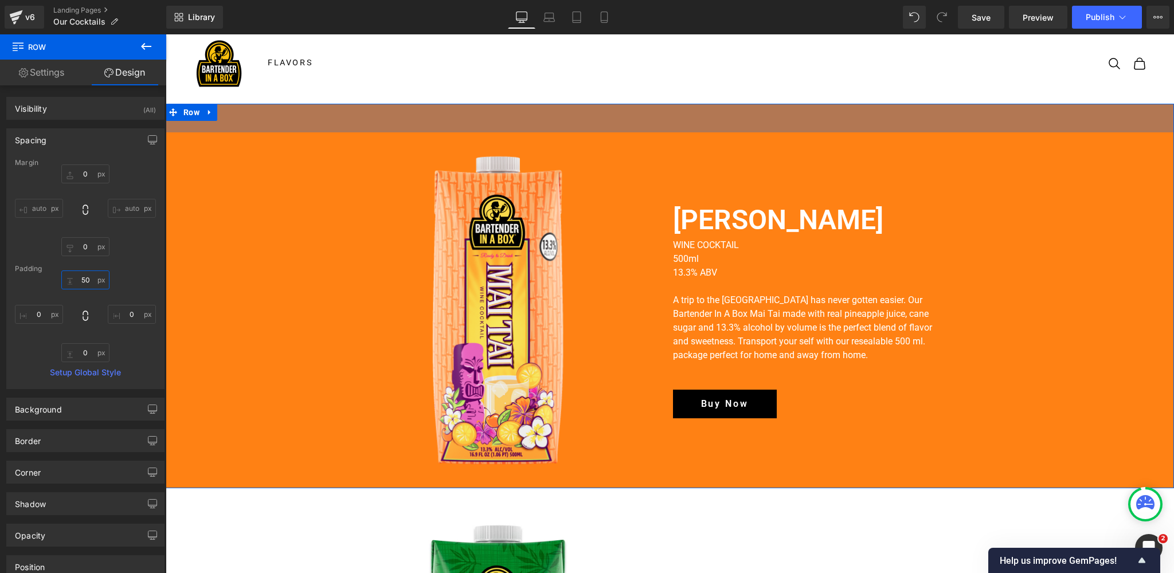
click at [87, 279] on input "50" at bounding box center [85, 280] width 48 height 19
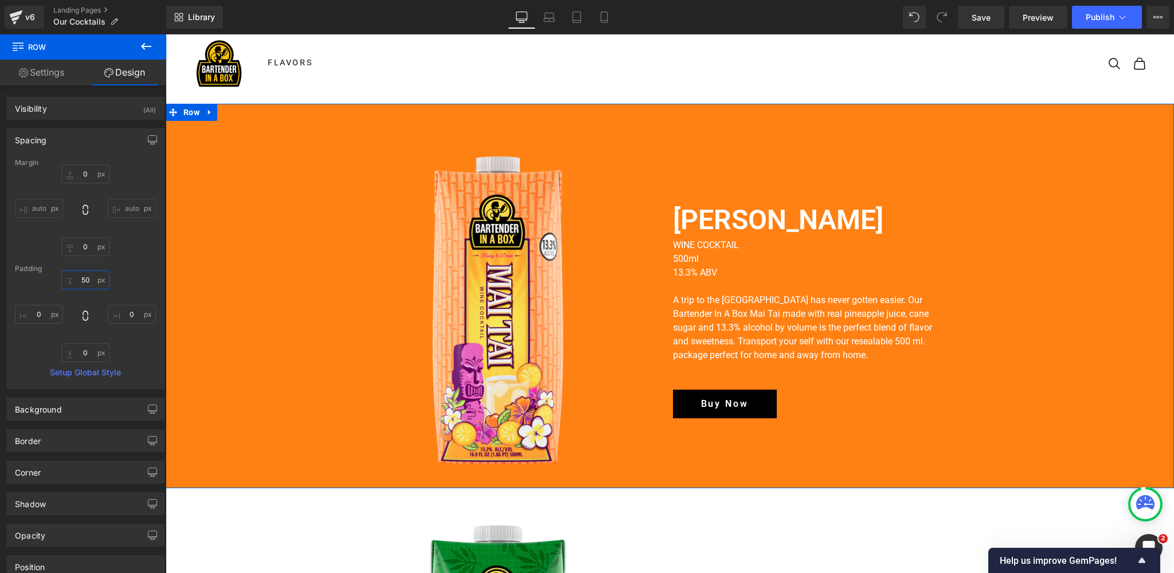
click at [87, 279] on input "50" at bounding box center [85, 280] width 48 height 19
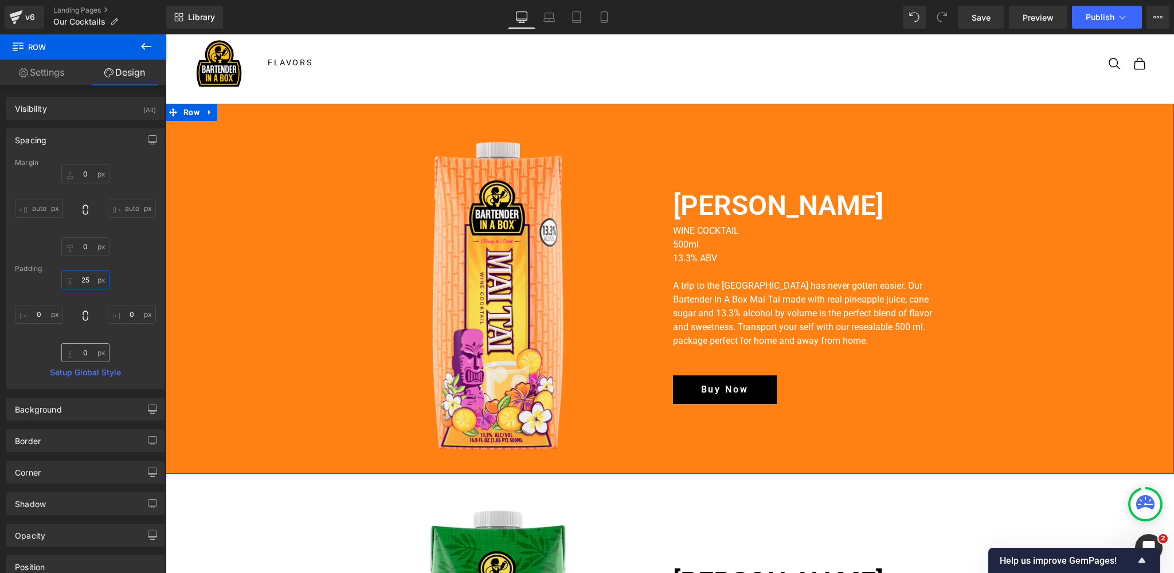
type input "25"
click at [85, 350] on input "0" at bounding box center [85, 352] width 48 height 19
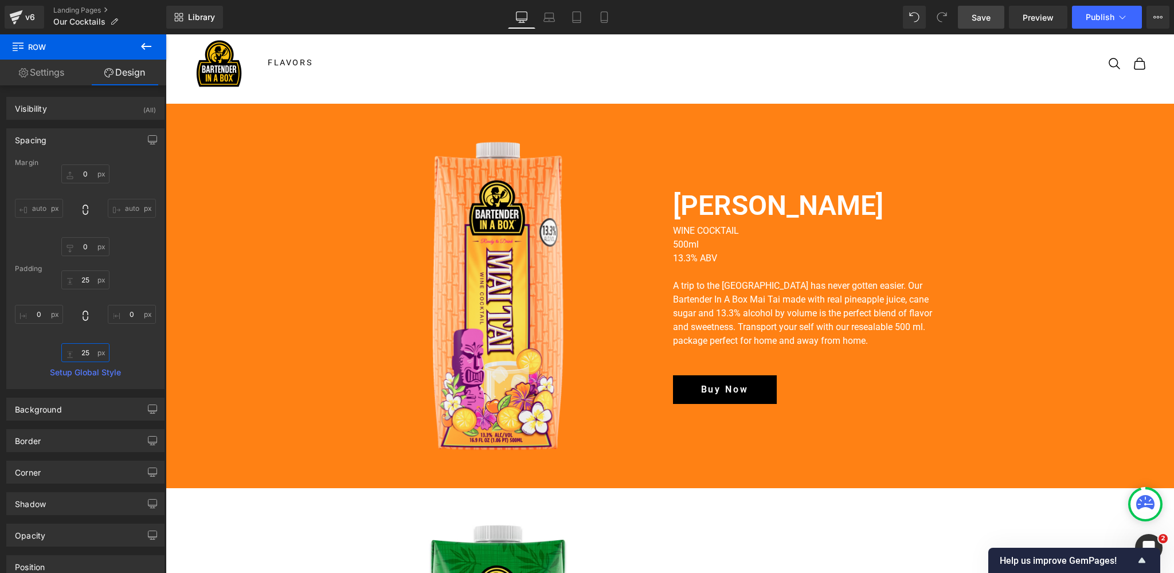
type input "25"
click at [994, 24] on link "Save" at bounding box center [981, 17] width 46 height 23
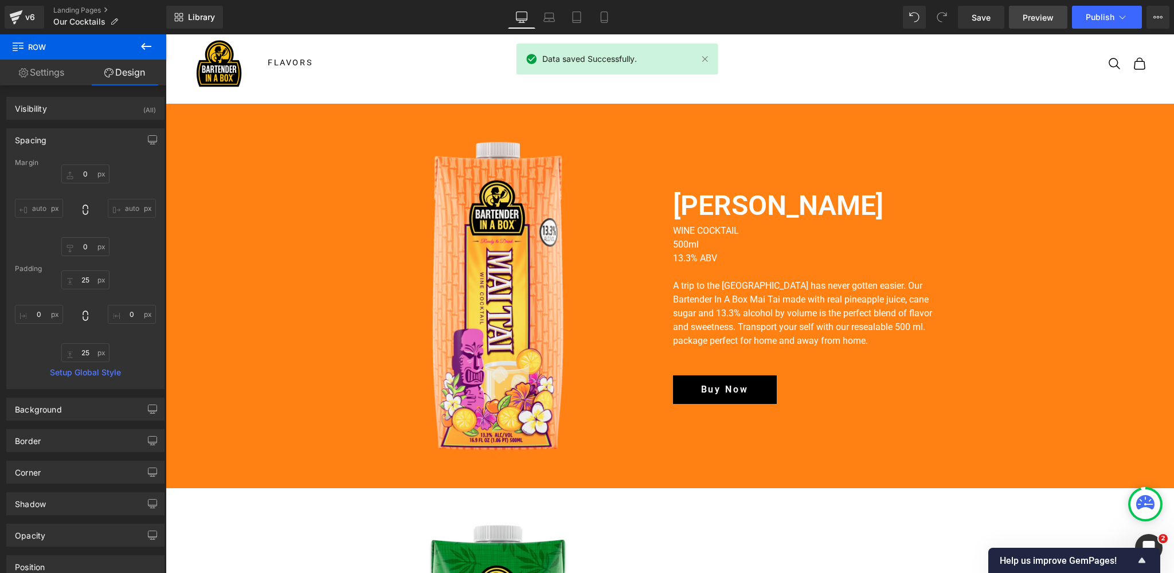
click at [1032, 13] on span "Preview" at bounding box center [1038, 17] width 31 height 12
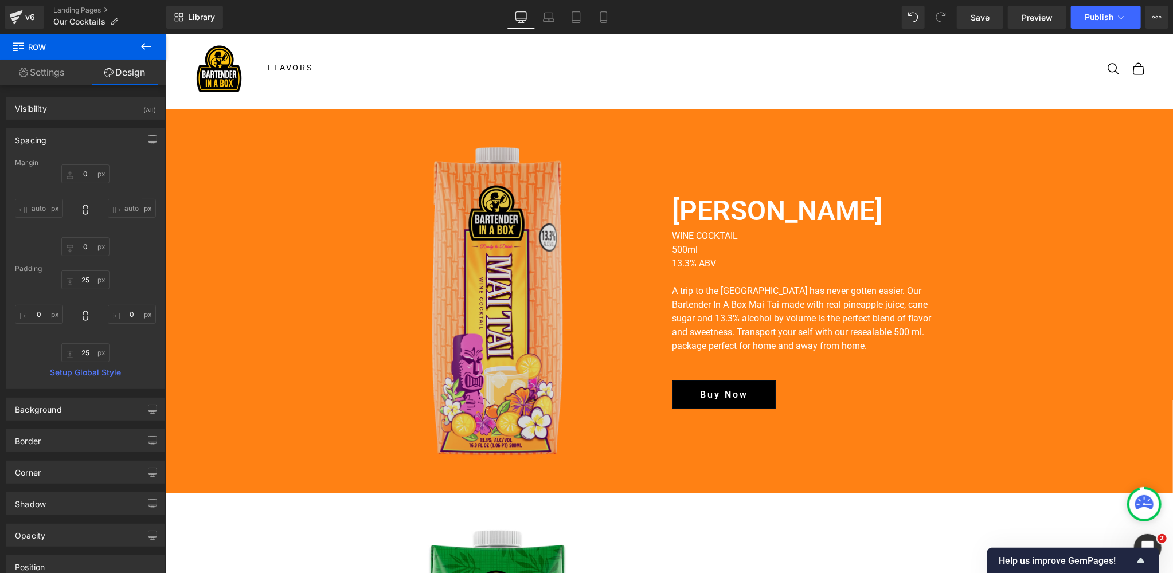
scroll to position [0, 0]
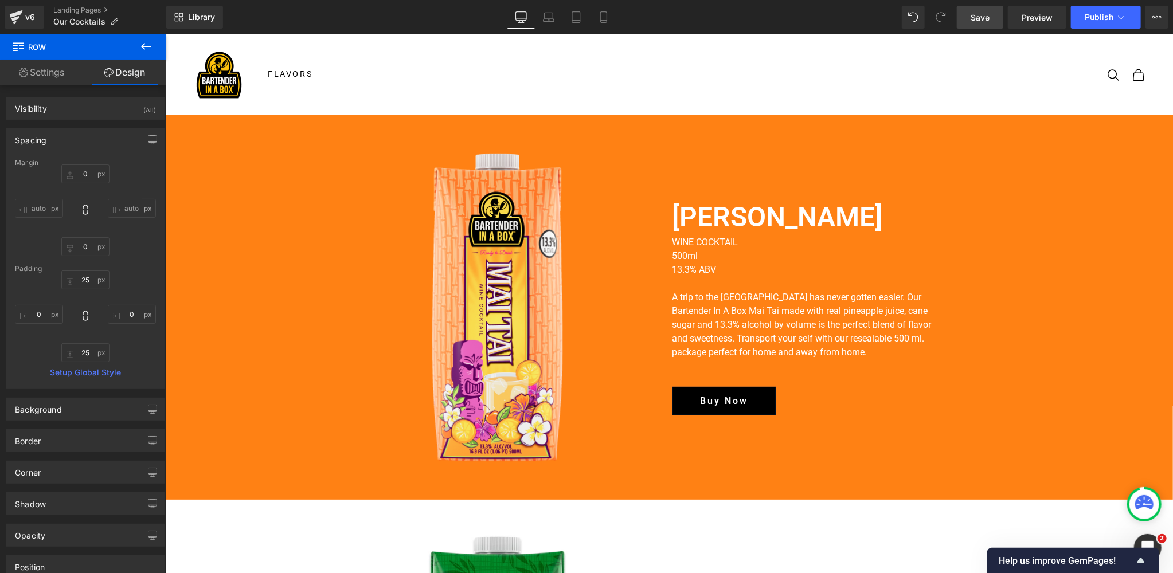
click at [974, 22] on span "Save" at bounding box center [979, 17] width 19 height 12
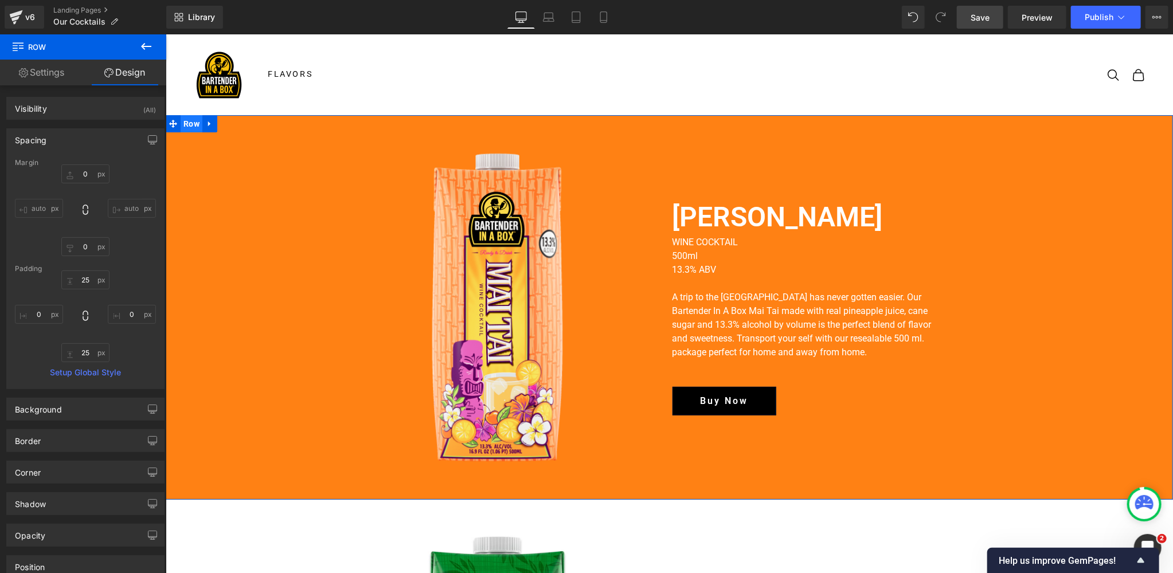
click at [188, 123] on span "Row" at bounding box center [191, 123] width 22 height 17
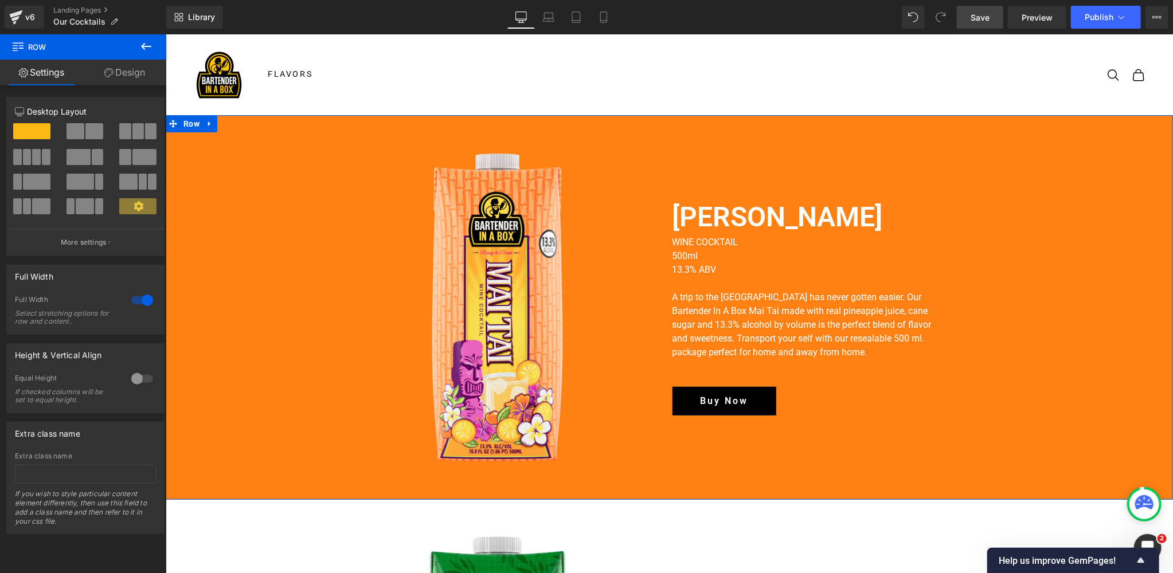
click at [126, 75] on link "Design" at bounding box center [124, 73] width 83 height 26
click at [0, 0] on div "Background" at bounding box center [0, 0] width 0 height 0
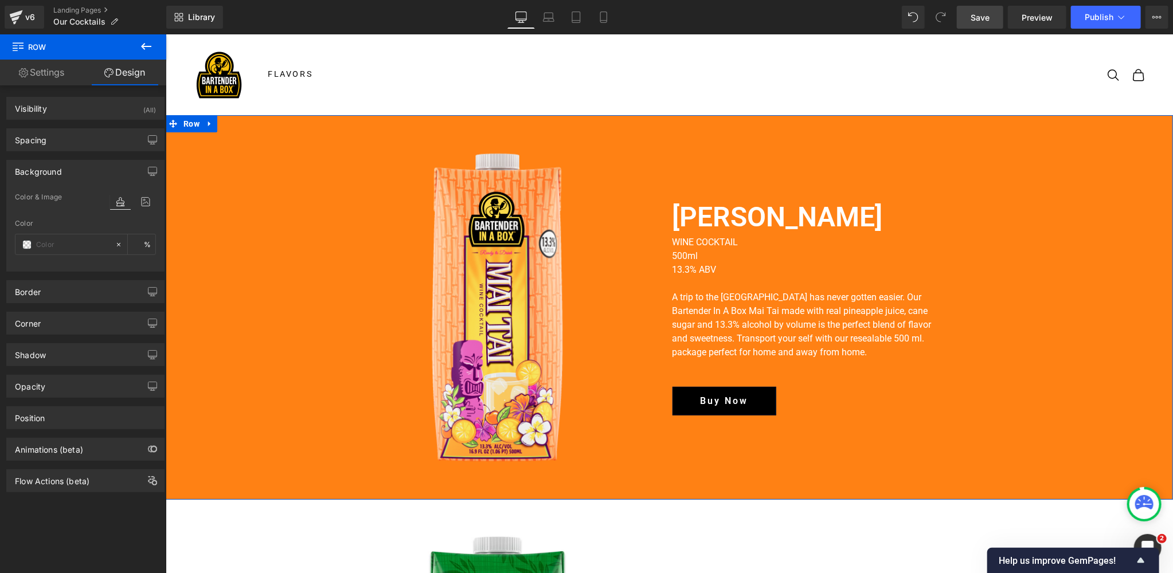
type input "#ff8114"
type input "100"
click at [29, 248] on span at bounding box center [26, 244] width 9 height 9
drag, startPoint x: 74, startPoint y: 242, endPoint x: 15, endPoint y: 240, distance: 59.1
click at [15, 240] on div "#ff8114" at bounding box center [64, 244] width 99 height 20
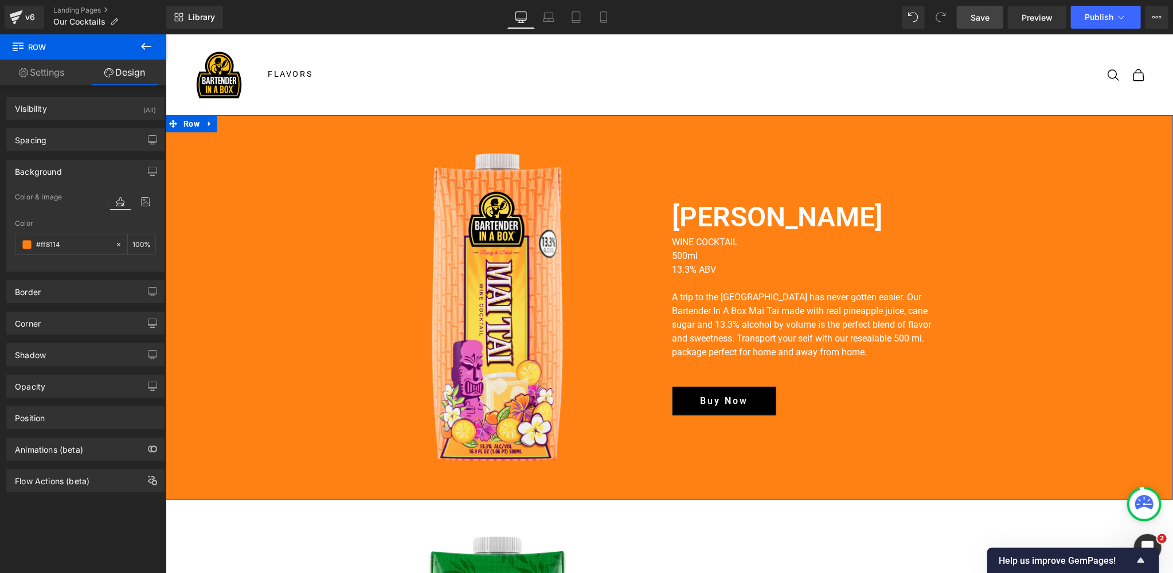
click at [47, 211] on div "Color & Image color" at bounding box center [85, 204] width 141 height 29
click at [30, 245] on span at bounding box center [26, 244] width 9 height 9
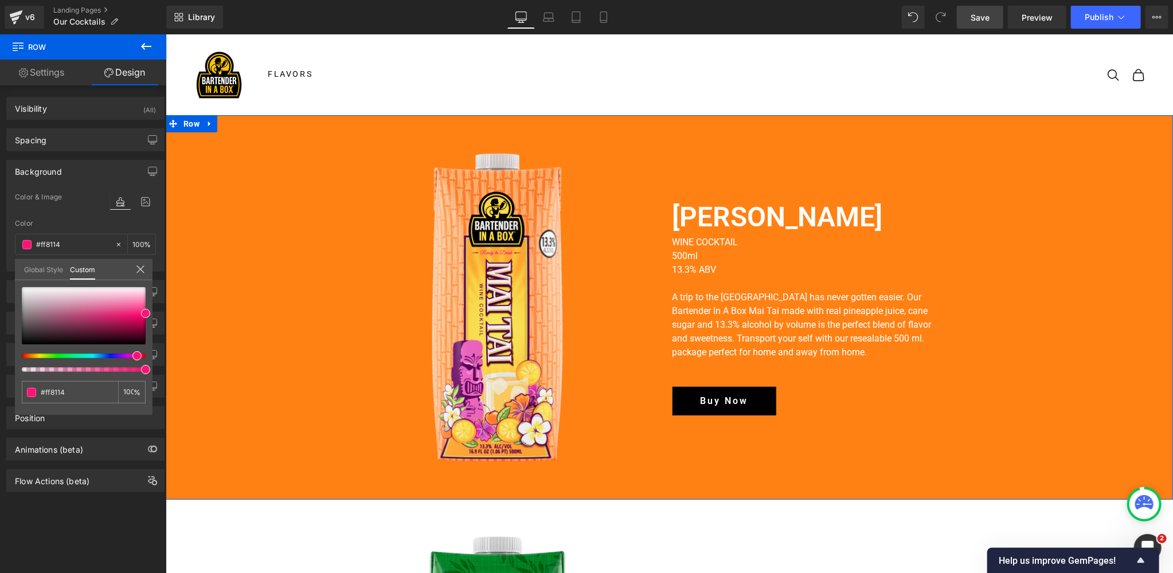
type input "#ff1476"
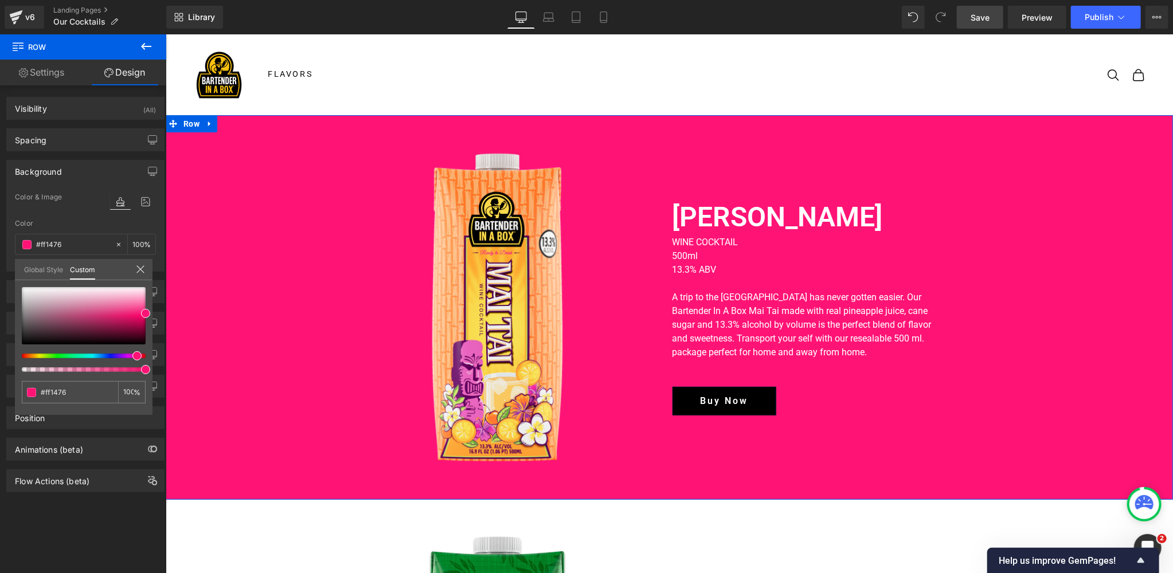
type input "#ff146e"
type input "#ff145a"
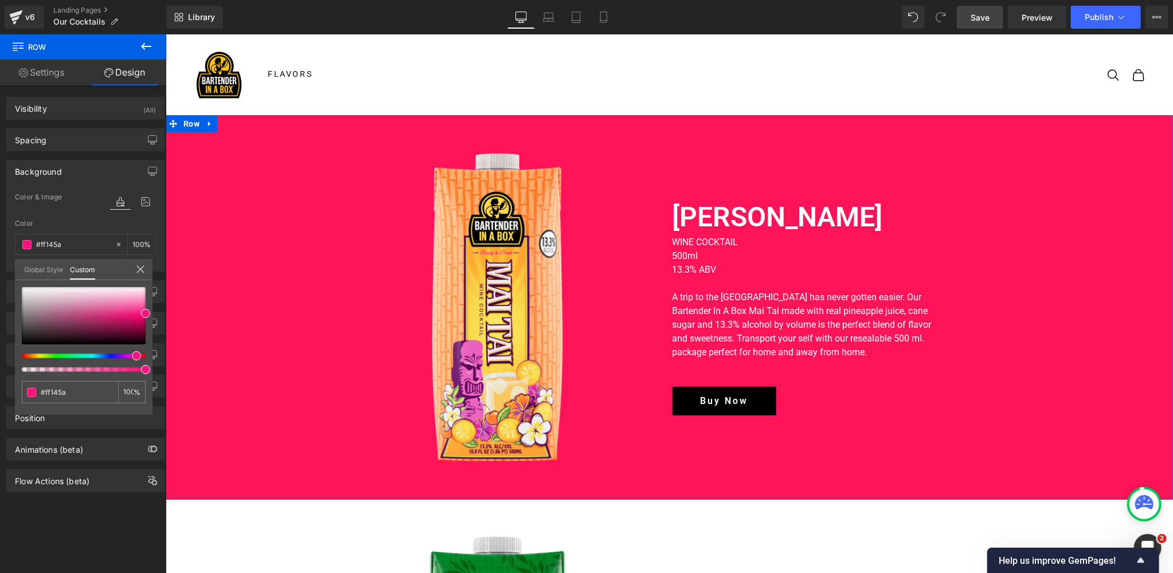
type input "#ff1476"
type input "#ff147d"
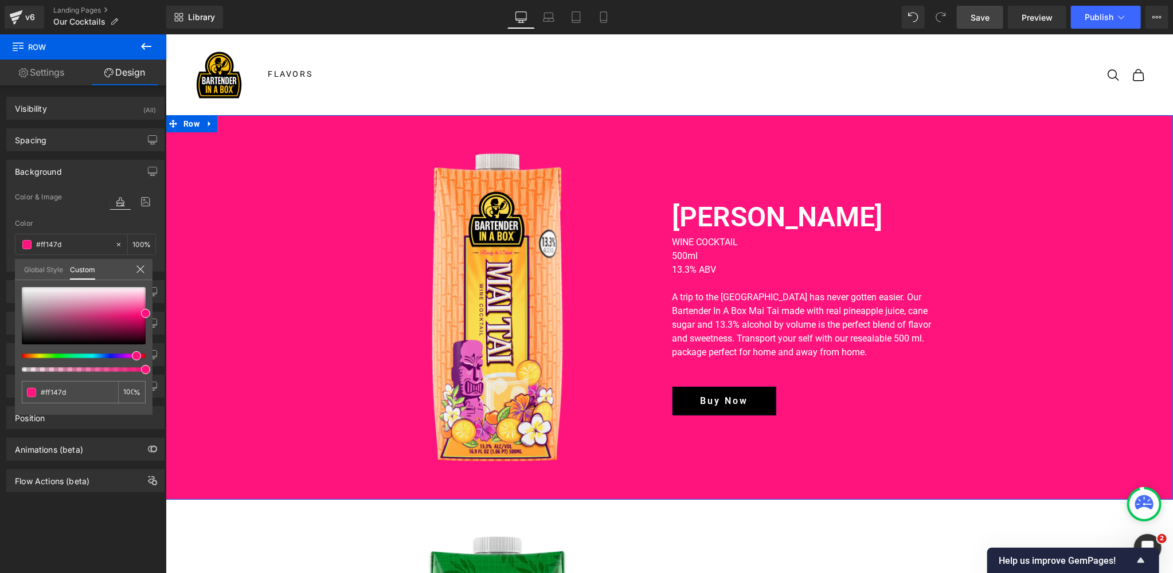
click at [132, 356] on div at bounding box center [79, 356] width 124 height 5
type input "#ff1456"
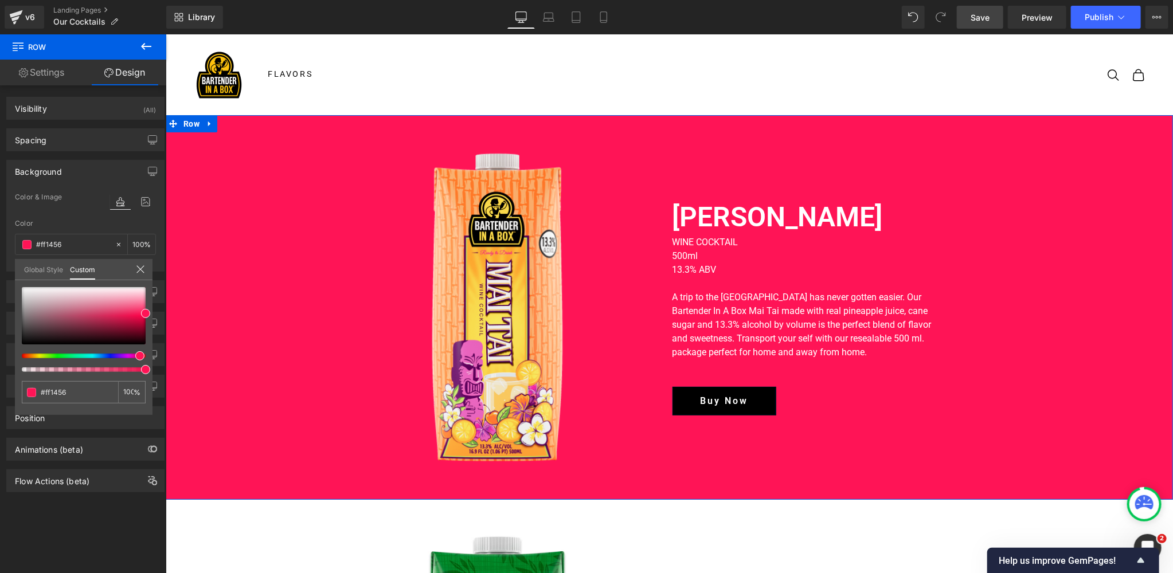
type input "#ff145e"
type input "#ff146a"
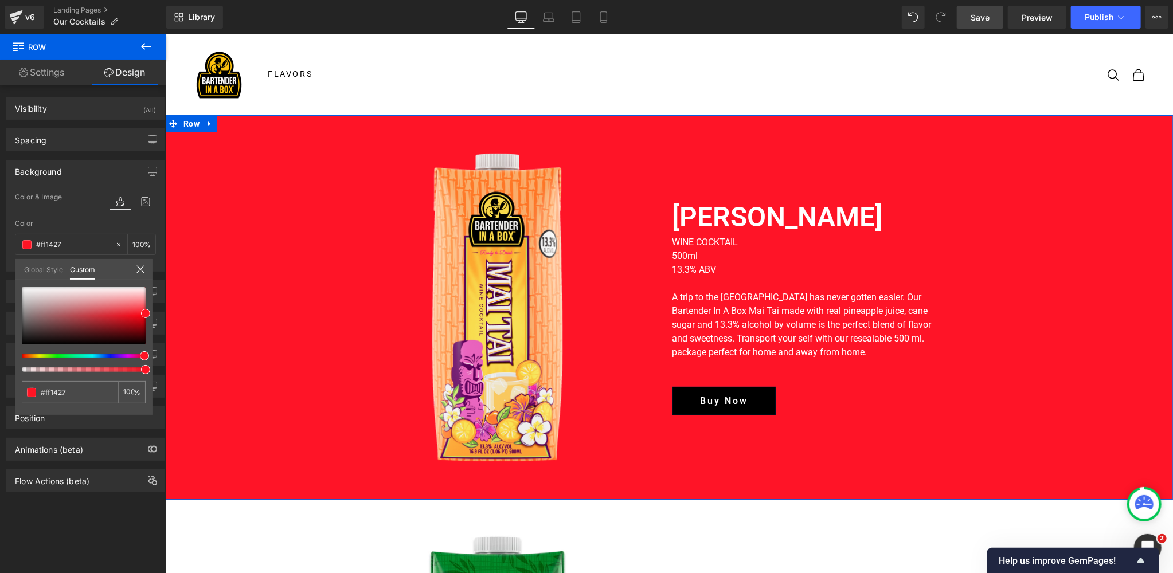
click at [138, 354] on div at bounding box center [79, 356] width 124 height 5
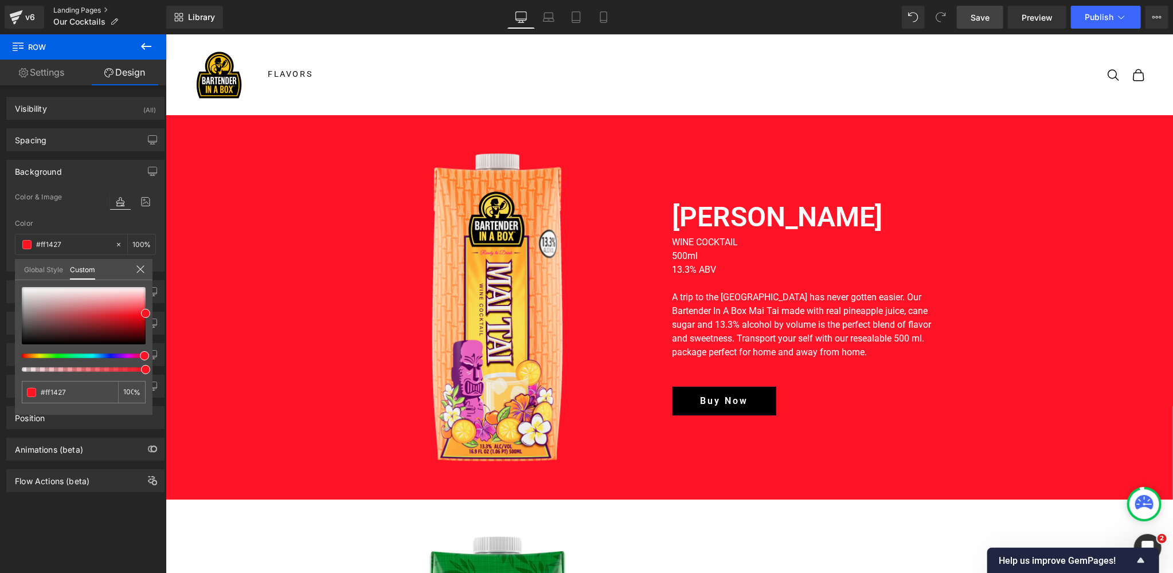
click at [81, 9] on link "Landing Pages" at bounding box center [109, 10] width 113 height 9
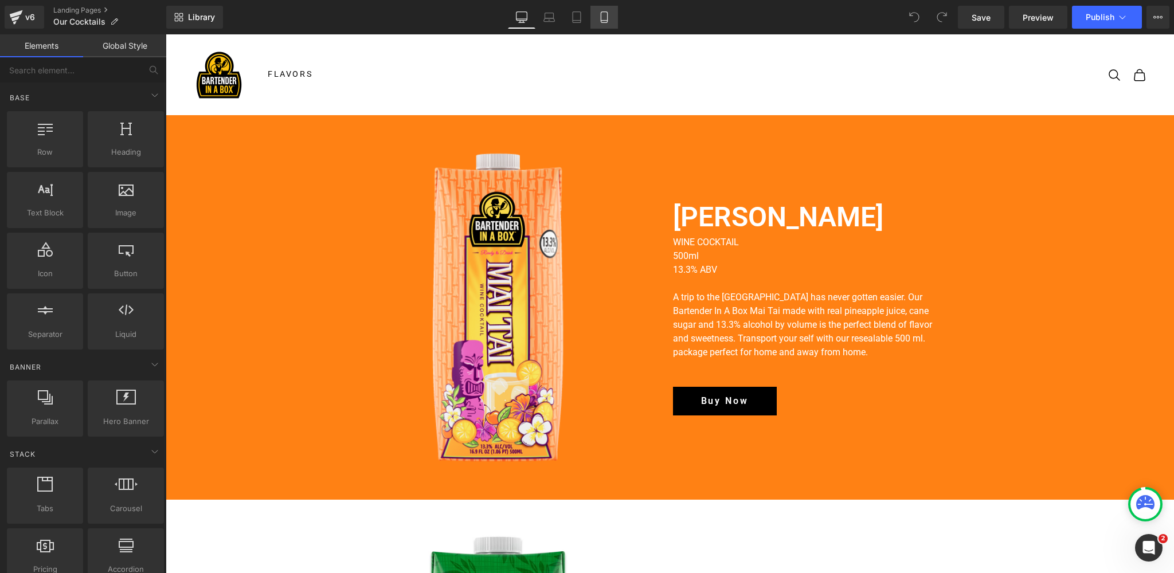
click at [603, 16] on icon at bounding box center [603, 16] width 11 height 11
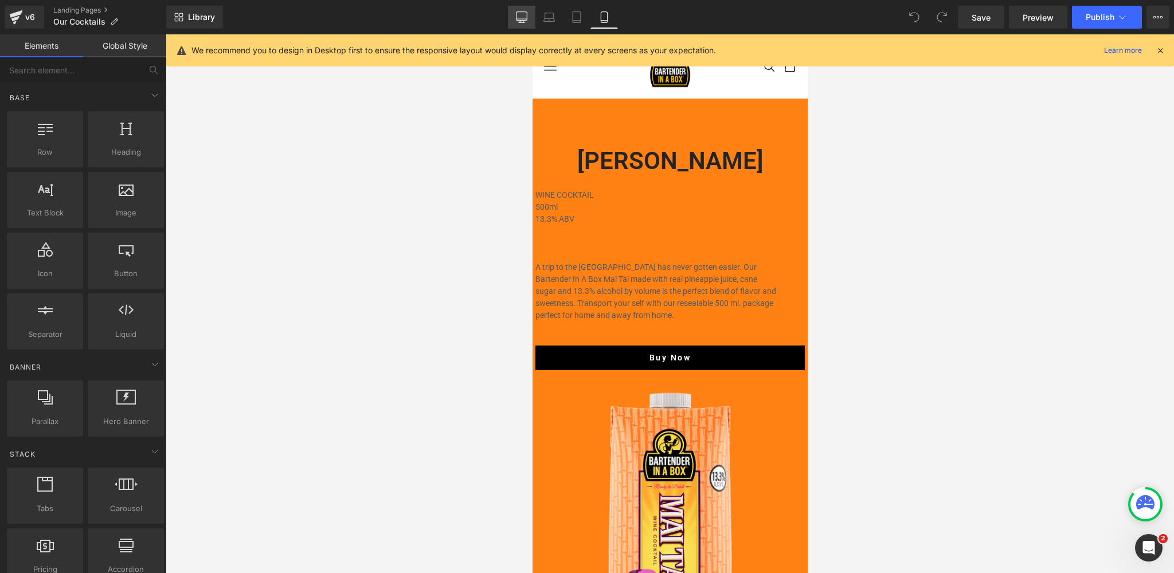
click at [520, 20] on icon at bounding box center [521, 16] width 11 height 9
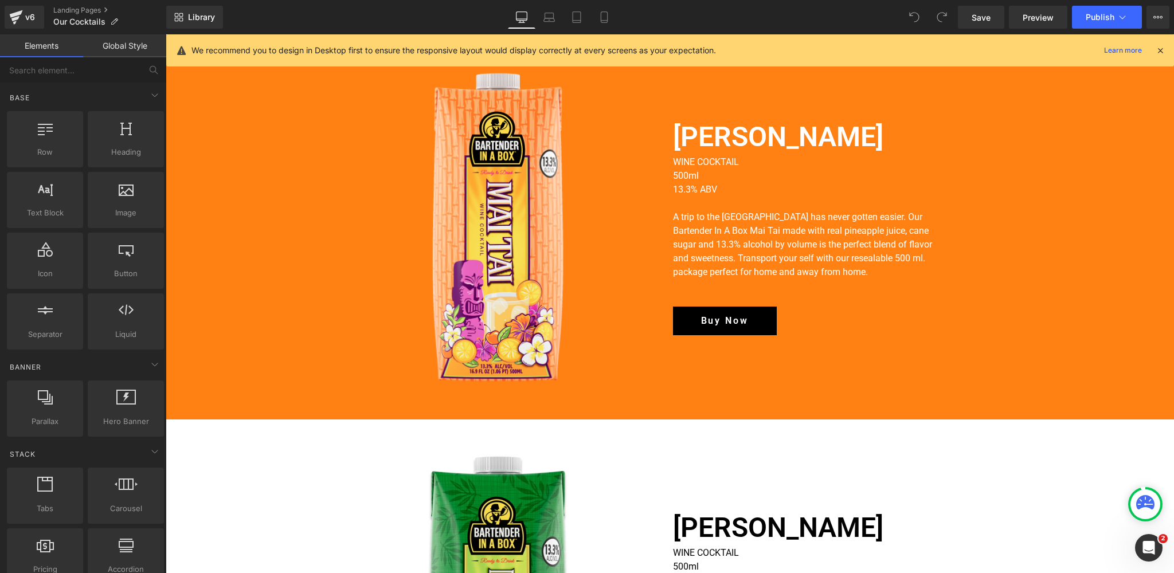
click at [1159, 51] on icon at bounding box center [1160, 50] width 10 height 10
